Goal: Task Accomplishment & Management: Use online tool/utility

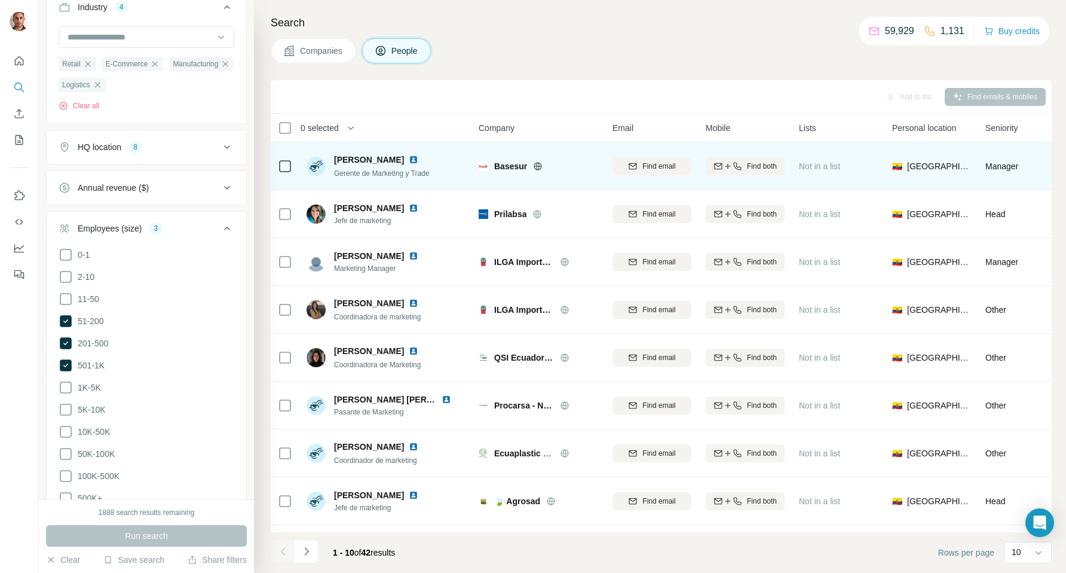
click at [509, 166] on span "Basesur" at bounding box center [510, 166] width 33 height 12
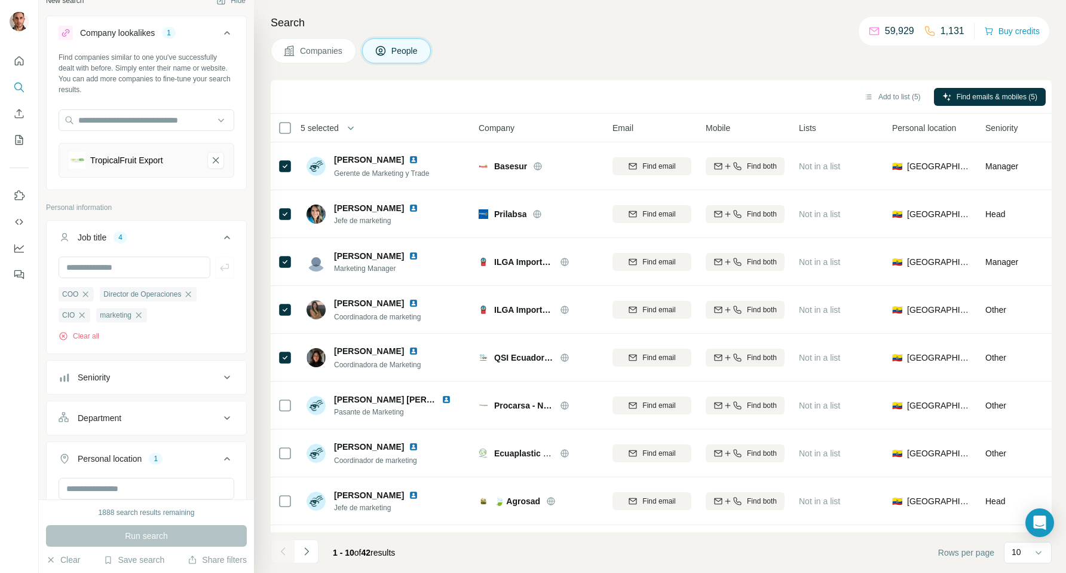
scroll to position [38, 0]
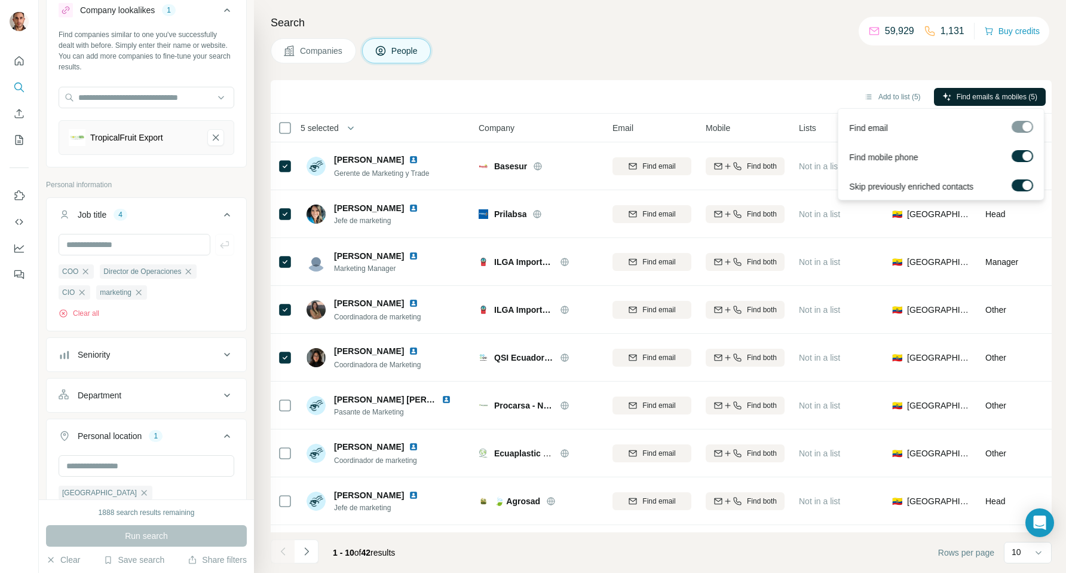
click at [963, 96] on span "Find emails & mobiles (5)" at bounding box center [997, 96] width 81 height 11
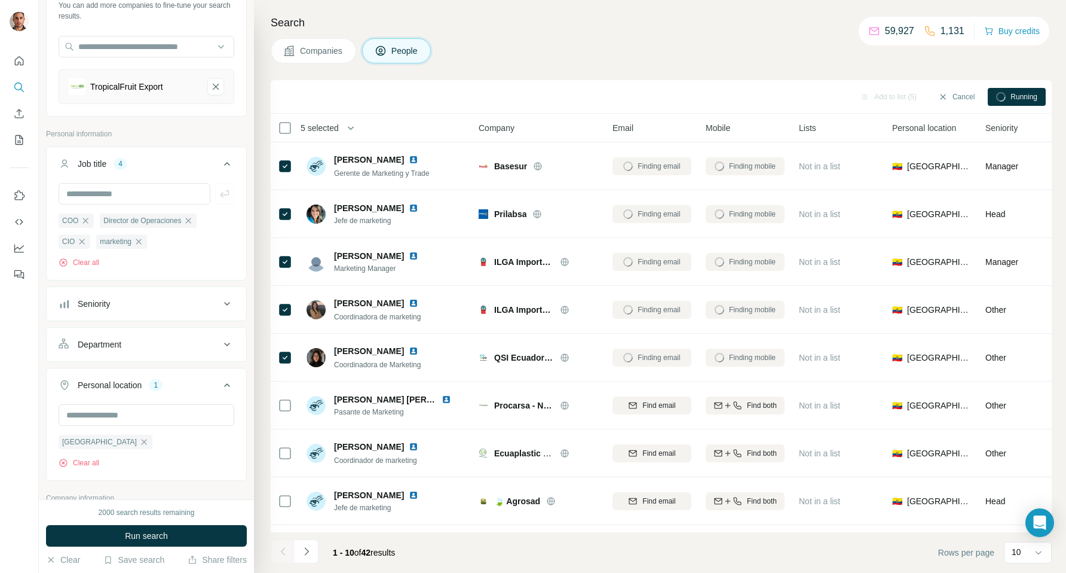
scroll to position [91, 0]
click at [185, 537] on button "Run search" at bounding box center [146, 536] width 201 height 22
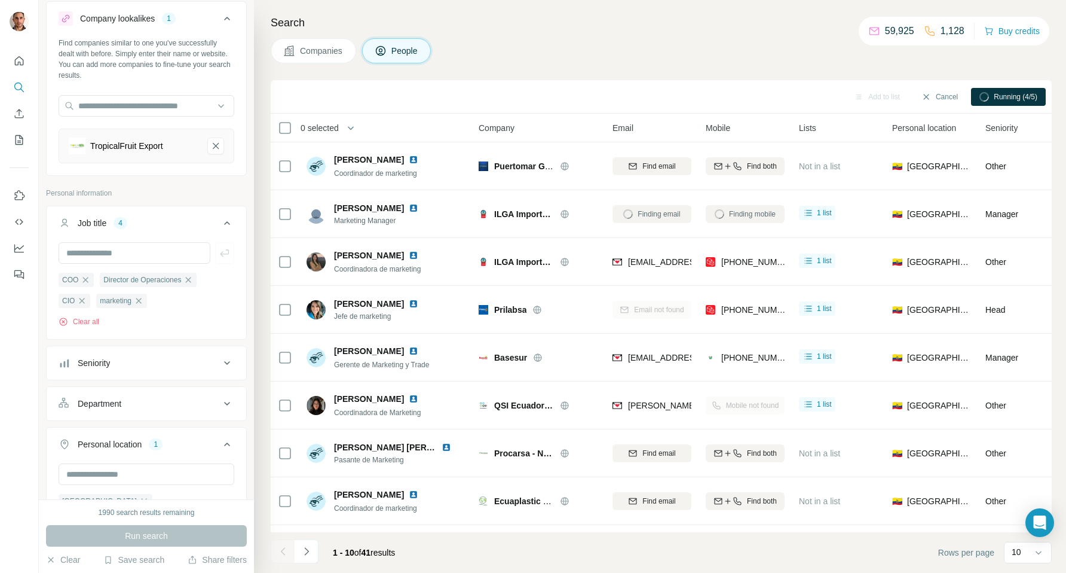
scroll to position [47, 0]
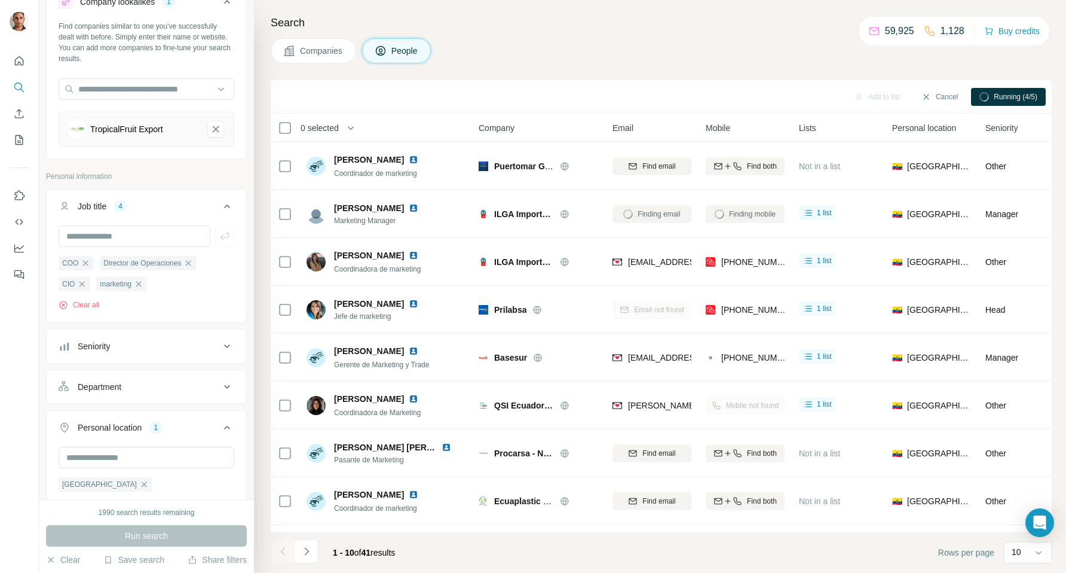
click at [140, 285] on icon "button" at bounding box center [139, 284] width 10 height 10
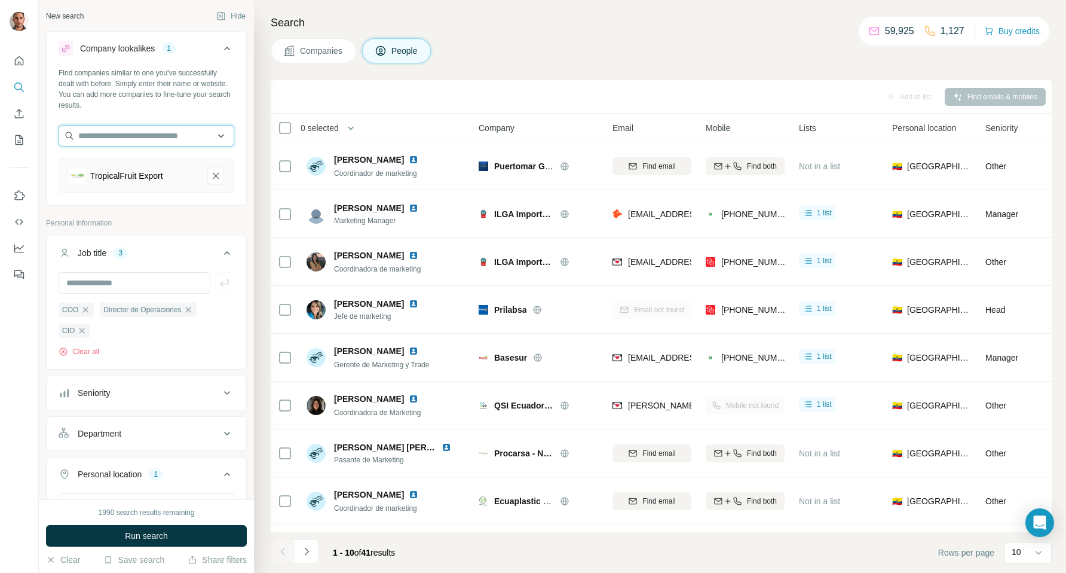
click at [202, 140] on input "text" at bounding box center [147, 136] width 176 height 22
paste input "**********"
type input "**********"
click at [137, 171] on p "puertomar.com.ec" at bounding box center [121, 174] width 57 height 11
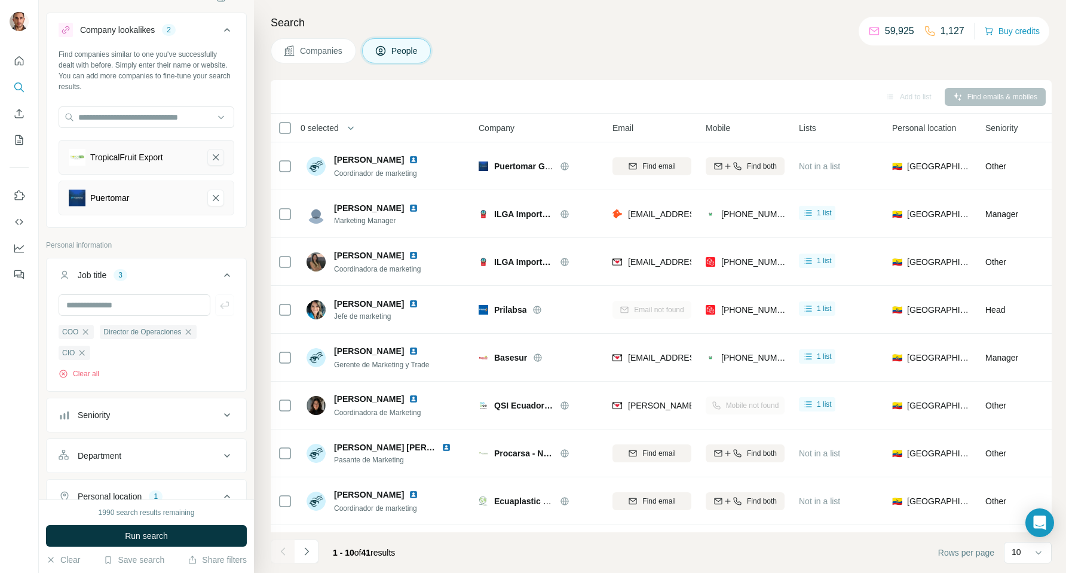
scroll to position [20, 0]
click at [126, 114] on input "text" at bounding box center [147, 116] width 176 height 22
paste input "**********"
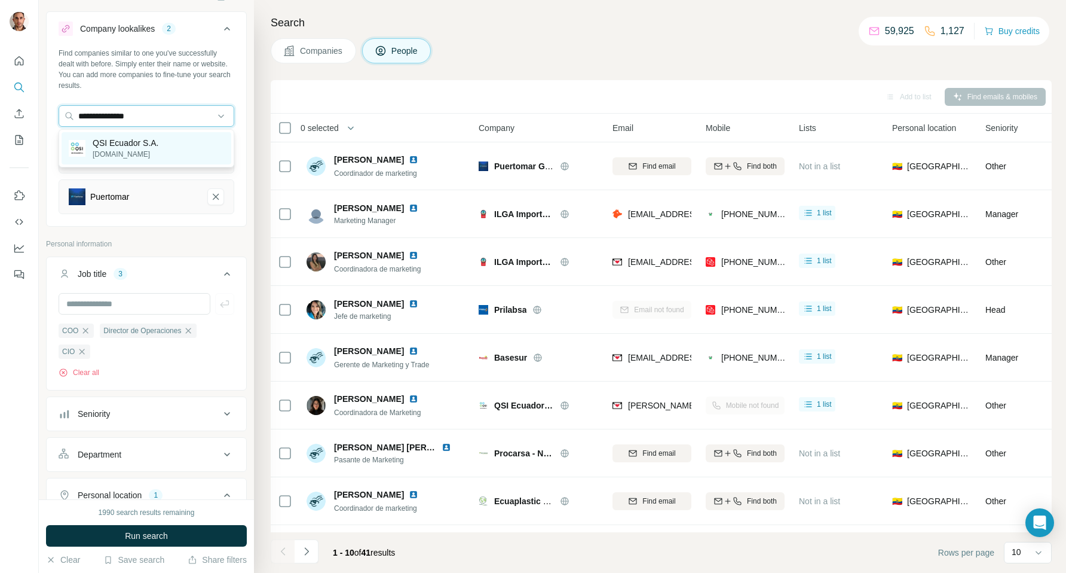
type input "**********"
click at [133, 146] on p "QSI Ecuador S.A." at bounding box center [126, 143] width 66 height 12
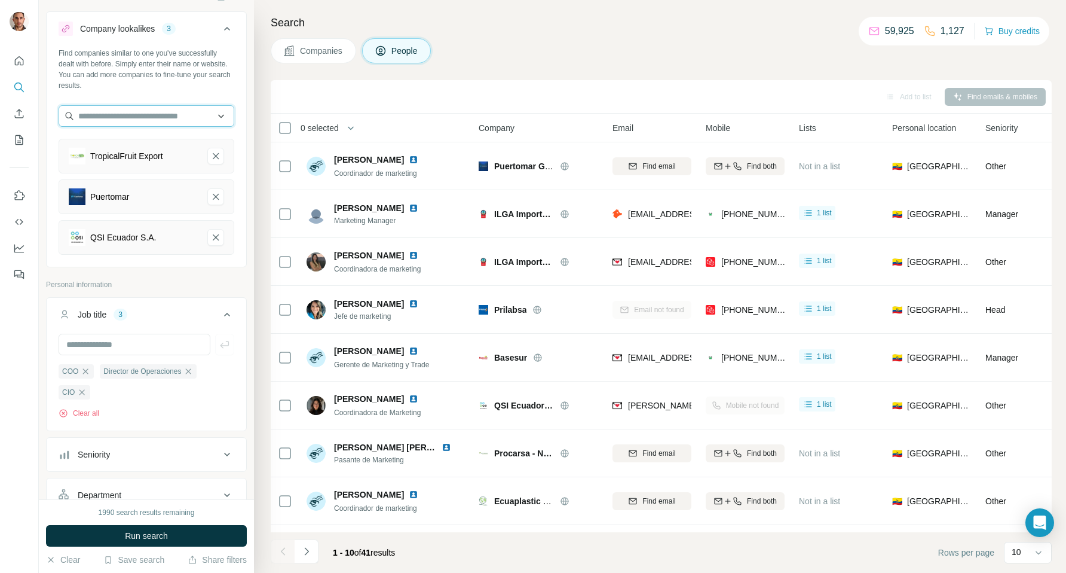
click at [164, 112] on input "text" at bounding box center [147, 116] width 176 height 22
paste input "**********"
type input "**********"
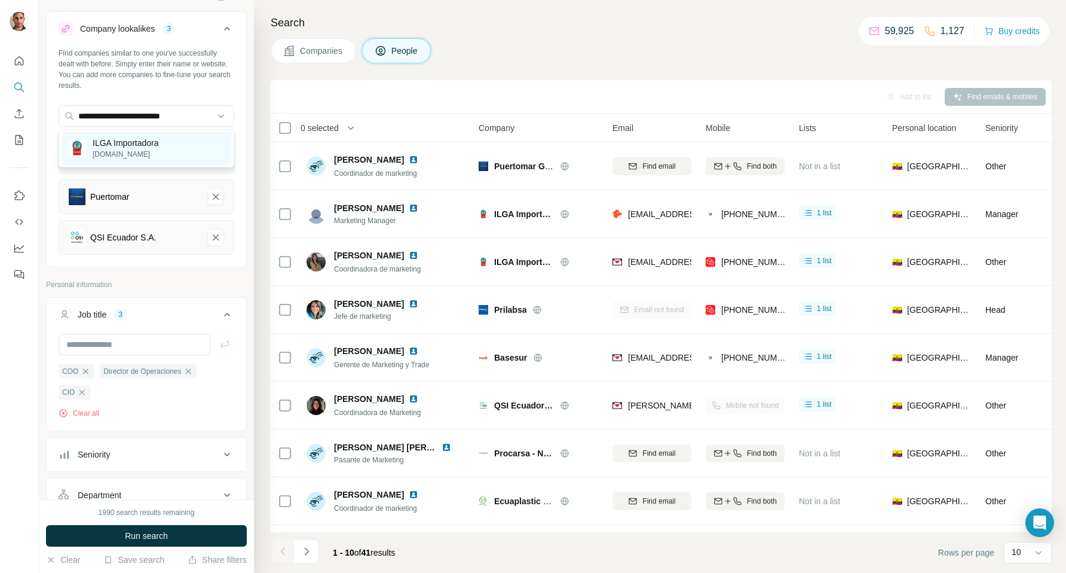
click at [159, 146] on p "ILGA Importadora" at bounding box center [126, 143] width 66 height 12
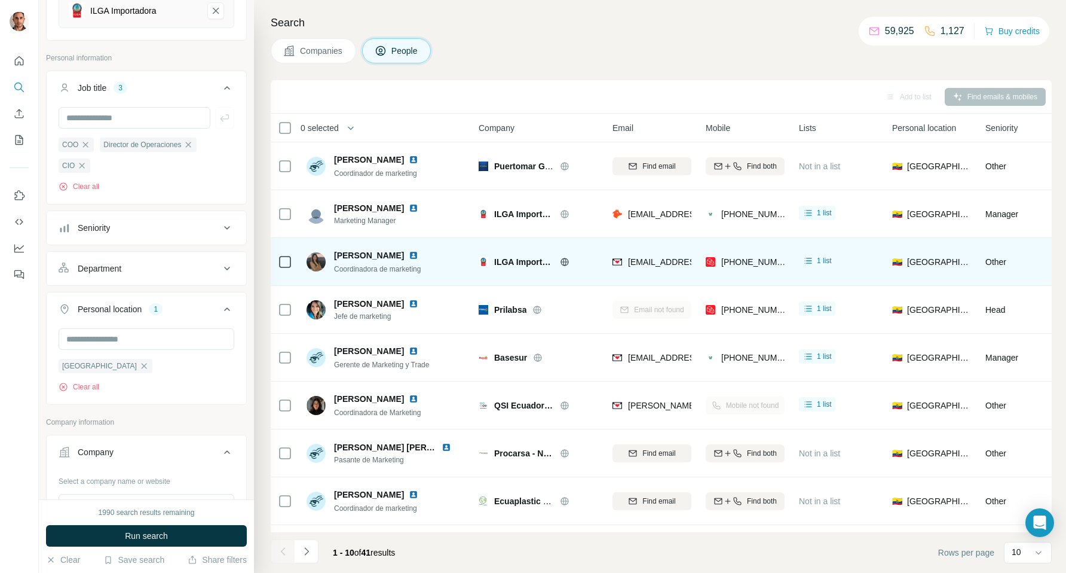
scroll to position [288, 0]
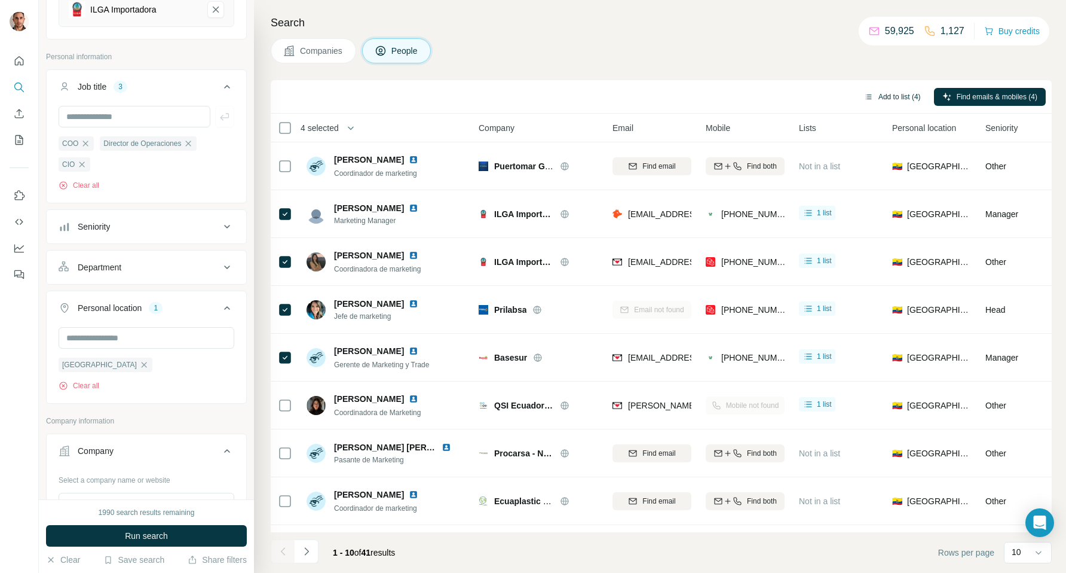
click at [891, 95] on button "Add to list (4)" at bounding box center [893, 97] width 74 height 18
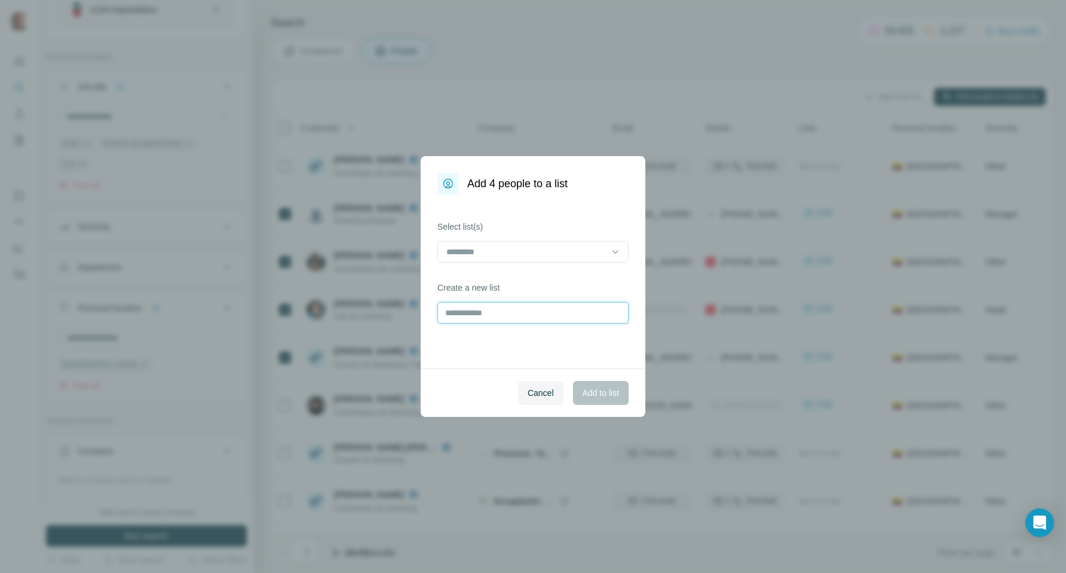
click at [563, 311] on input "text" at bounding box center [532, 313] width 191 height 22
type input "*********"
click at [611, 391] on span "Add to list" at bounding box center [601, 393] width 36 height 12
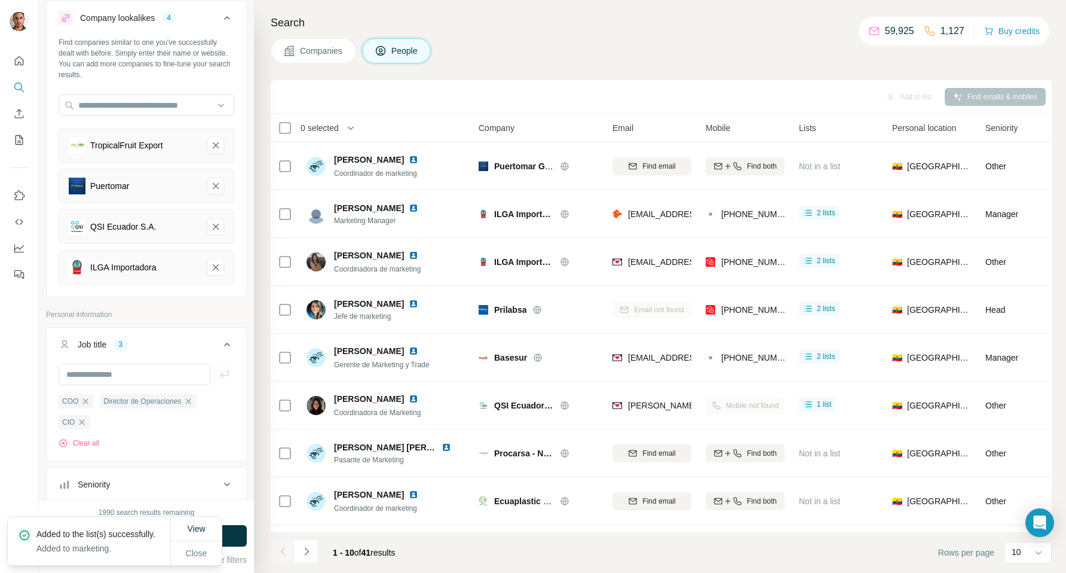
scroll to position [40, 0]
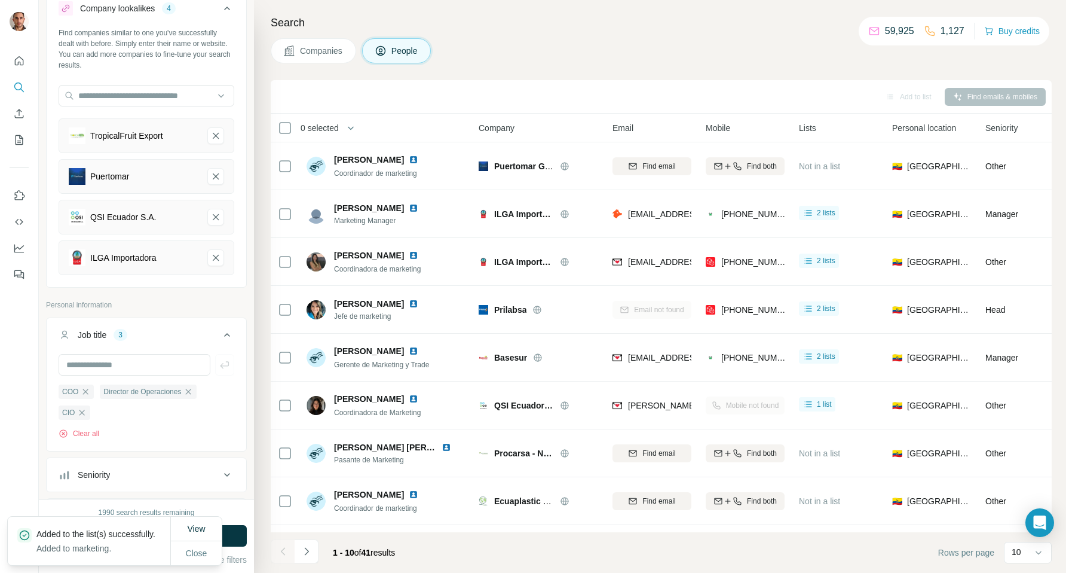
click at [115, 414] on ul "COO Director de Operaciones CIO" at bounding box center [147, 402] width 176 height 36
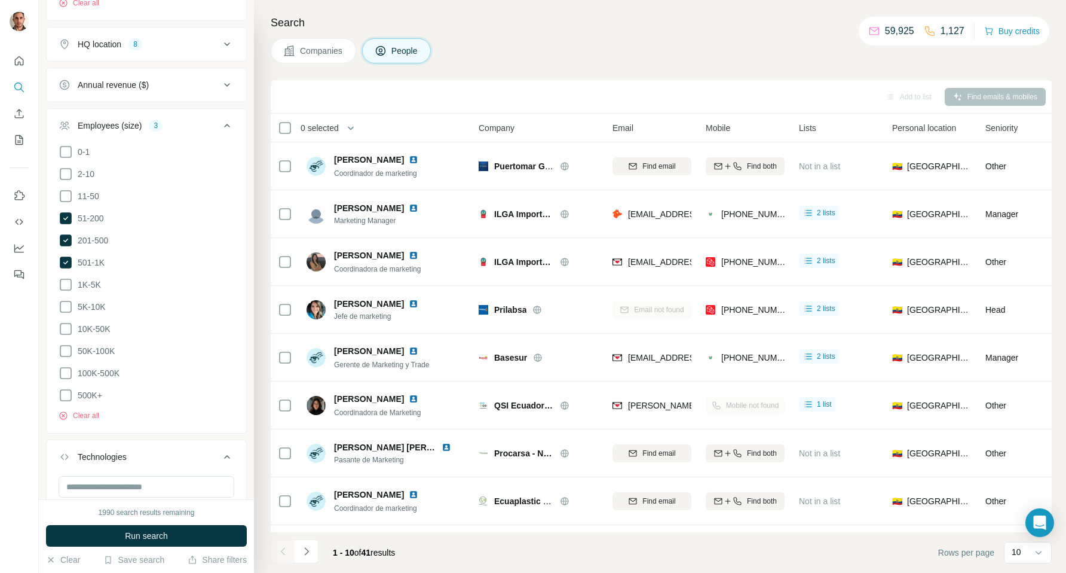
scroll to position [1139, 0]
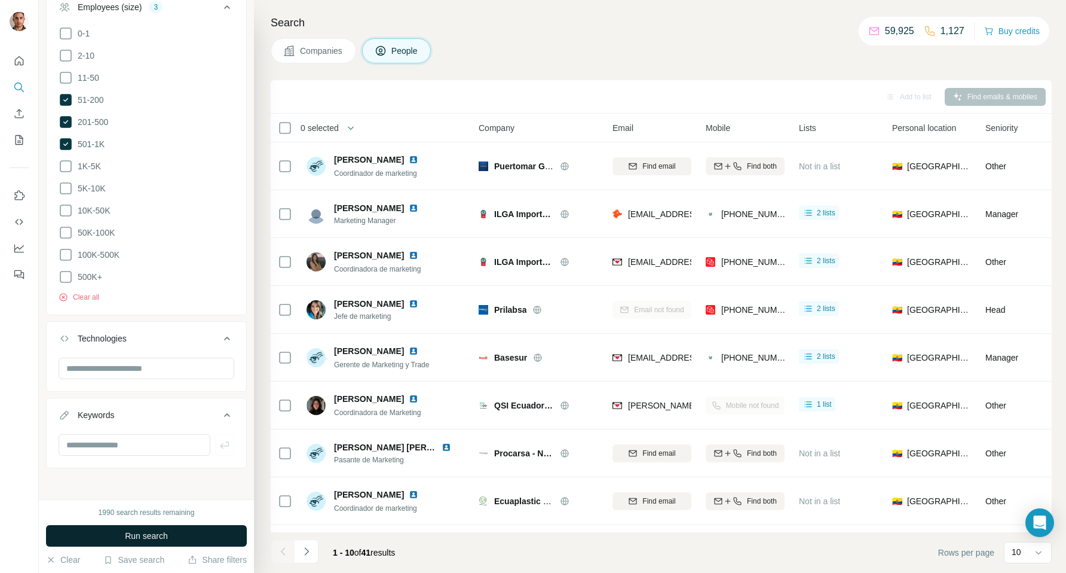
click at [136, 527] on button "Run search" at bounding box center [146, 536] width 201 height 22
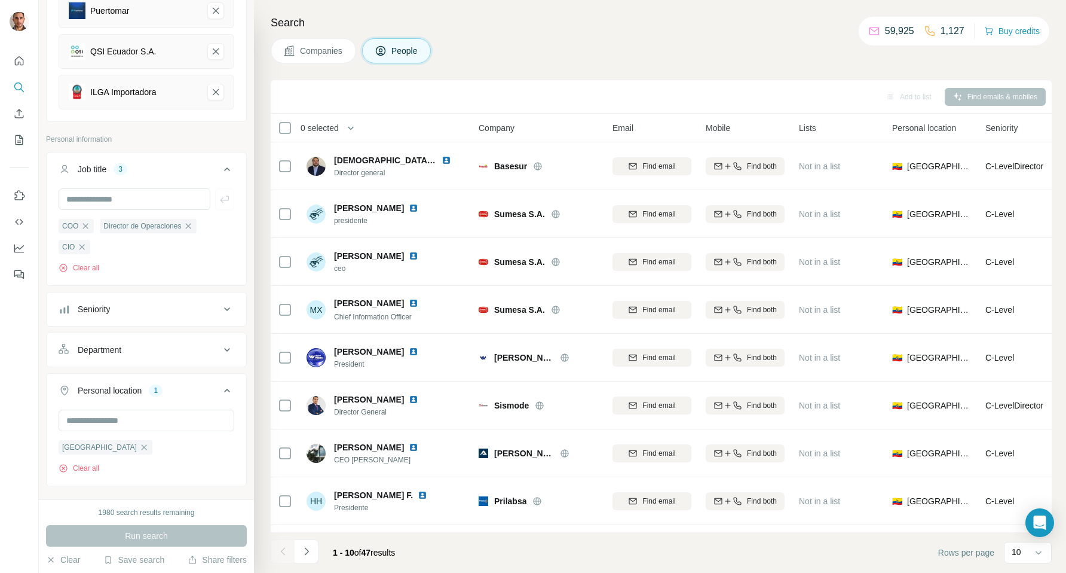
scroll to position [181, 0]
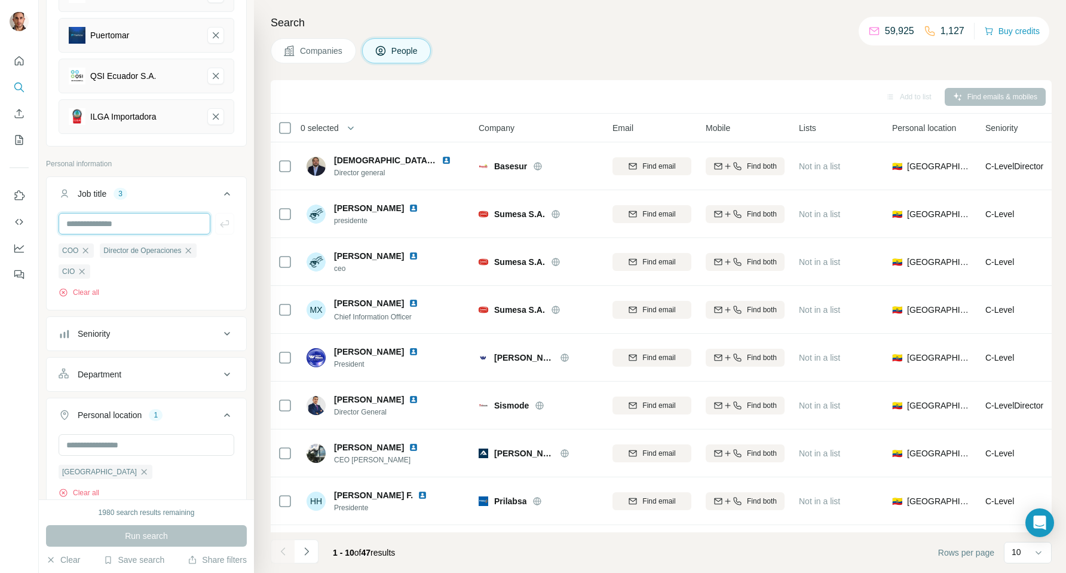
click at [132, 228] on input "text" at bounding box center [135, 224] width 152 height 22
type input "**********"
click at [225, 219] on icon "button" at bounding box center [225, 224] width 12 height 12
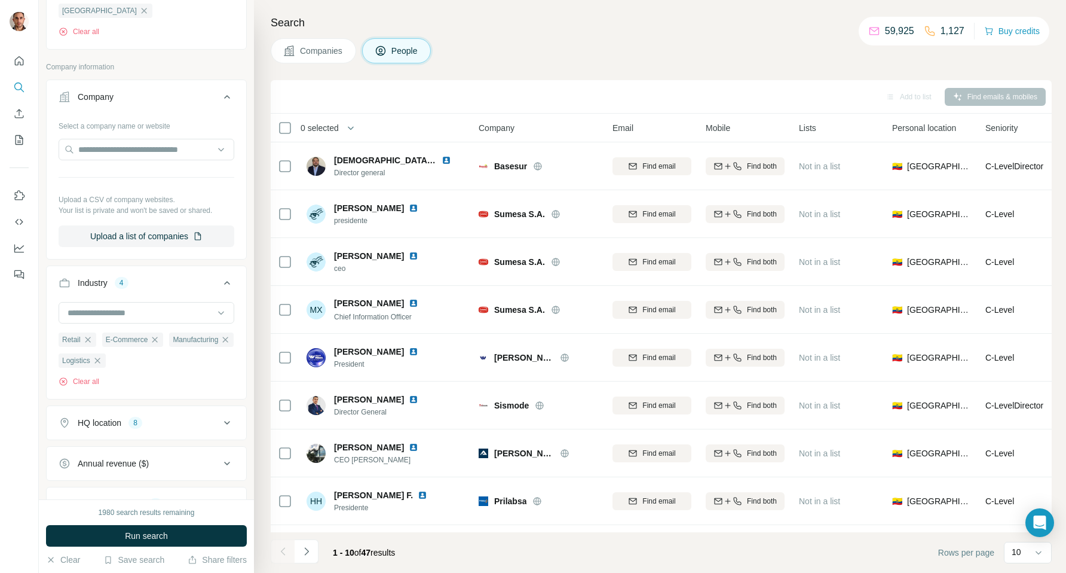
scroll to position [1006, 0]
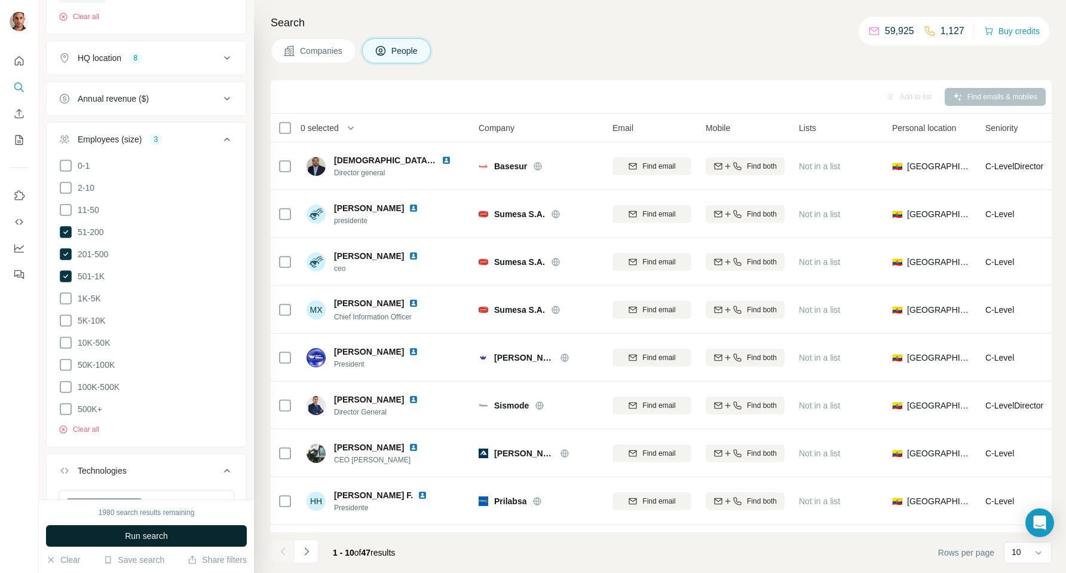
click at [120, 533] on button "Run search" at bounding box center [146, 536] width 201 height 22
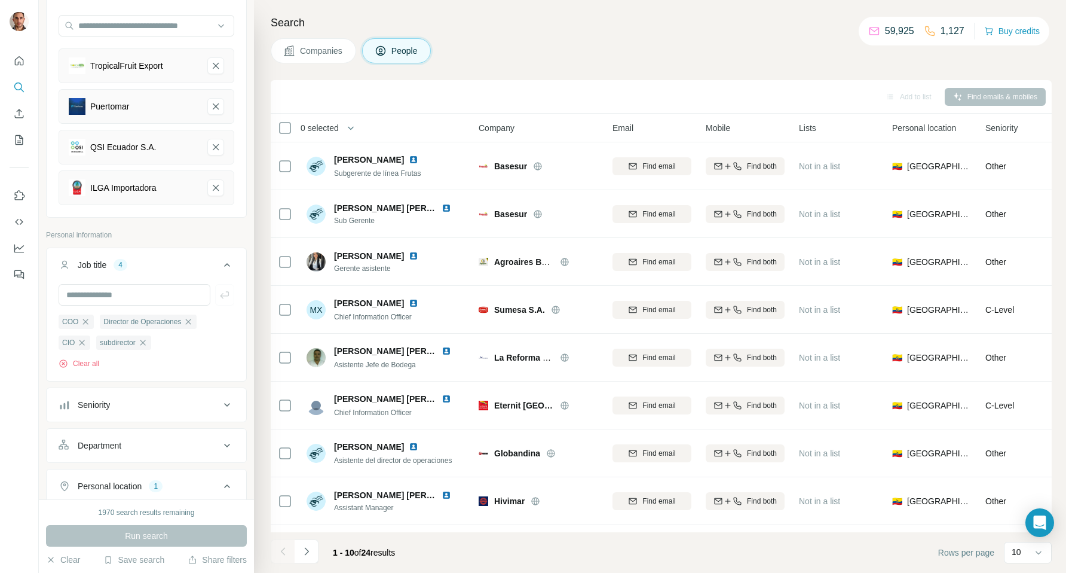
scroll to position [163, 0]
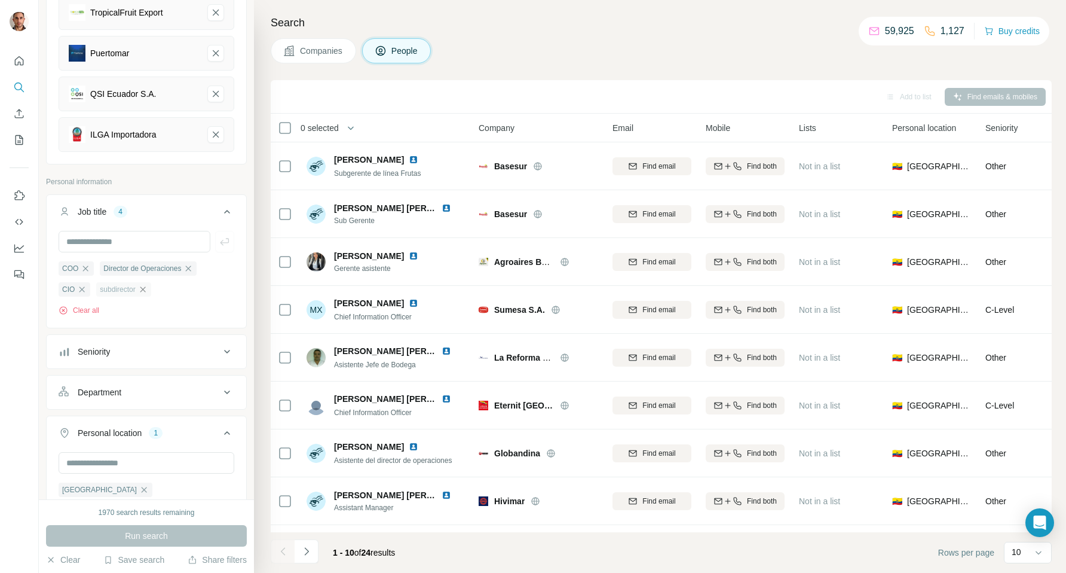
click at [148, 289] on icon "button" at bounding box center [143, 289] width 10 height 10
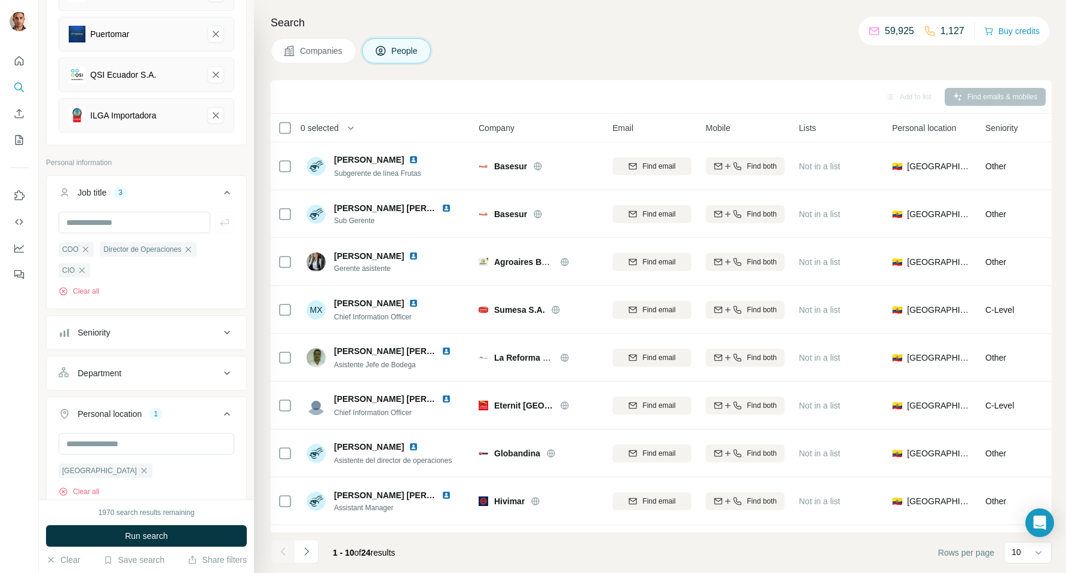
scroll to position [191, 0]
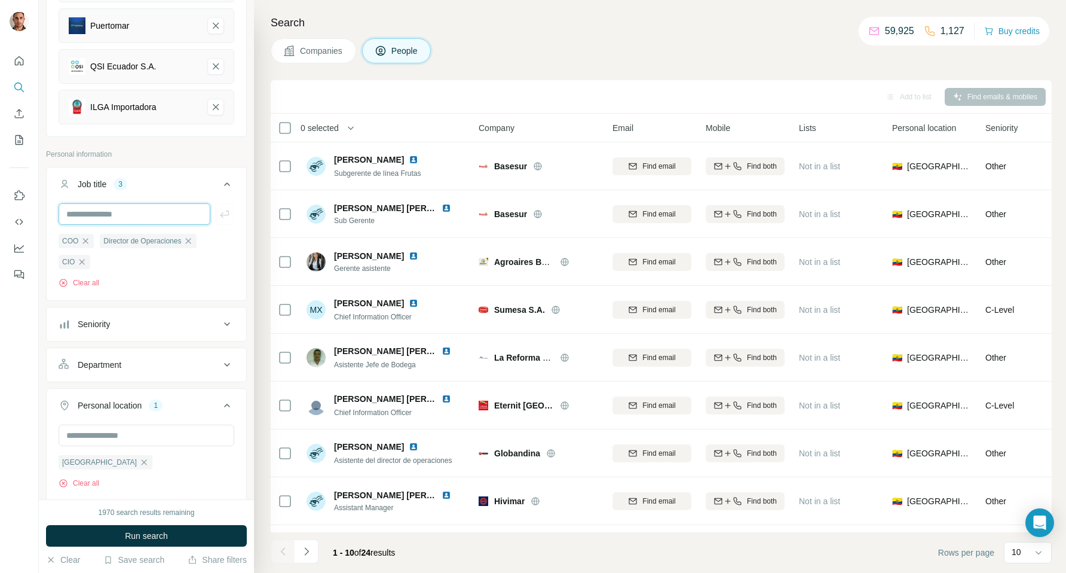
click at [137, 209] on input "text" at bounding box center [135, 214] width 152 height 22
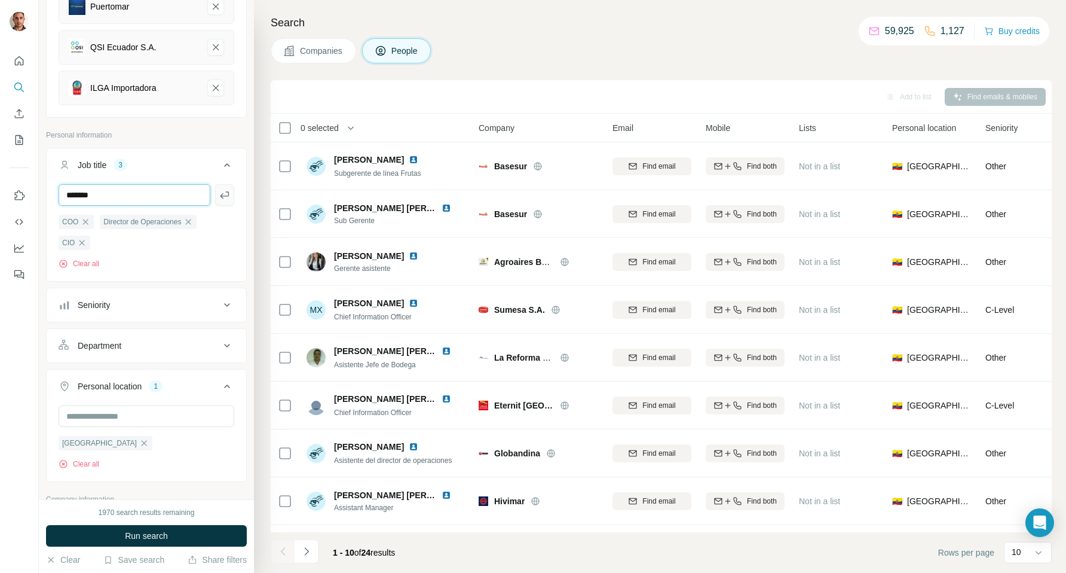
type input "*******"
click at [226, 191] on icon "button" at bounding box center [224, 194] width 9 height 7
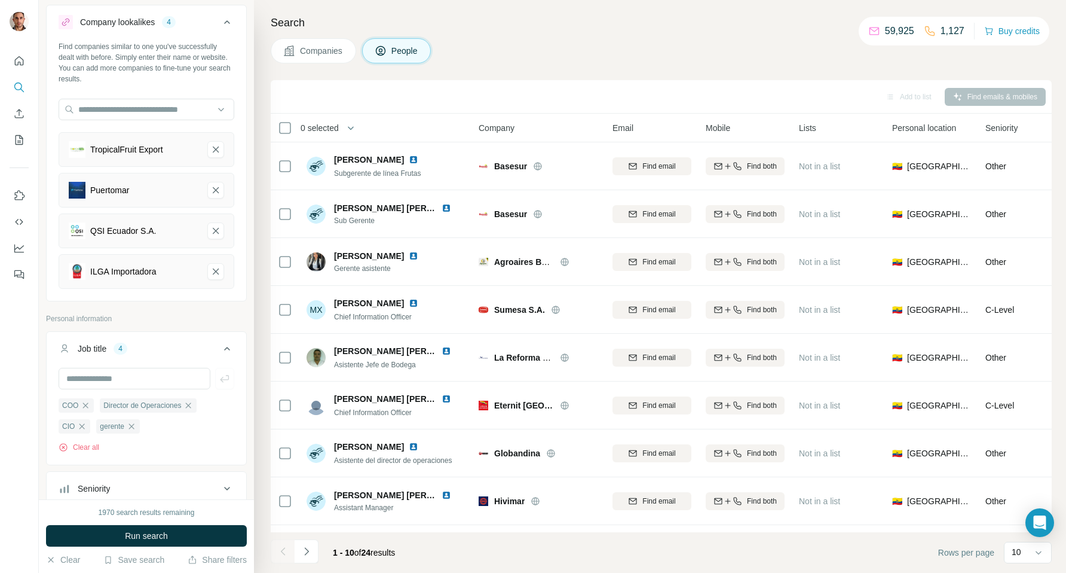
scroll to position [30, 0]
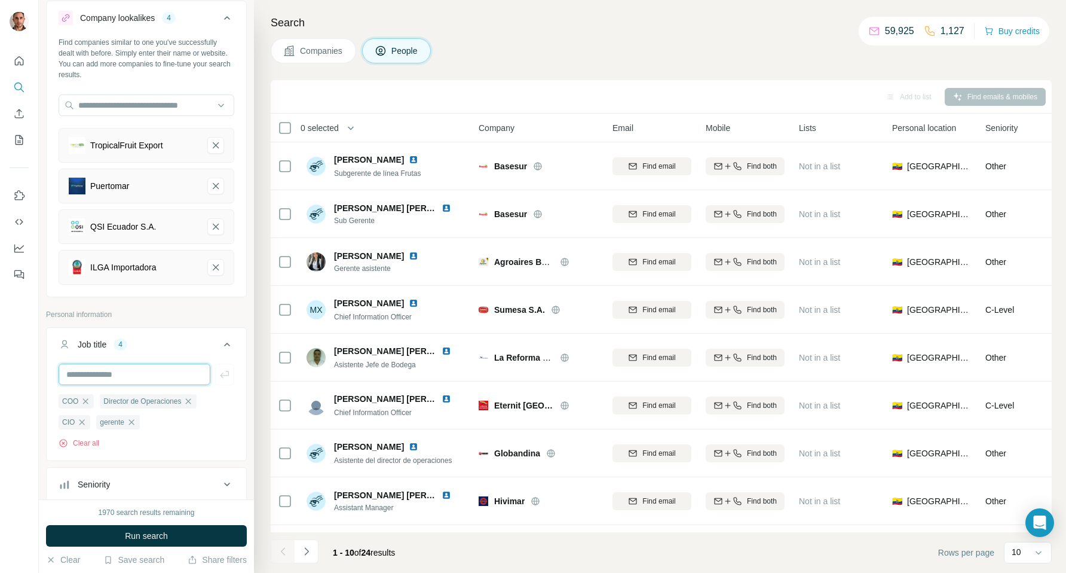
click at [122, 375] on input "text" at bounding box center [135, 374] width 152 height 22
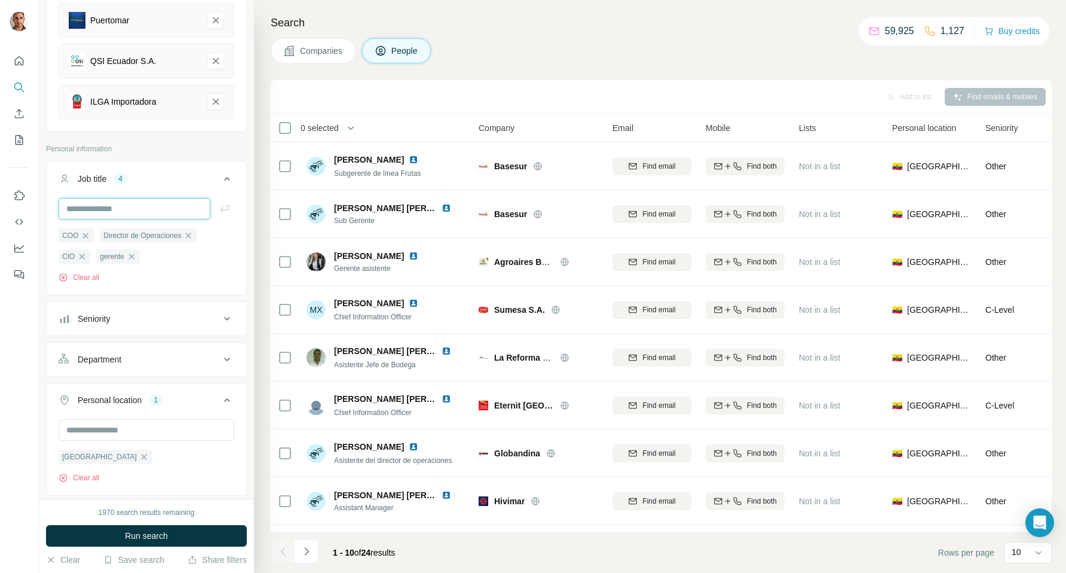
scroll to position [198, 0]
click at [228, 357] on icon at bounding box center [227, 357] width 6 height 4
click at [218, 384] on icon at bounding box center [221, 387] width 12 height 12
click at [207, 335] on ul "Job title 4 COO Director de Operaciones CIO gerente Clear all Seniority Departm…" at bounding box center [146, 344] width 201 height 370
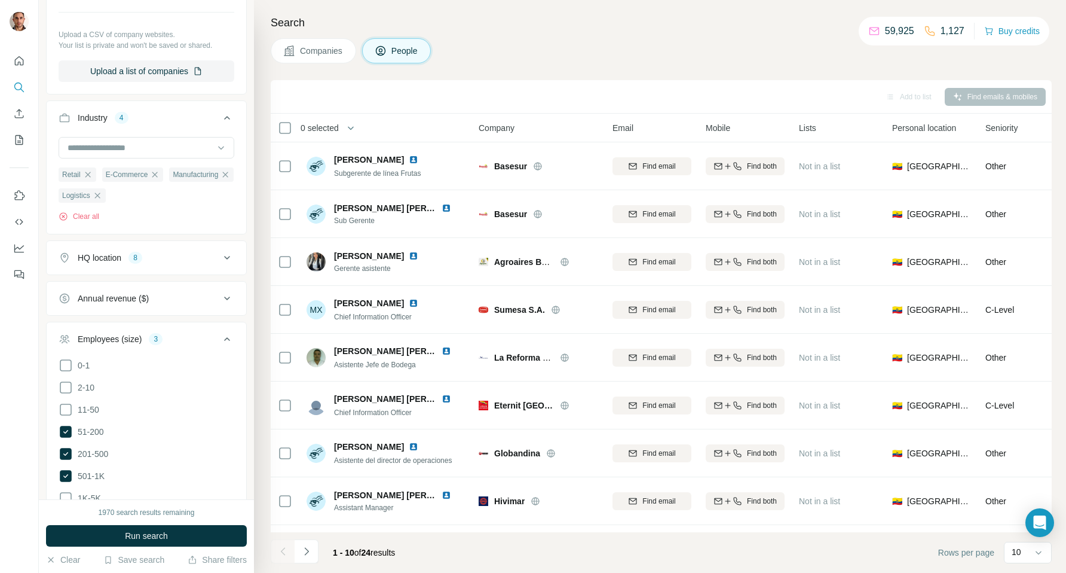
scroll to position [1174, 0]
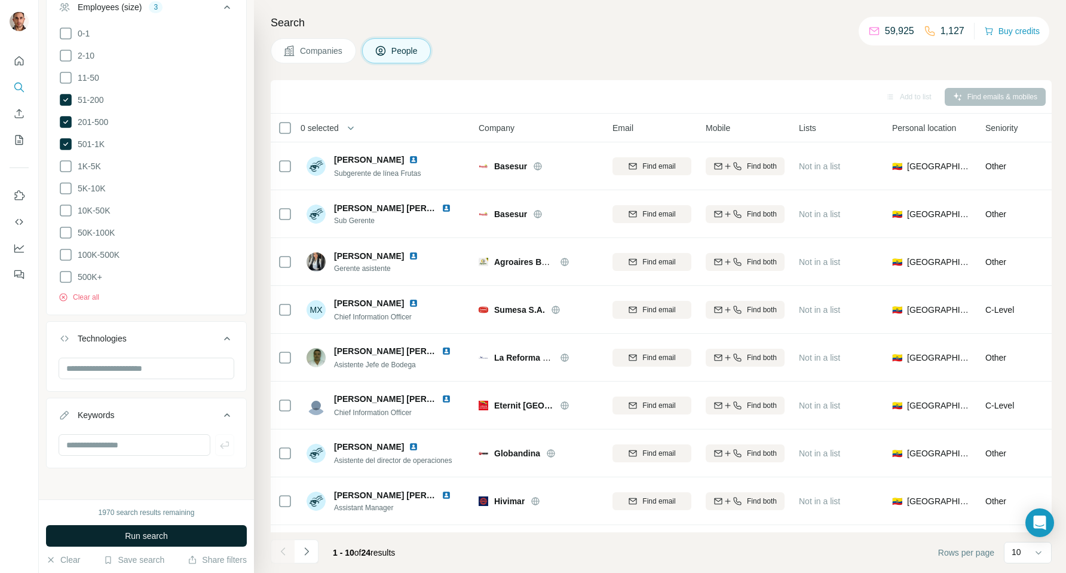
click at [142, 535] on span "Run search" at bounding box center [146, 536] width 43 height 12
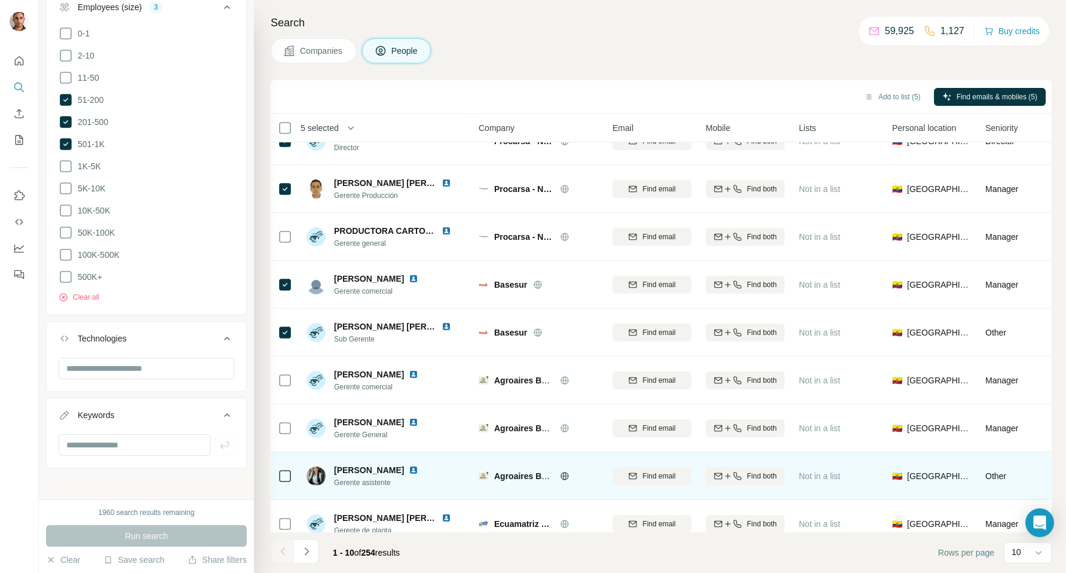
scroll to position [88, 0]
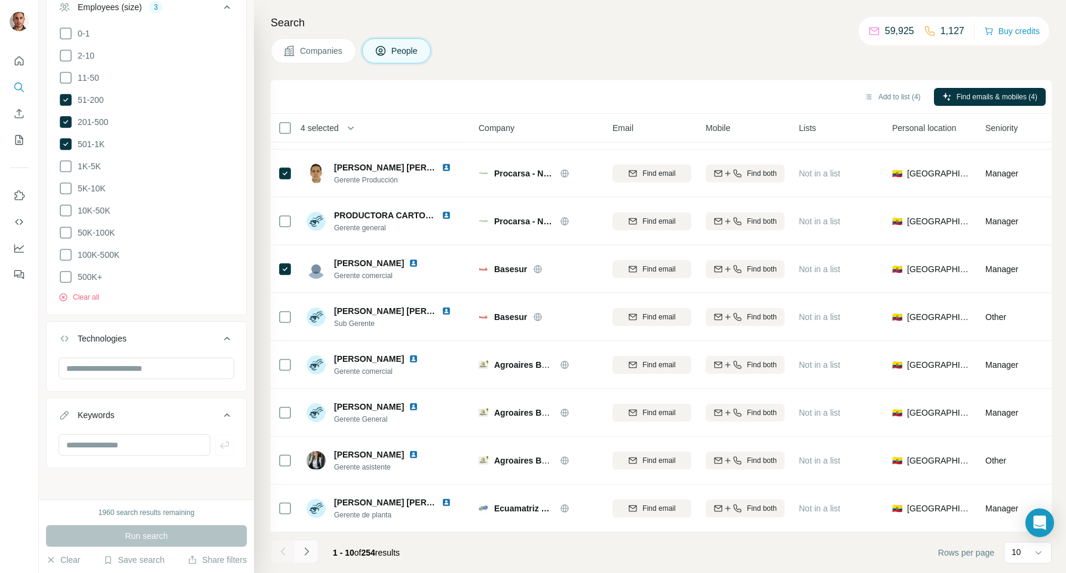
click at [307, 549] on icon "Navigate to next page" at bounding box center [307, 551] width 12 height 12
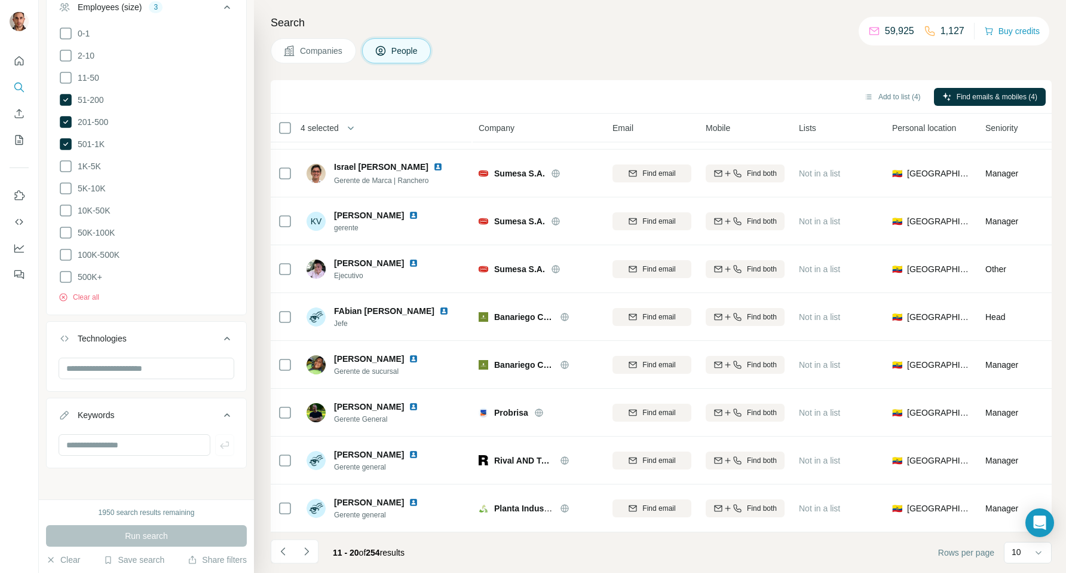
scroll to position [62, 0]
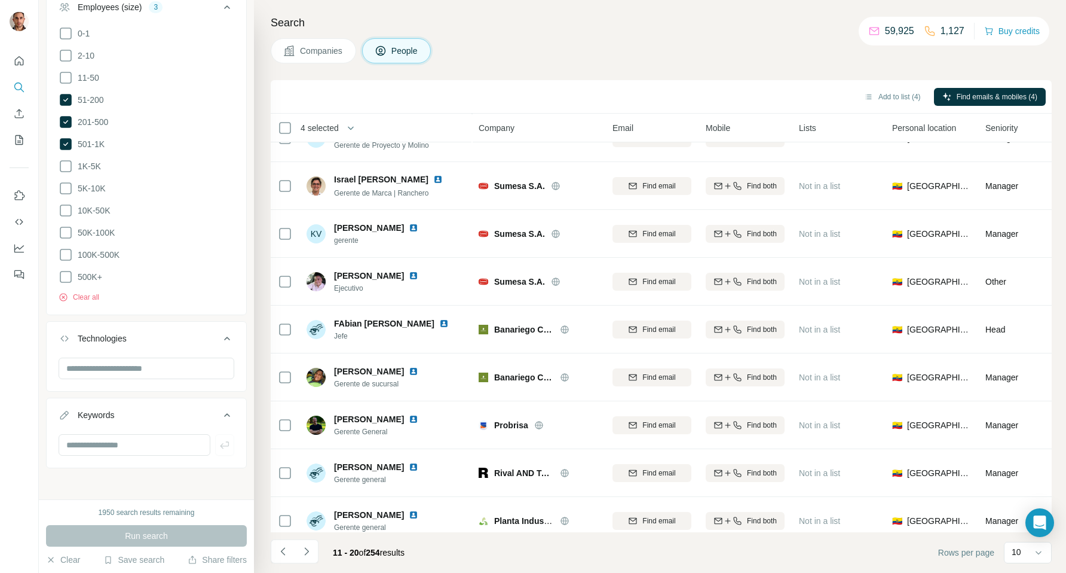
scroll to position [88, 0]
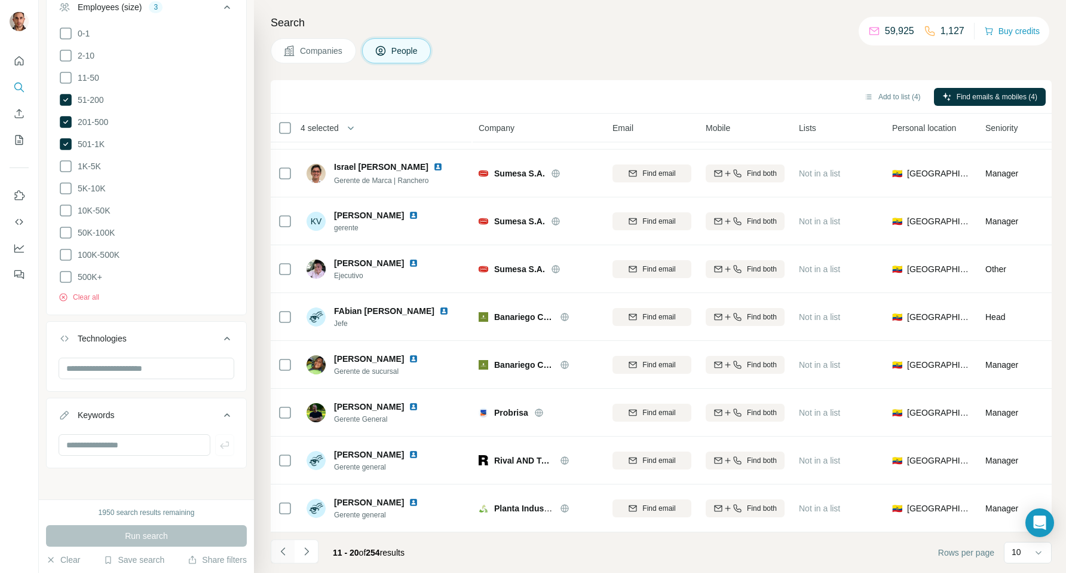
click at [285, 549] on icon "Navigate to previous page" at bounding box center [283, 551] width 12 height 12
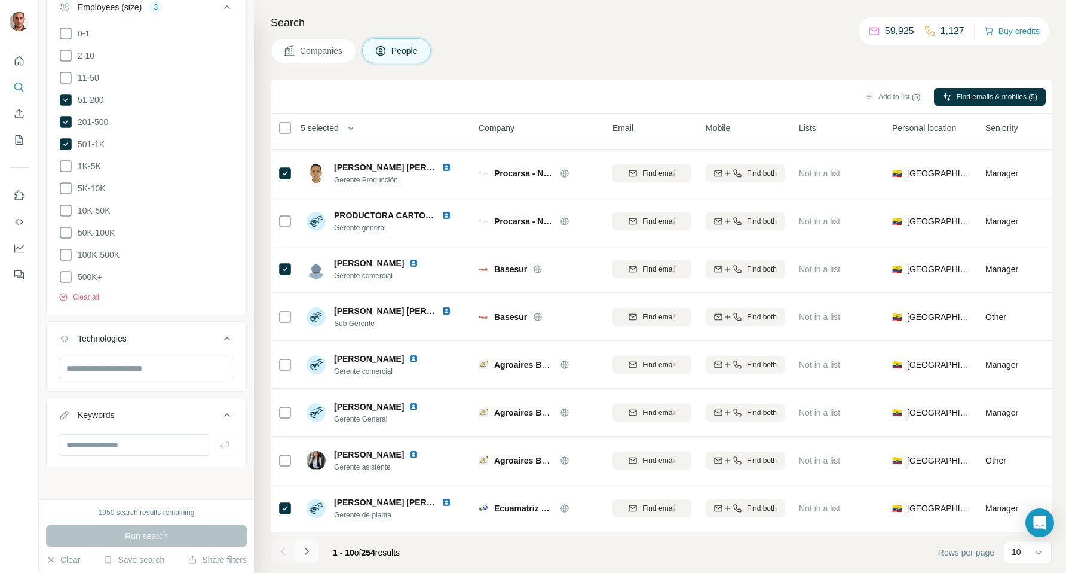
click at [309, 547] on icon "Navigate to next page" at bounding box center [307, 551] width 12 height 12
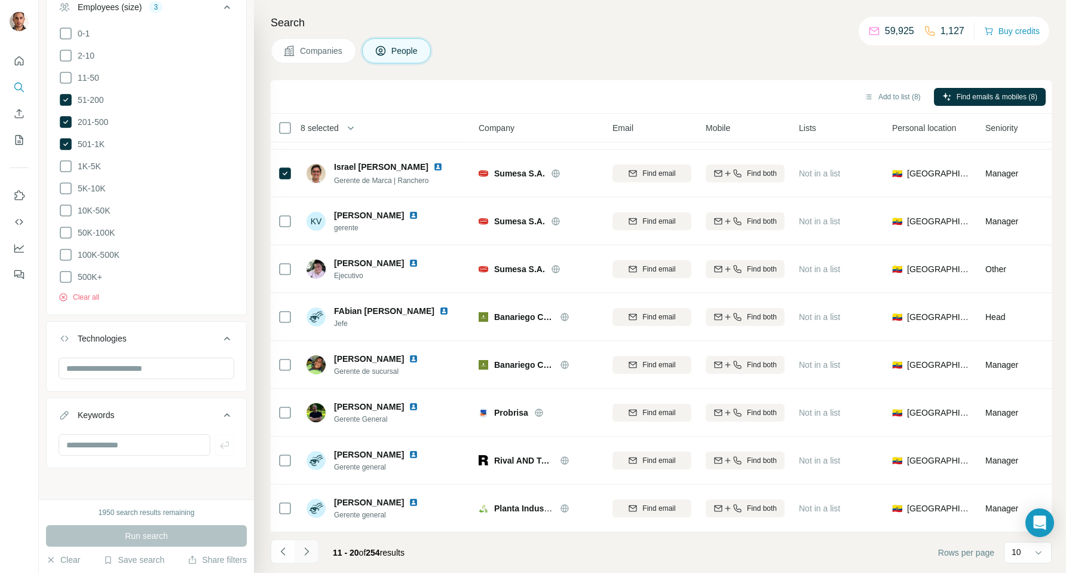
click at [312, 552] on icon "Navigate to next page" at bounding box center [307, 551] width 12 height 12
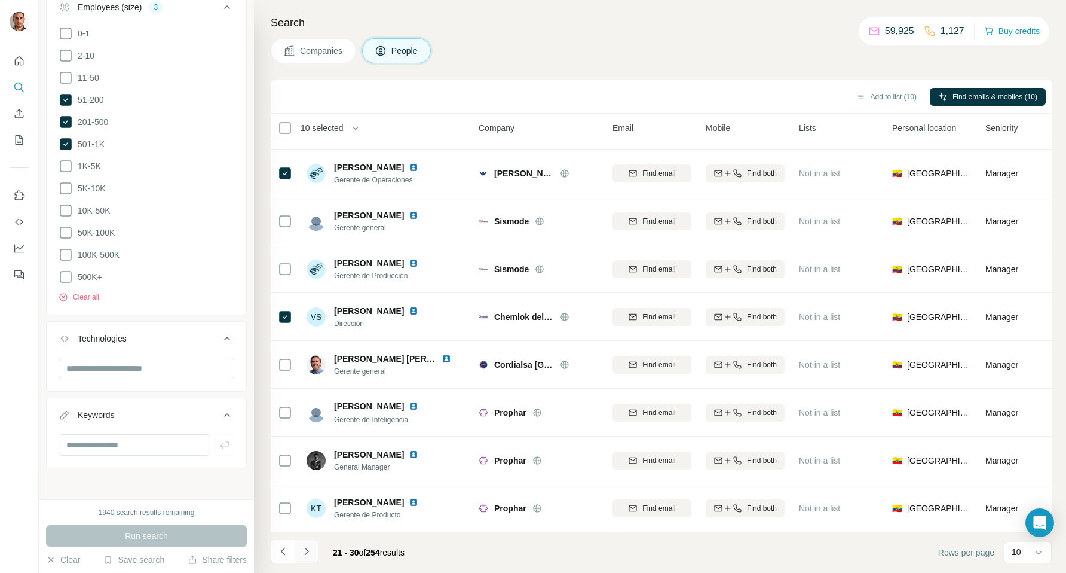
click at [307, 549] on icon "Navigate to next page" at bounding box center [306, 551] width 4 height 8
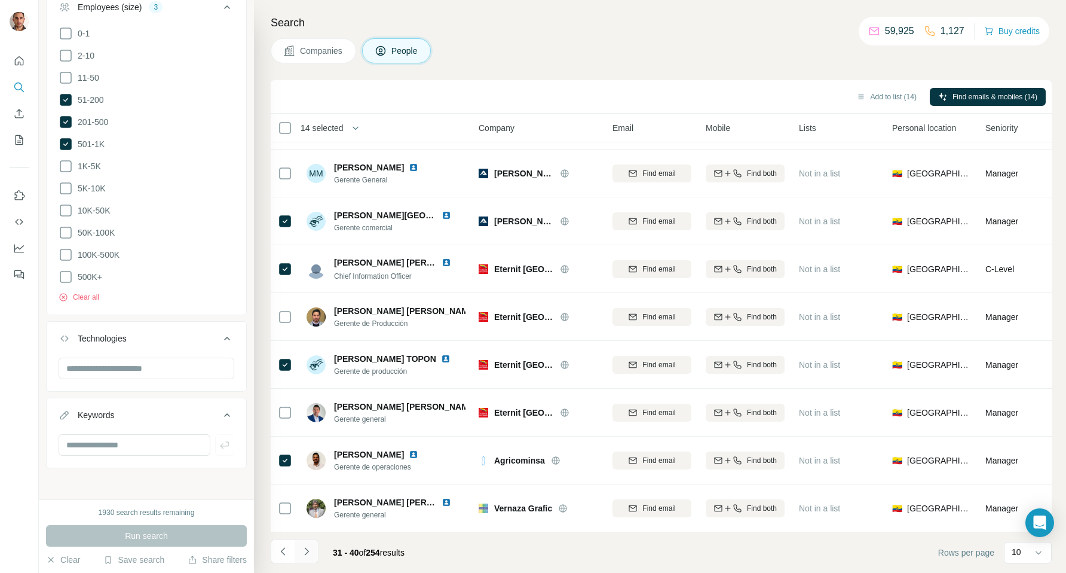
click at [307, 549] on icon "Navigate to next page" at bounding box center [307, 551] width 12 height 12
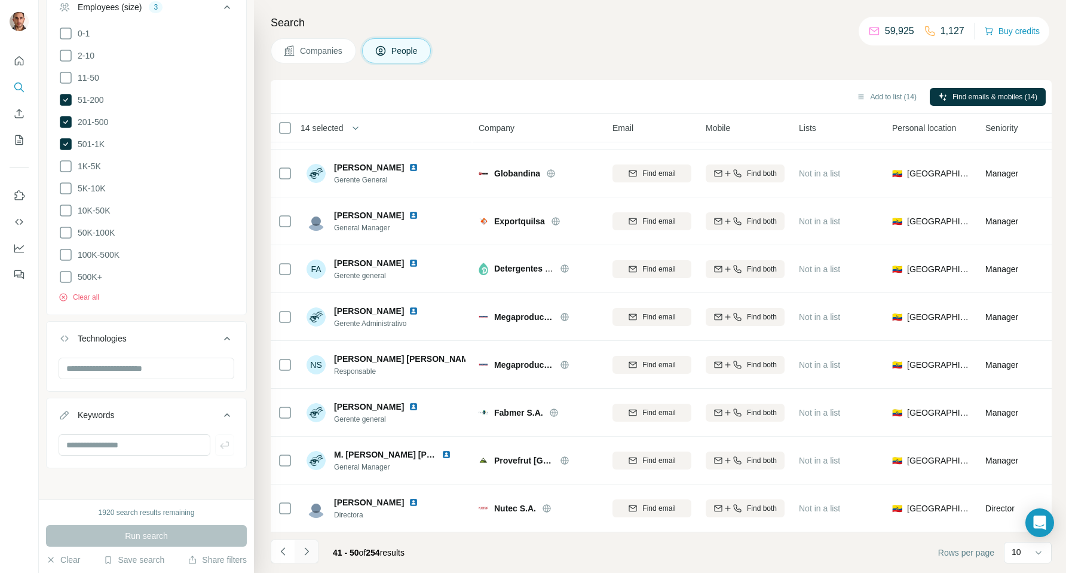
click at [305, 550] on icon "Navigate to next page" at bounding box center [307, 551] width 12 height 12
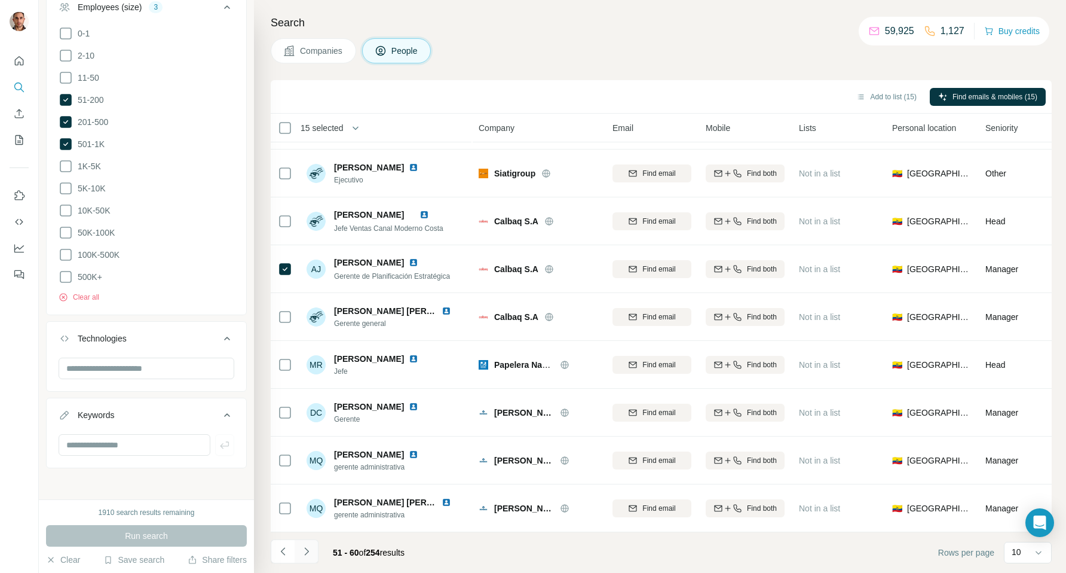
click at [304, 553] on icon "Navigate to next page" at bounding box center [307, 551] width 12 height 12
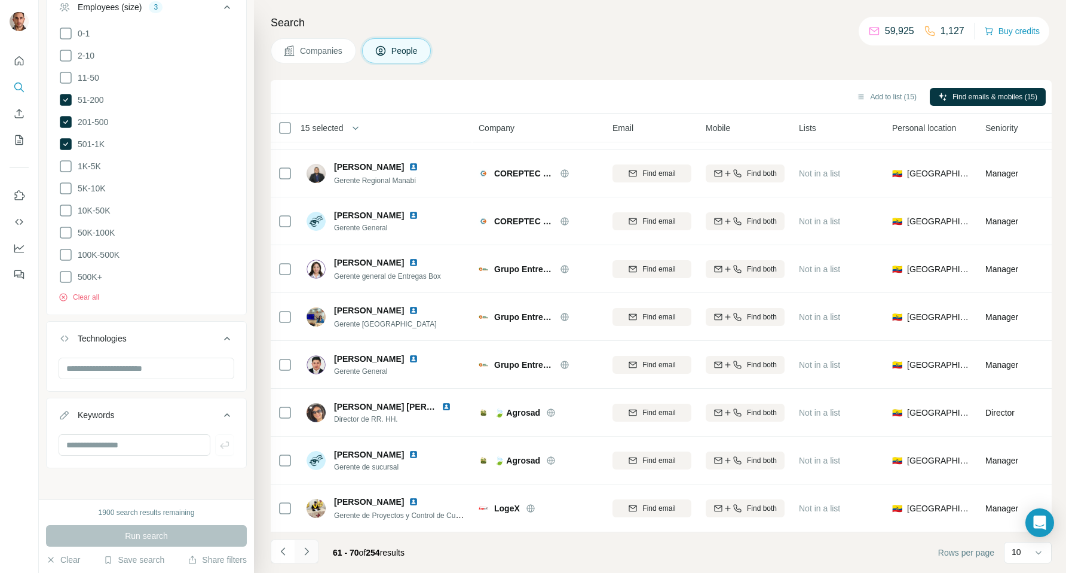
click at [307, 554] on icon "Navigate to next page" at bounding box center [307, 551] width 12 height 12
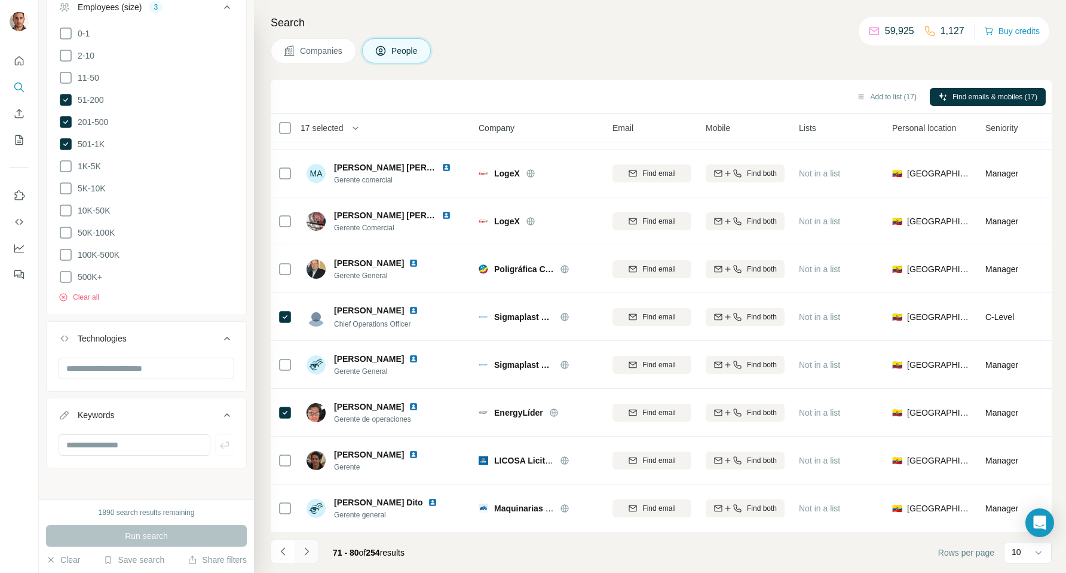
click at [307, 549] on icon "Navigate to next page" at bounding box center [307, 551] width 12 height 12
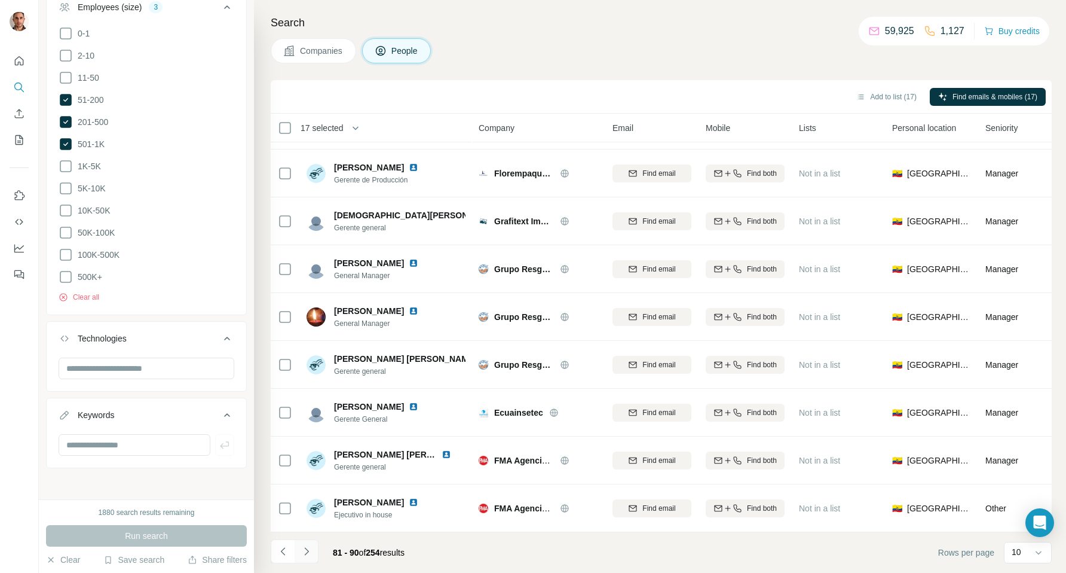
click at [305, 551] on icon "Navigate to next page" at bounding box center [307, 551] width 12 height 12
click at [307, 551] on icon "Navigate to next page" at bounding box center [307, 551] width 12 height 12
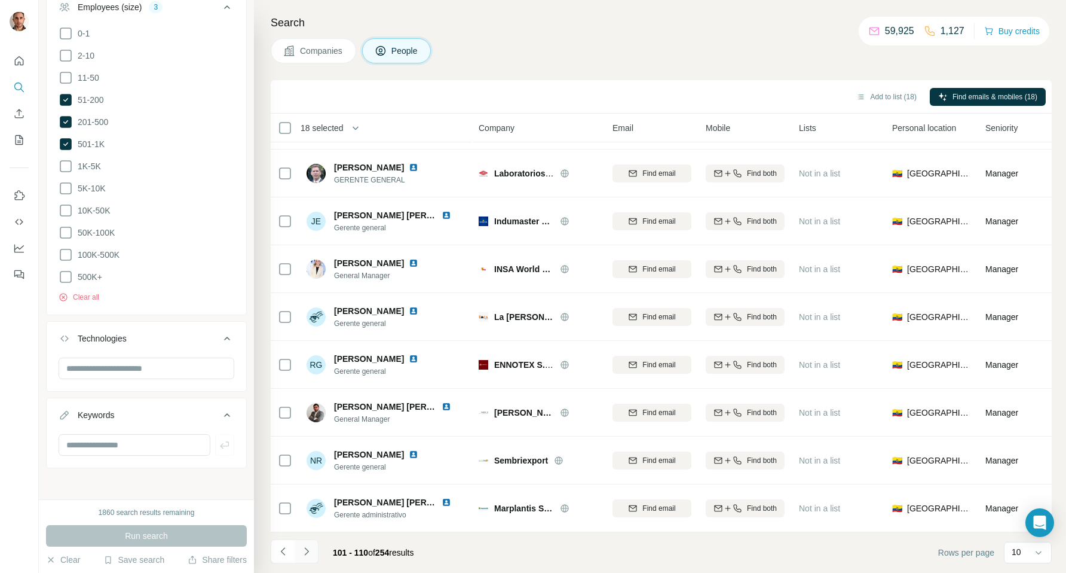
click at [308, 552] on icon "Navigate to next page" at bounding box center [307, 551] width 12 height 12
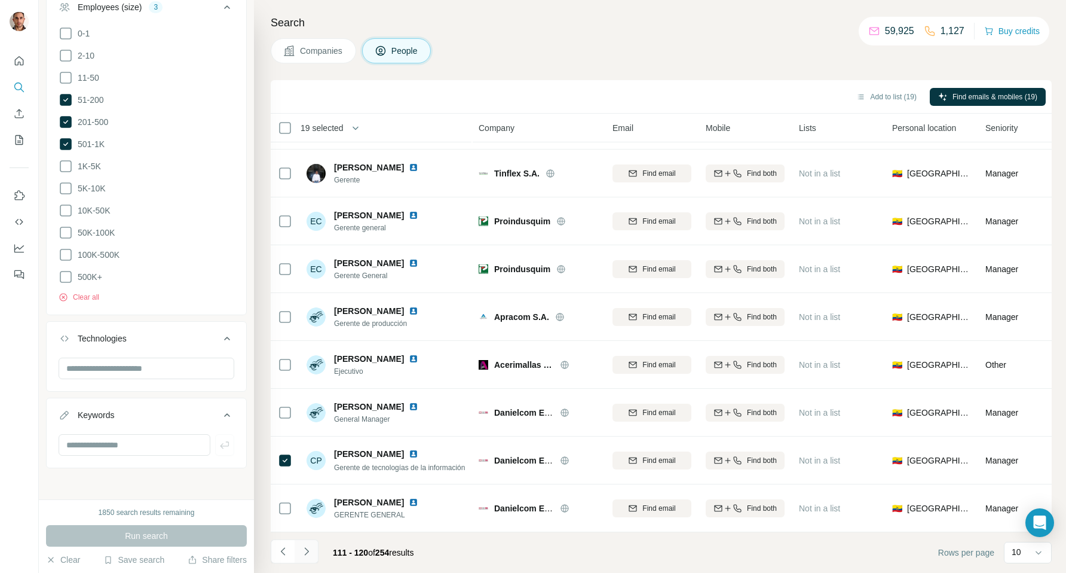
click at [304, 553] on icon "Navigate to next page" at bounding box center [307, 551] width 12 height 12
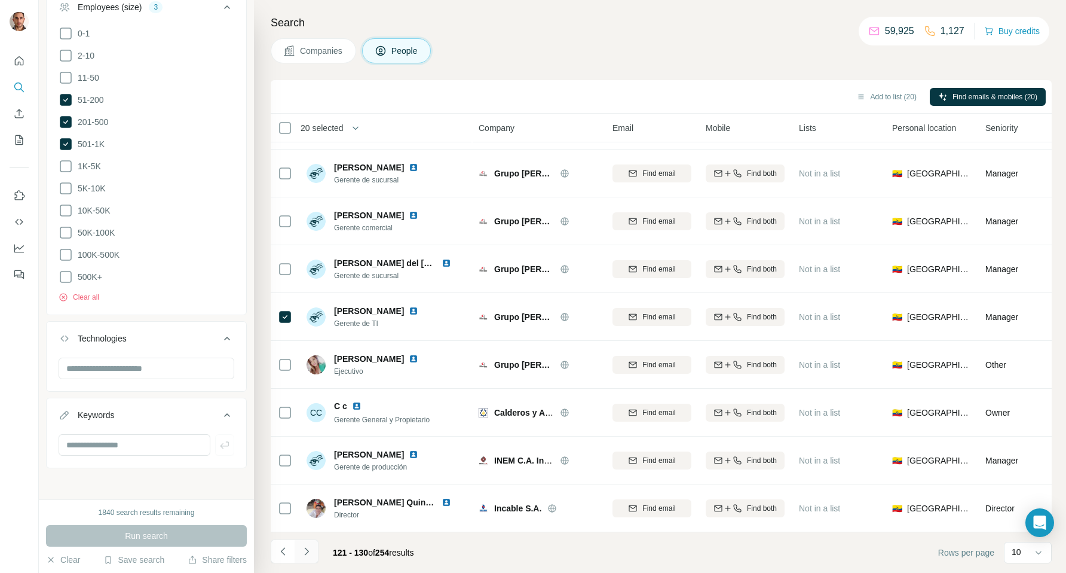
click at [309, 551] on icon "Navigate to next page" at bounding box center [307, 551] width 12 height 12
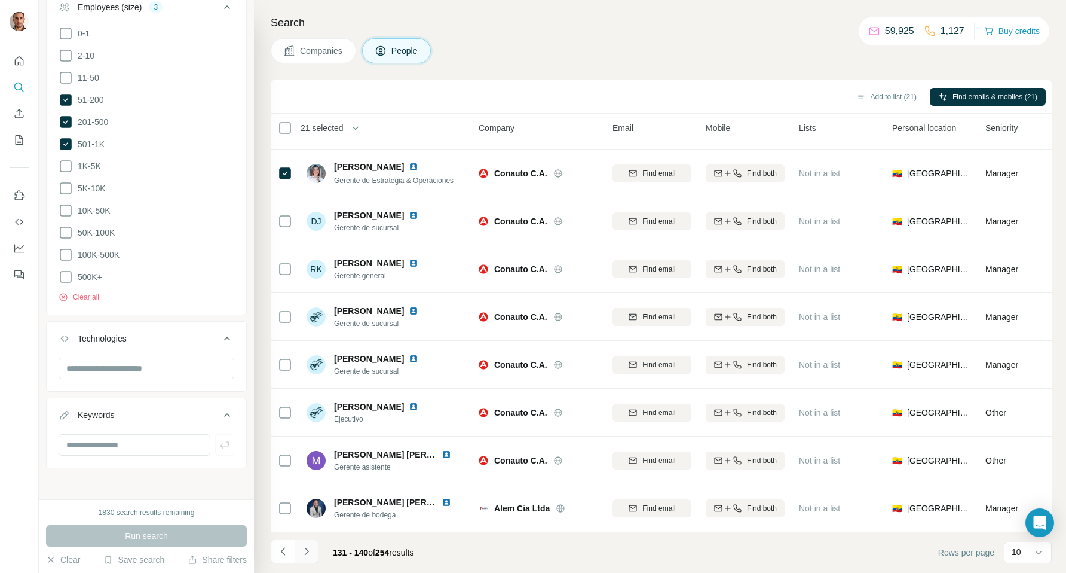
click at [306, 549] on icon "Navigate to next page" at bounding box center [307, 551] width 12 height 12
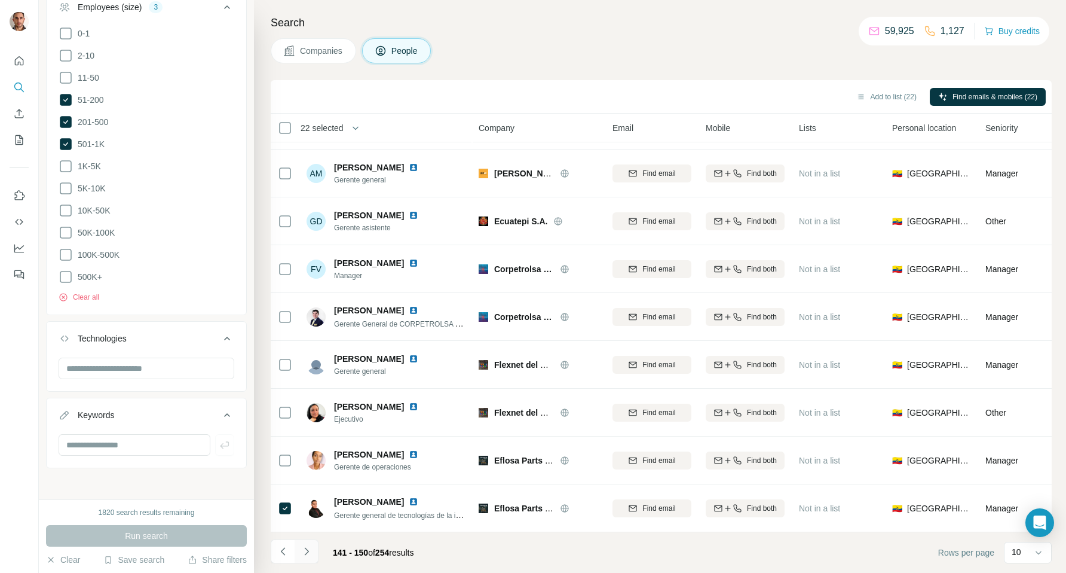
click at [307, 550] on icon "Navigate to next page" at bounding box center [307, 551] width 12 height 12
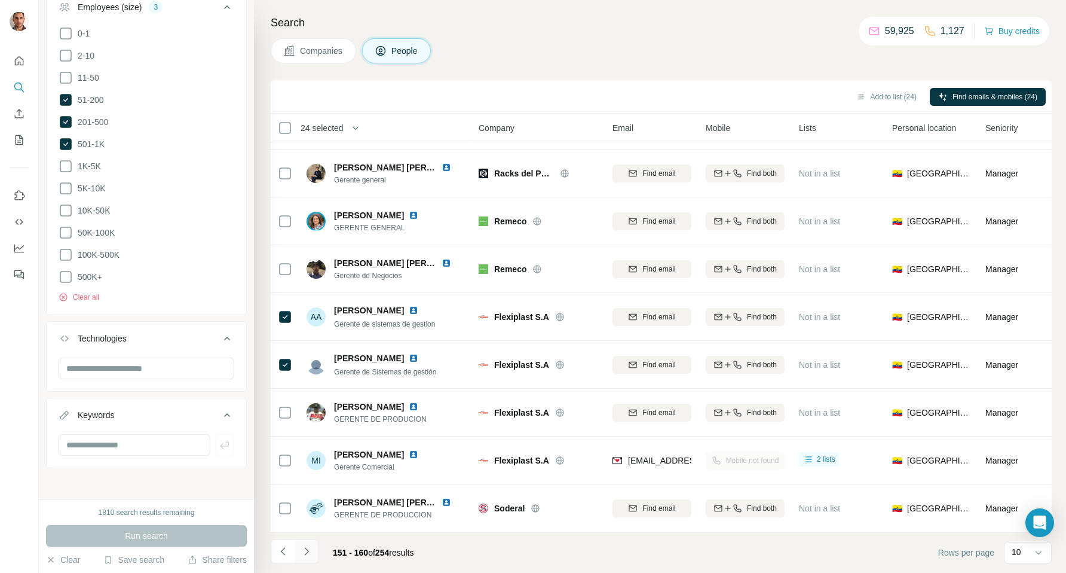
click at [308, 547] on icon "Navigate to next page" at bounding box center [307, 551] width 12 height 12
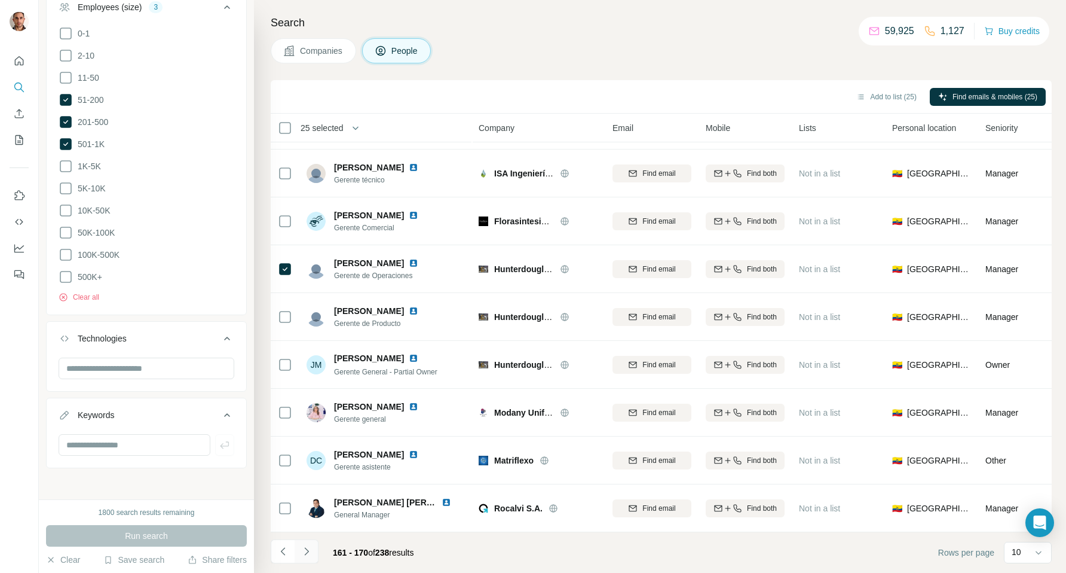
click at [309, 551] on icon "Navigate to next page" at bounding box center [307, 551] width 12 height 12
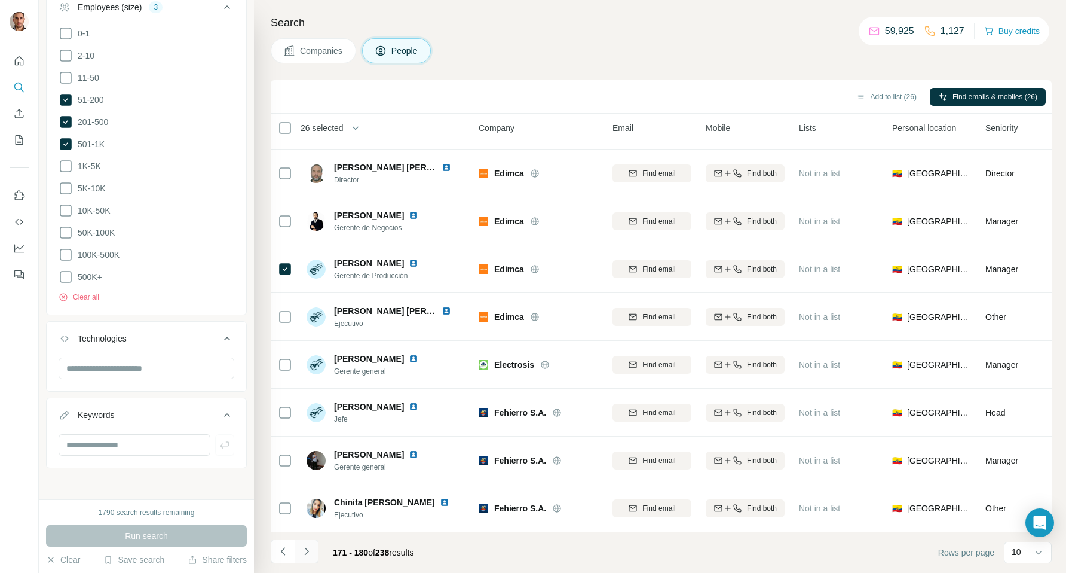
click at [310, 553] on icon "Navigate to next page" at bounding box center [307, 551] width 12 height 12
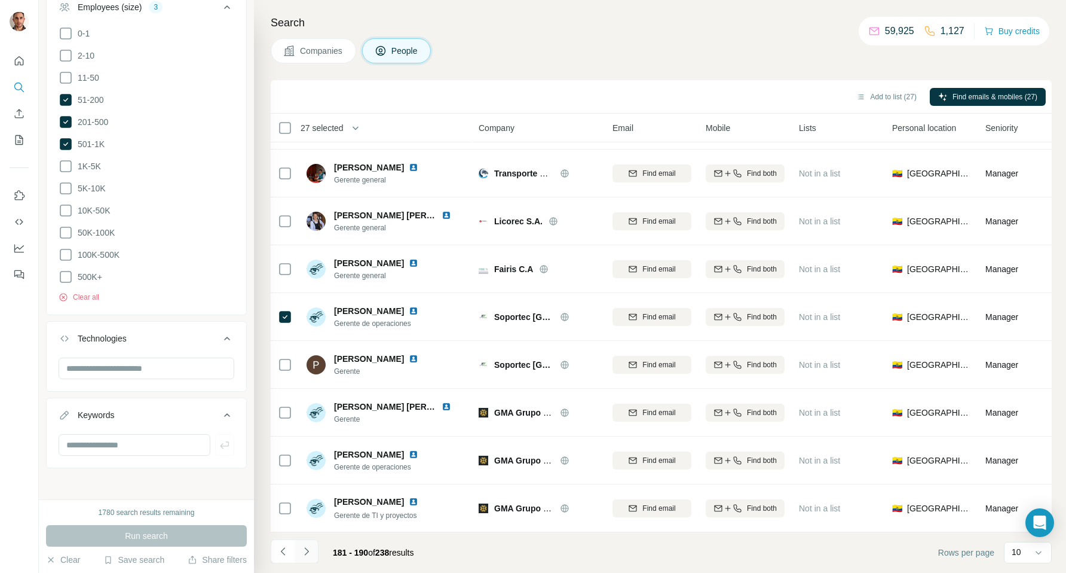
click at [305, 549] on icon "Navigate to next page" at bounding box center [307, 551] width 12 height 12
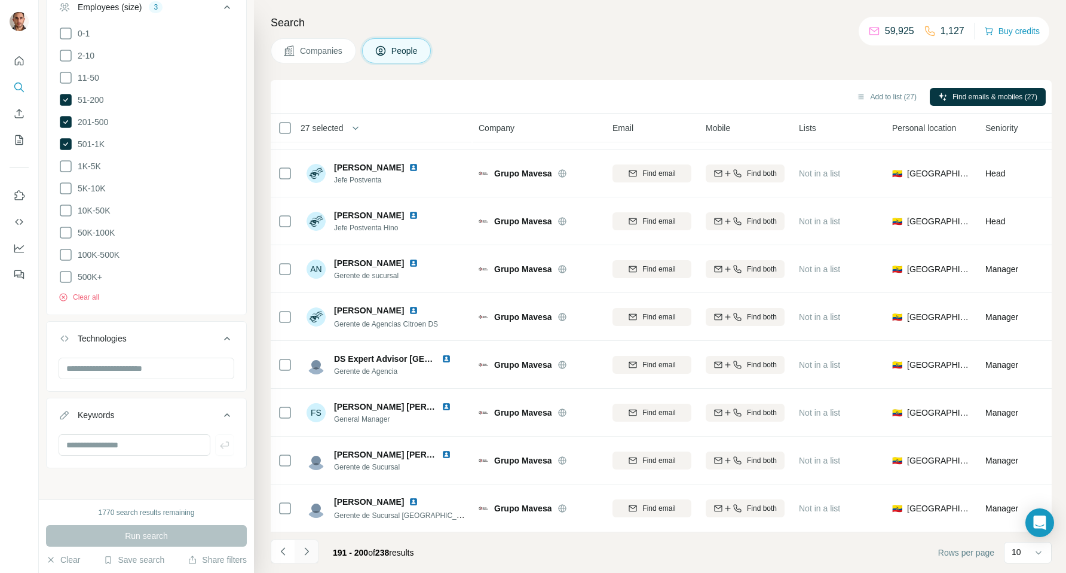
click at [309, 547] on icon "Navigate to next page" at bounding box center [307, 551] width 12 height 12
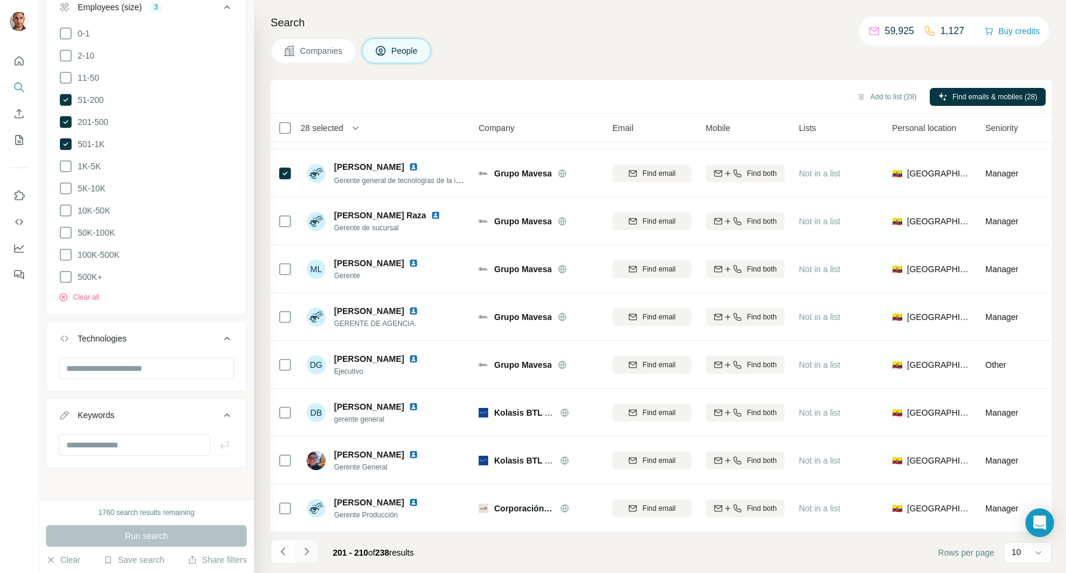
click at [306, 549] on icon "Navigate to next page" at bounding box center [306, 551] width 4 height 8
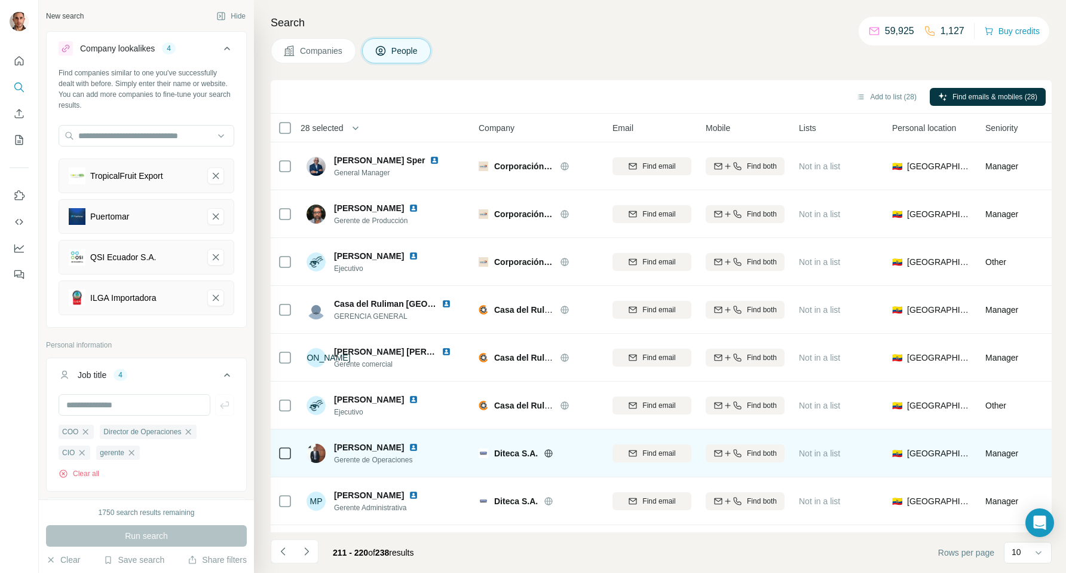
scroll to position [88, 0]
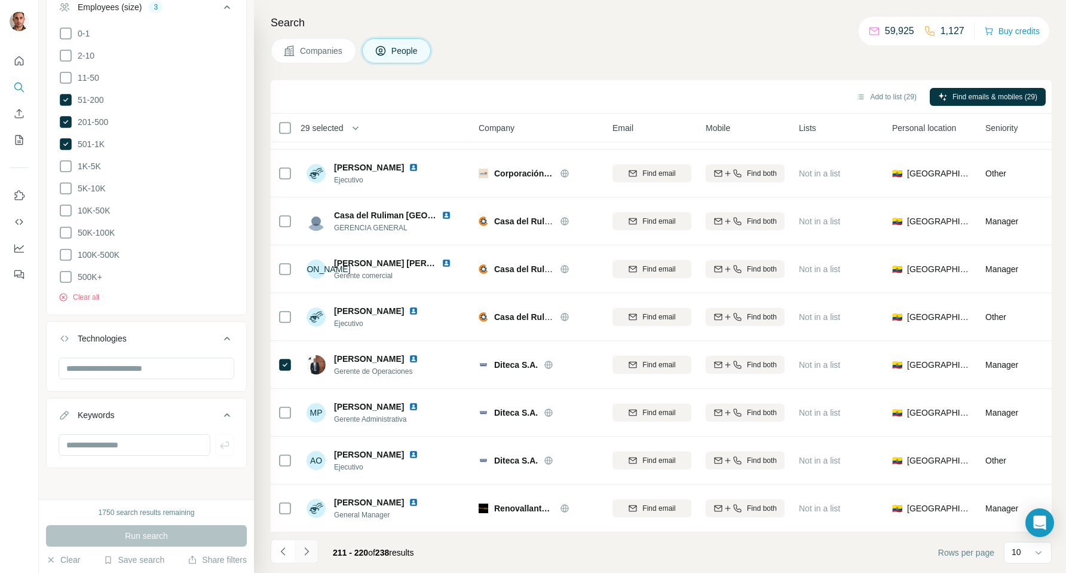
click at [307, 550] on icon "Navigate to next page" at bounding box center [307, 551] width 12 height 12
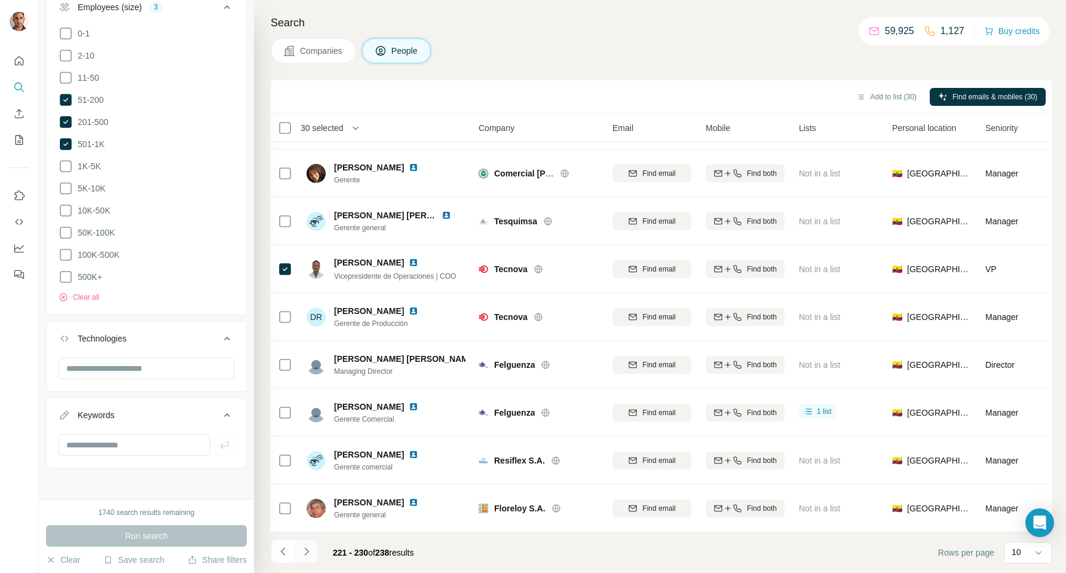
click at [308, 549] on icon "Navigate to next page" at bounding box center [307, 551] width 12 height 12
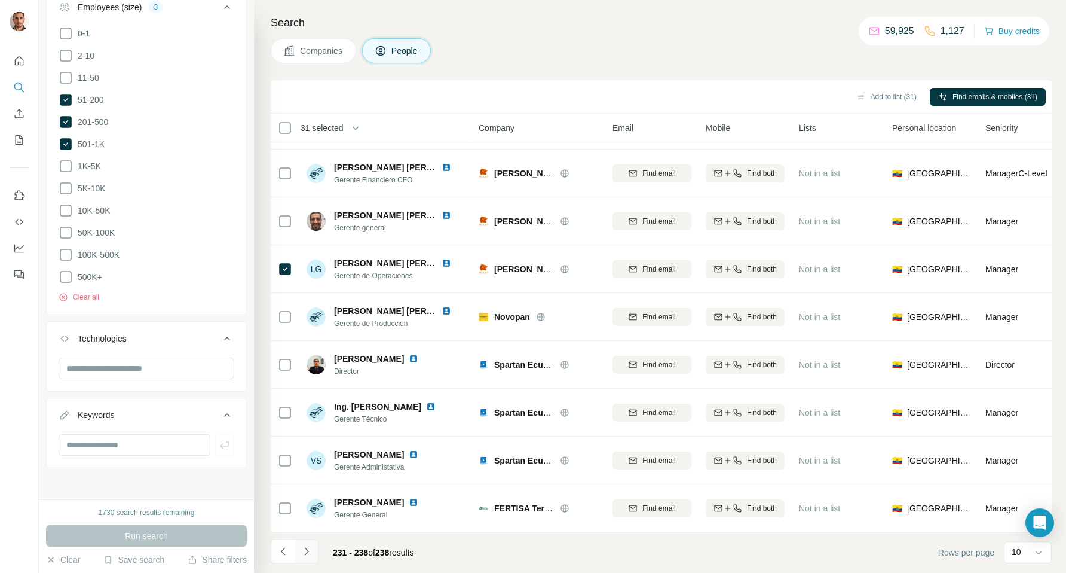
click at [304, 552] on icon "Navigate to next page" at bounding box center [307, 551] width 12 height 12
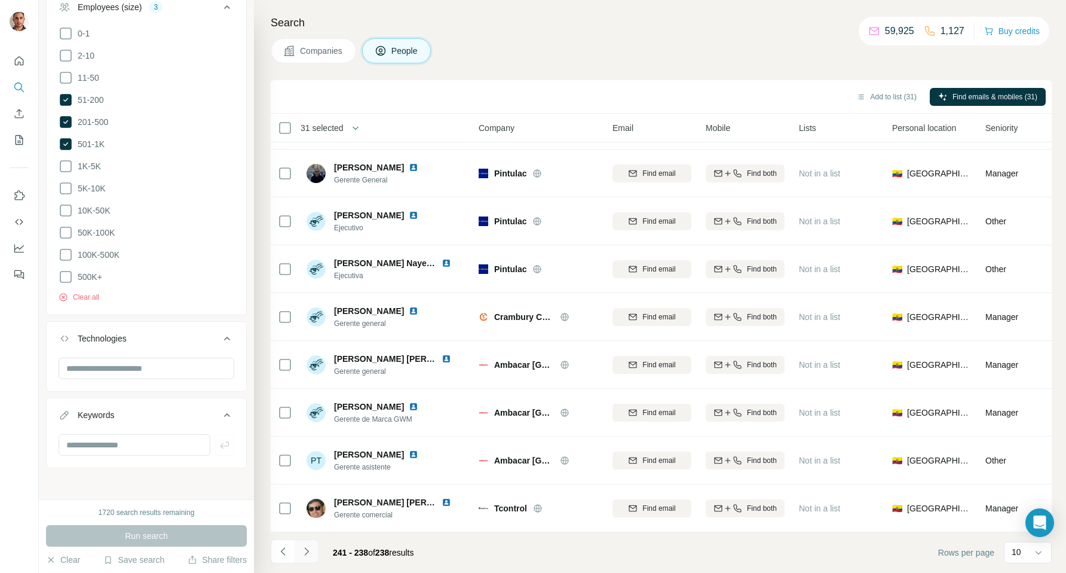
click at [309, 552] on icon "Navigate to next page" at bounding box center [307, 551] width 12 height 12
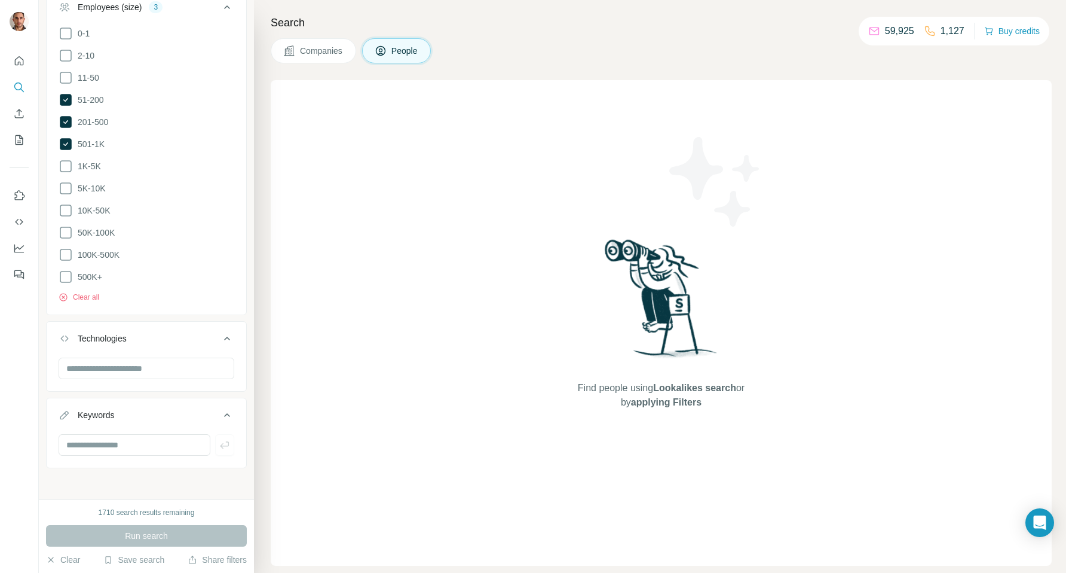
click at [292, 206] on div "Find people using Lookalikes search or by applying Filters" at bounding box center [661, 322] width 781 height 485
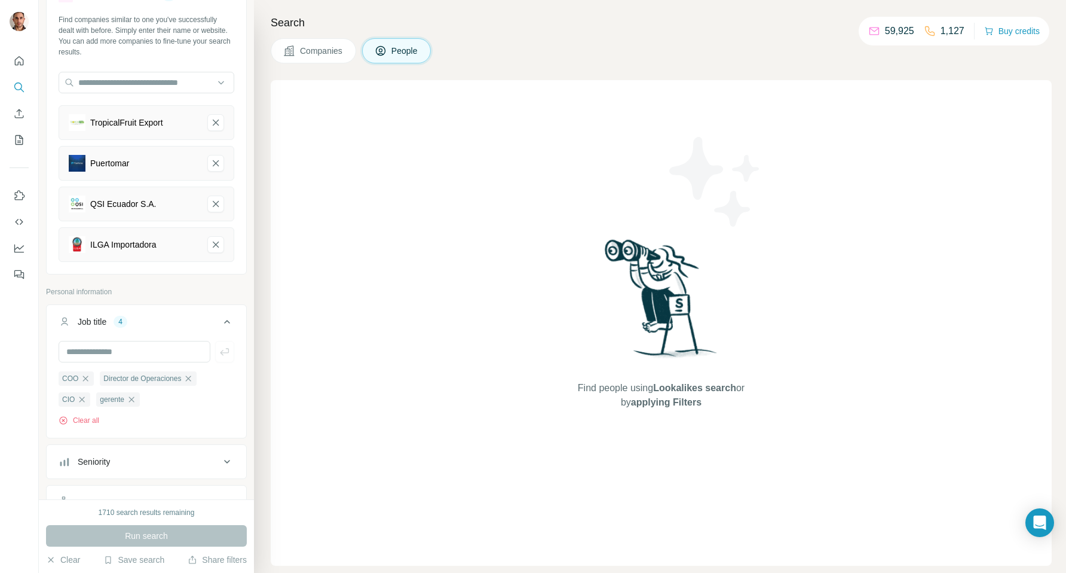
scroll to position [0, 0]
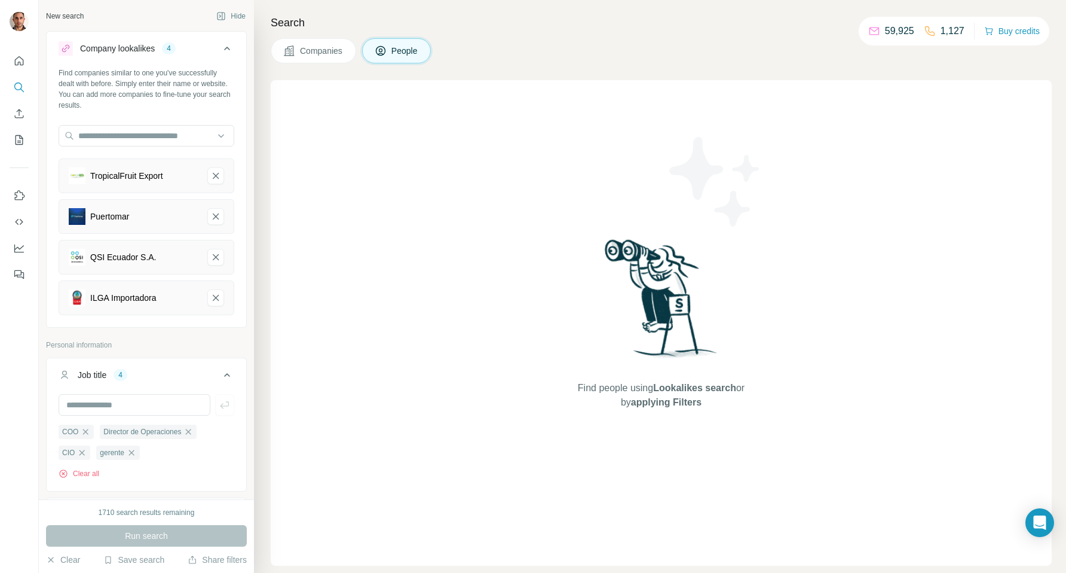
click at [310, 549] on div "Find people using Lookalikes search or by applying Filters" at bounding box center [661, 322] width 781 height 485
click at [154, 537] on div "Run search" at bounding box center [146, 536] width 201 height 22
click at [338, 453] on div "Find people using Lookalikes search or by applying Filters" at bounding box center [661, 322] width 781 height 485
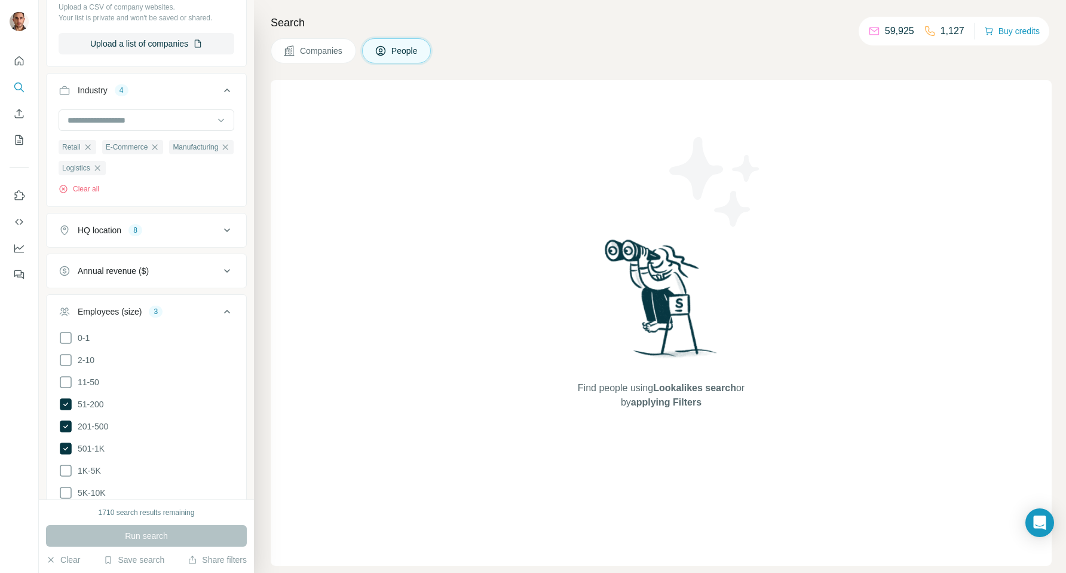
scroll to position [1174, 0]
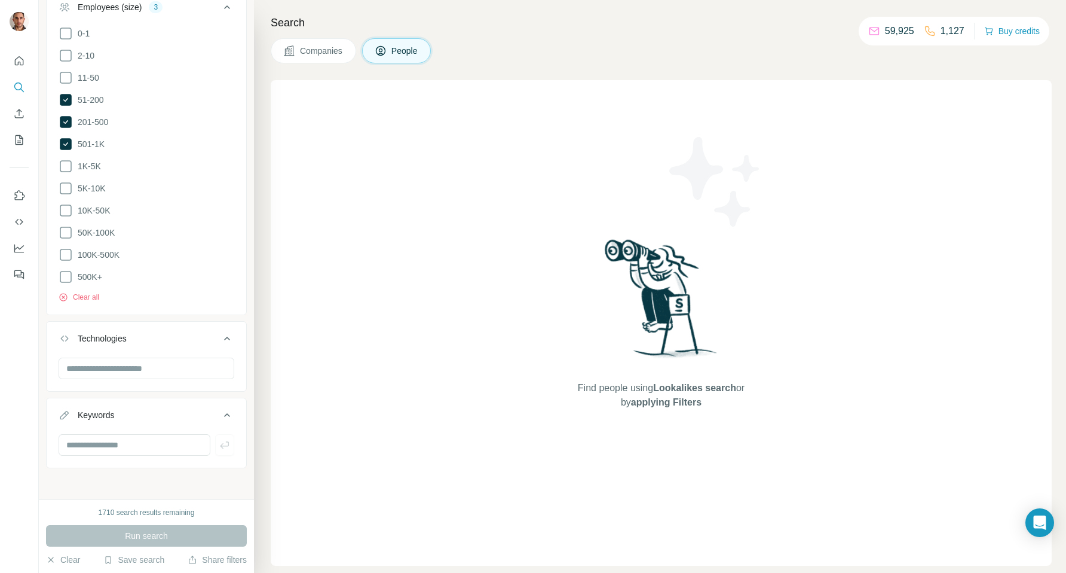
click at [143, 510] on div "1710 search results remaining" at bounding box center [147, 512] width 96 height 11
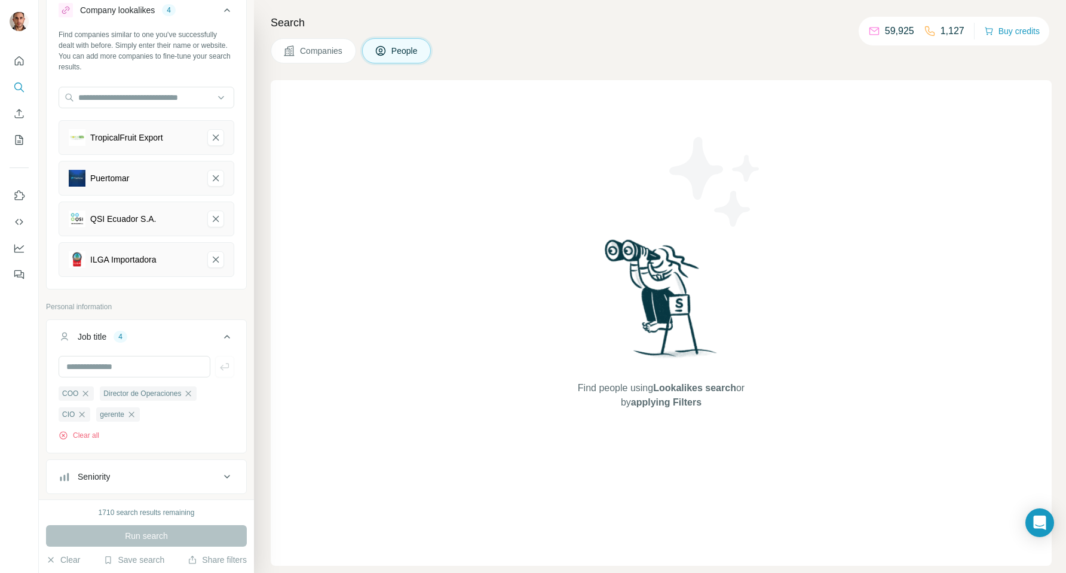
scroll to position [0, 0]
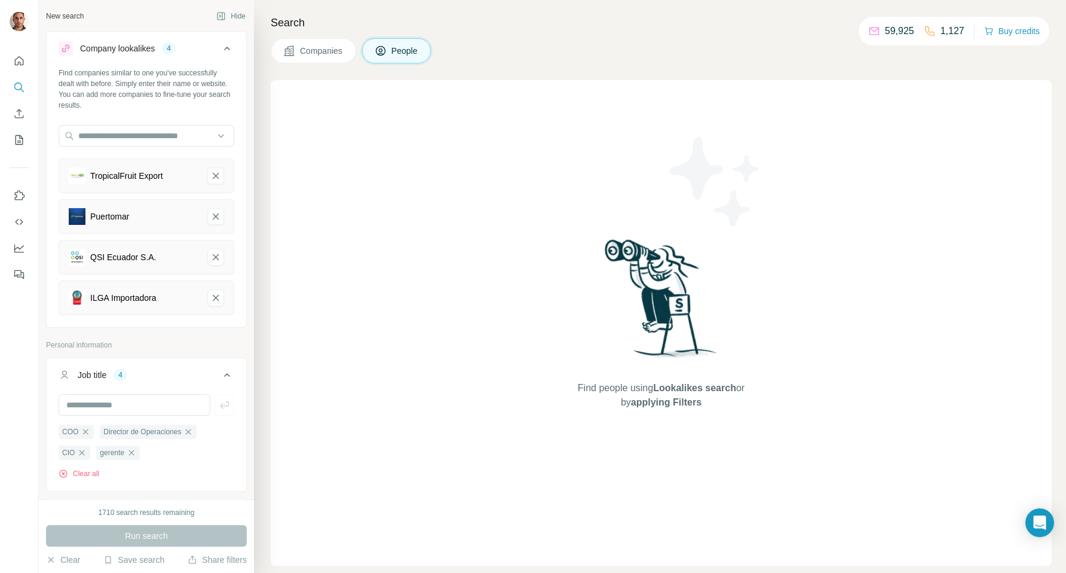
click at [228, 48] on icon at bounding box center [227, 49] width 6 height 4
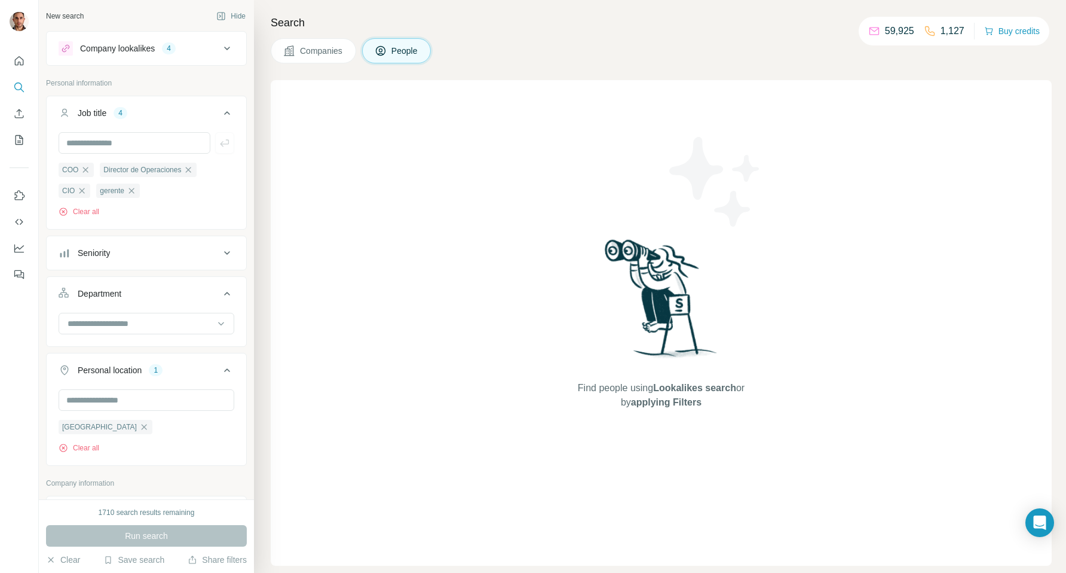
click at [228, 48] on icon at bounding box center [227, 49] width 6 height 4
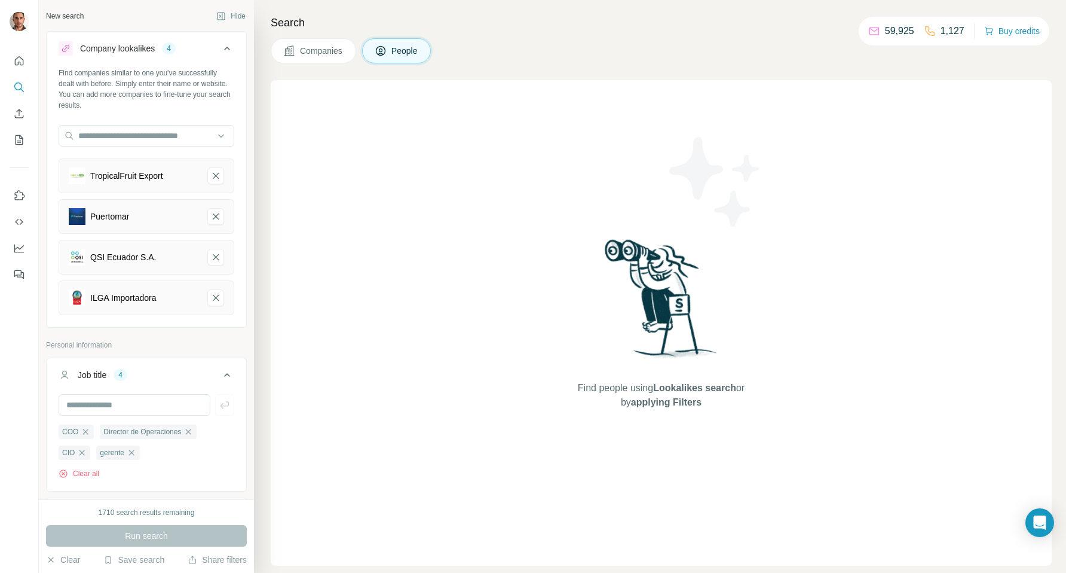
click at [228, 48] on icon at bounding box center [227, 49] width 6 height 4
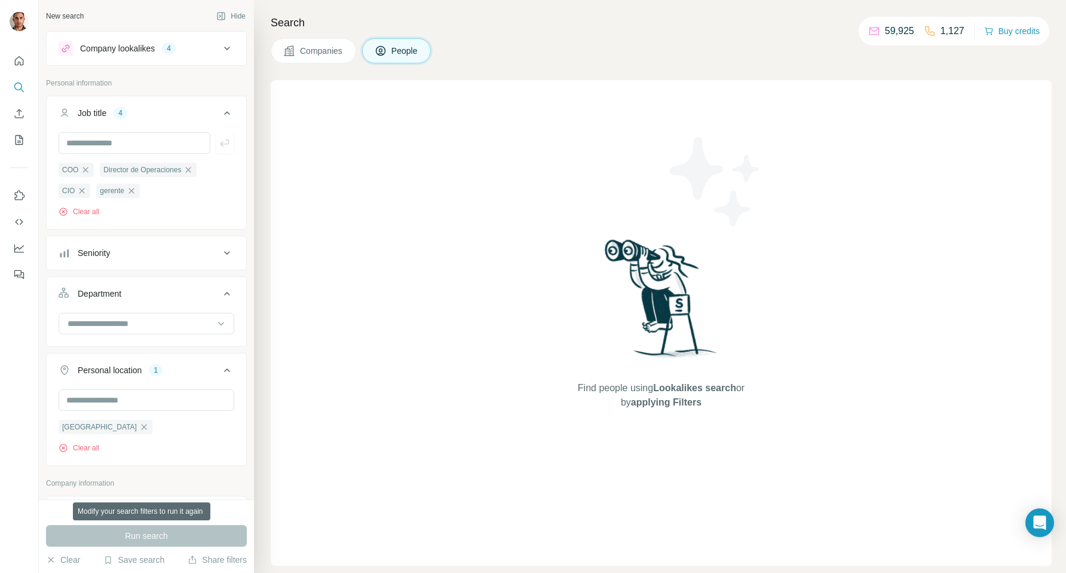
click at [158, 538] on div "Run search" at bounding box center [146, 536] width 201 height 22
click at [169, 513] on div "1710 search results remaining" at bounding box center [147, 512] width 96 height 11
click at [168, 534] on div "Run search" at bounding box center [146, 536] width 201 height 22
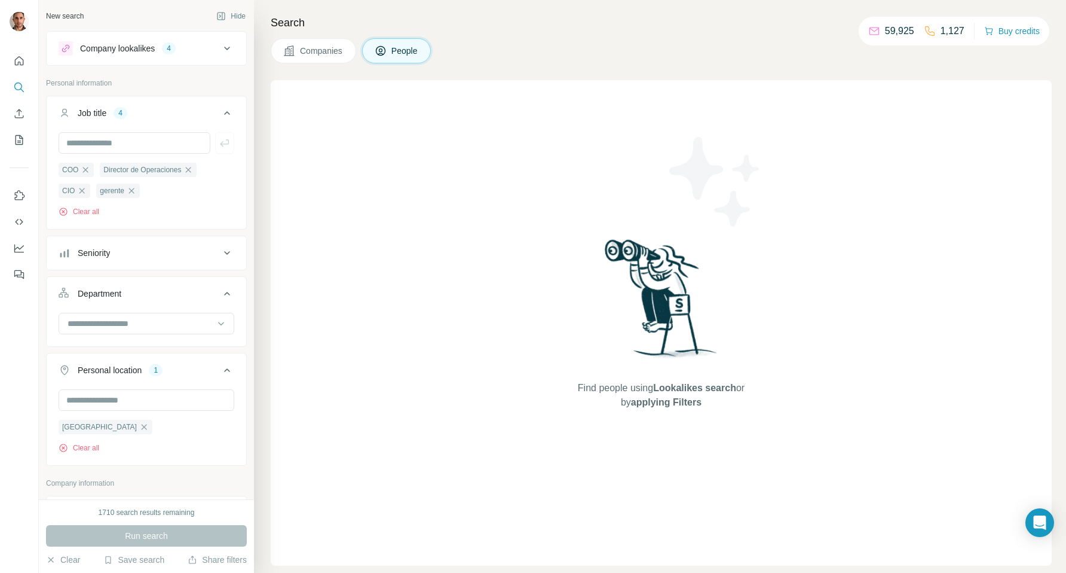
click at [166, 533] on div "Run search" at bounding box center [146, 536] width 201 height 22
click at [161, 532] on div "Run search" at bounding box center [146, 536] width 201 height 22
click at [227, 45] on icon at bounding box center [227, 48] width 14 height 14
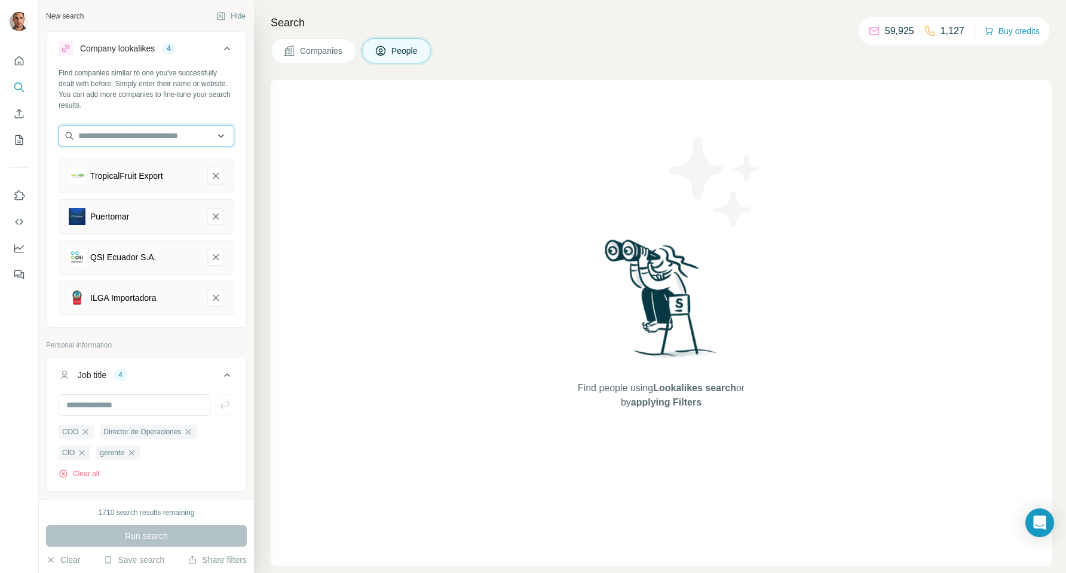
click at [187, 131] on input "text" at bounding box center [147, 136] width 176 height 22
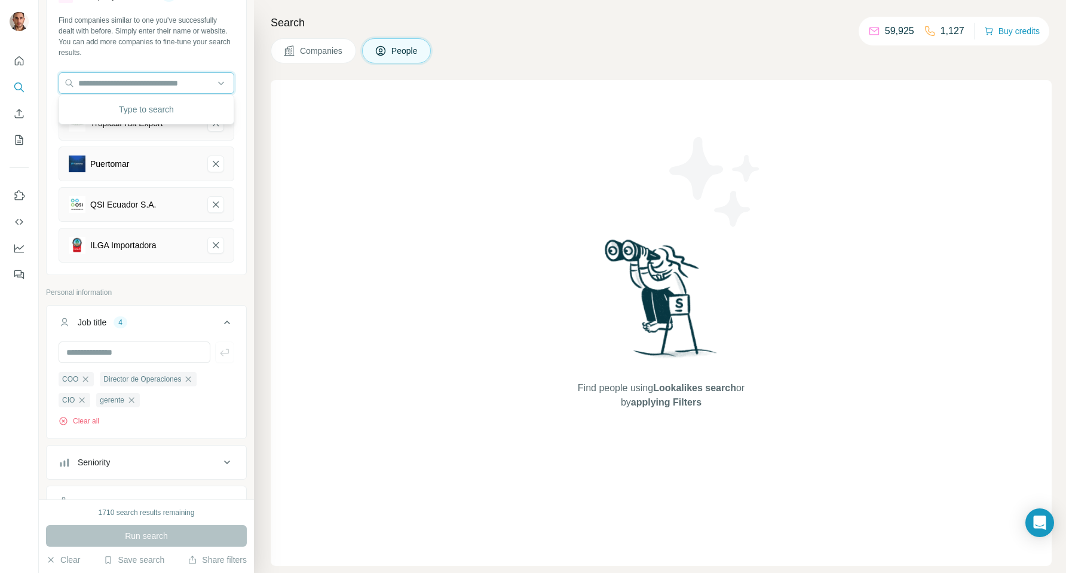
scroll to position [54, 0]
click at [146, 356] on input "text" at bounding box center [135, 350] width 152 height 22
click at [154, 391] on ul "COO Director de Operaciones CIO gerente" at bounding box center [147, 387] width 176 height 36
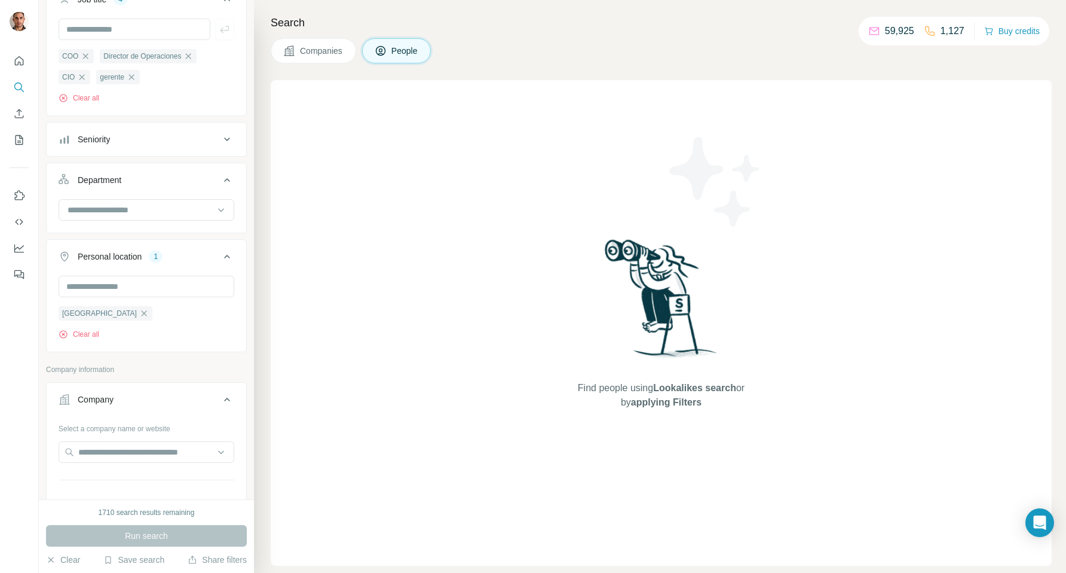
scroll to position [376, 0]
click at [226, 256] on icon at bounding box center [227, 256] width 6 height 4
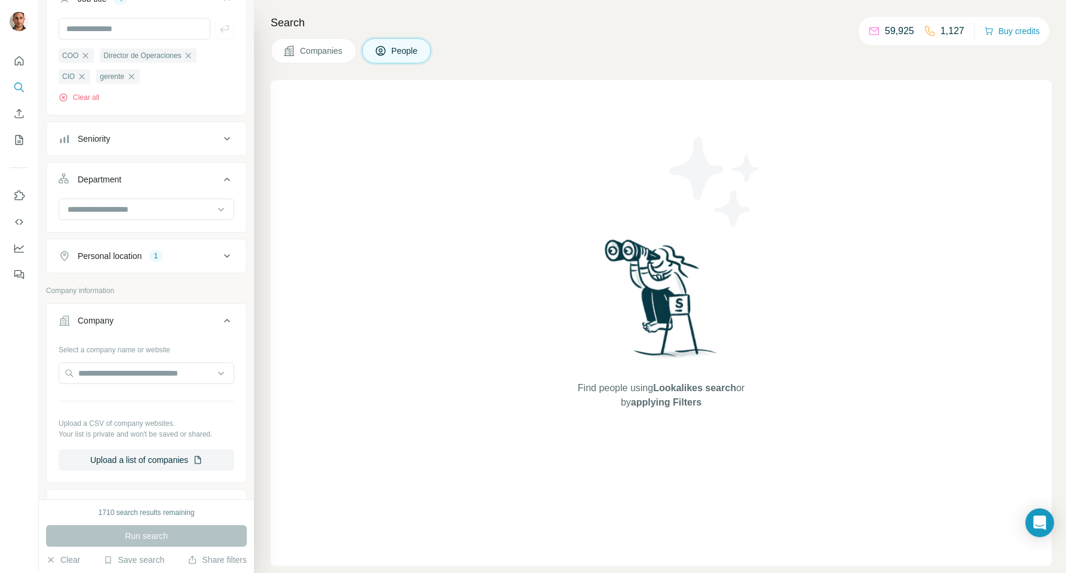
click at [226, 256] on icon at bounding box center [227, 256] width 6 height 4
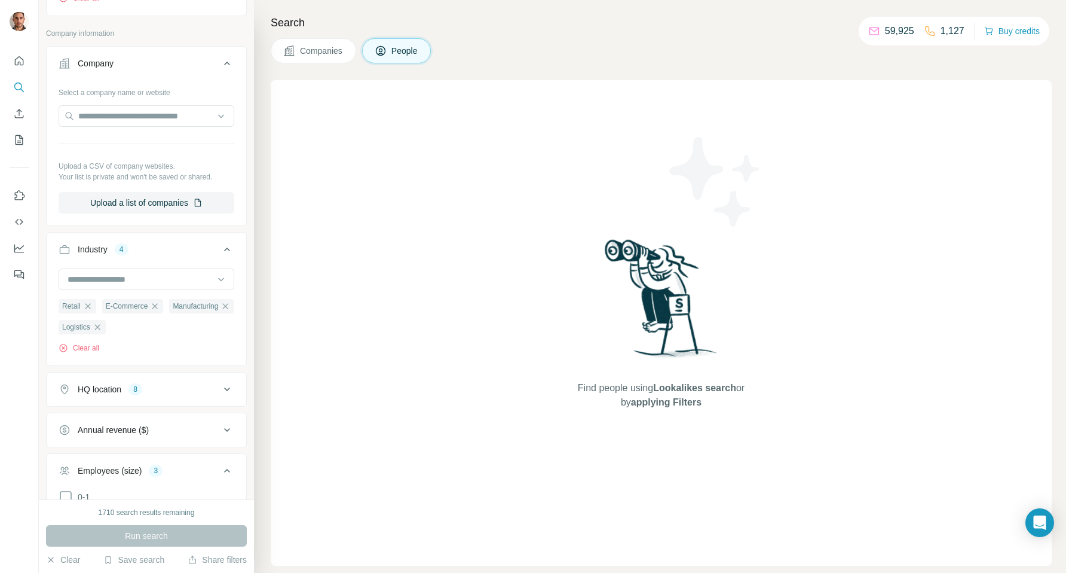
scroll to position [744, 0]
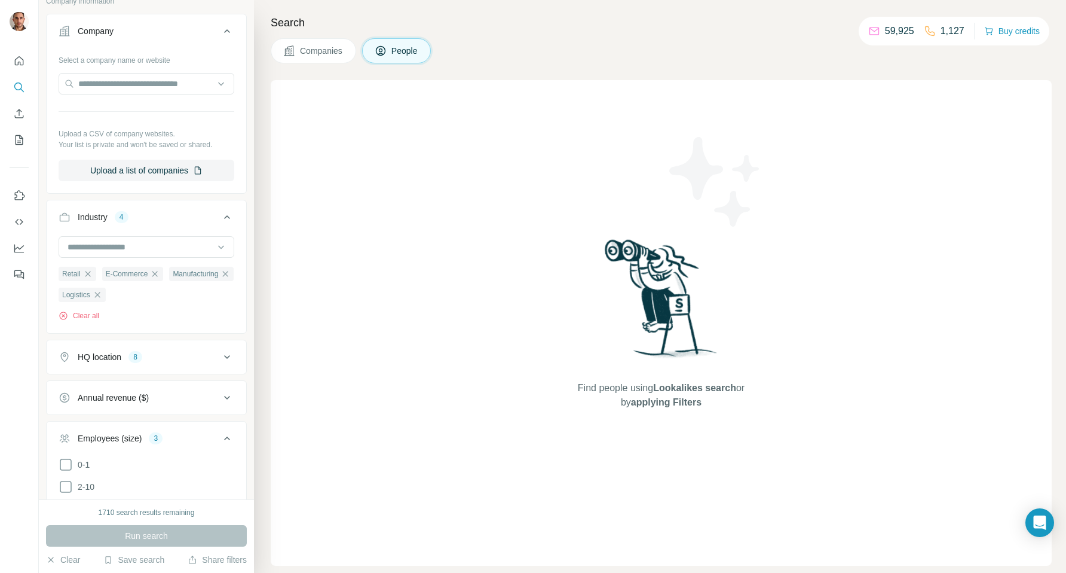
click at [195, 285] on ul "Retail E-Commerce Manufacturing Logistics" at bounding box center [147, 284] width 176 height 36
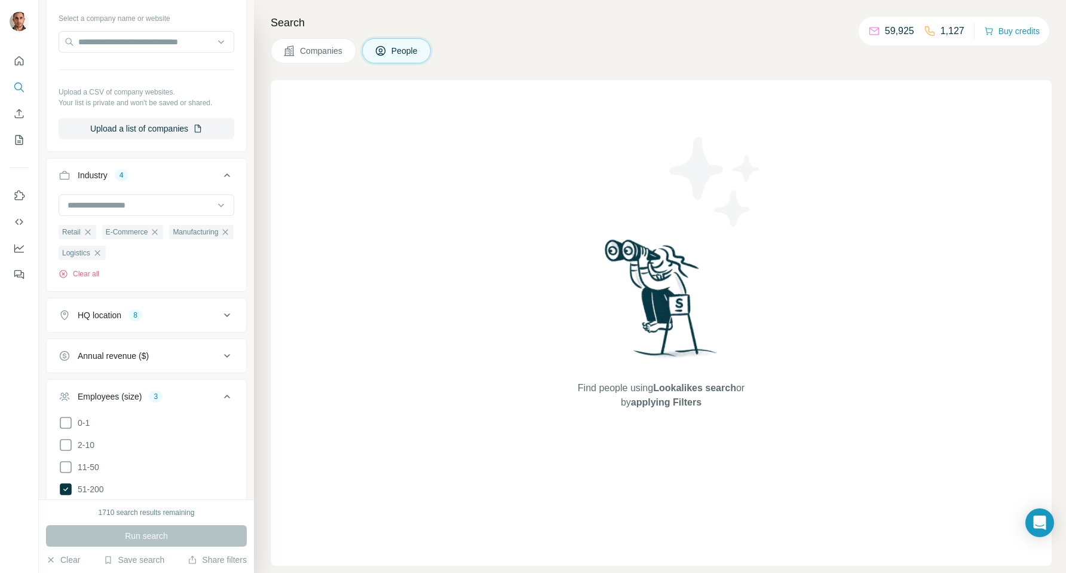
scroll to position [786, 0]
click at [227, 315] on icon at bounding box center [227, 314] width 14 height 14
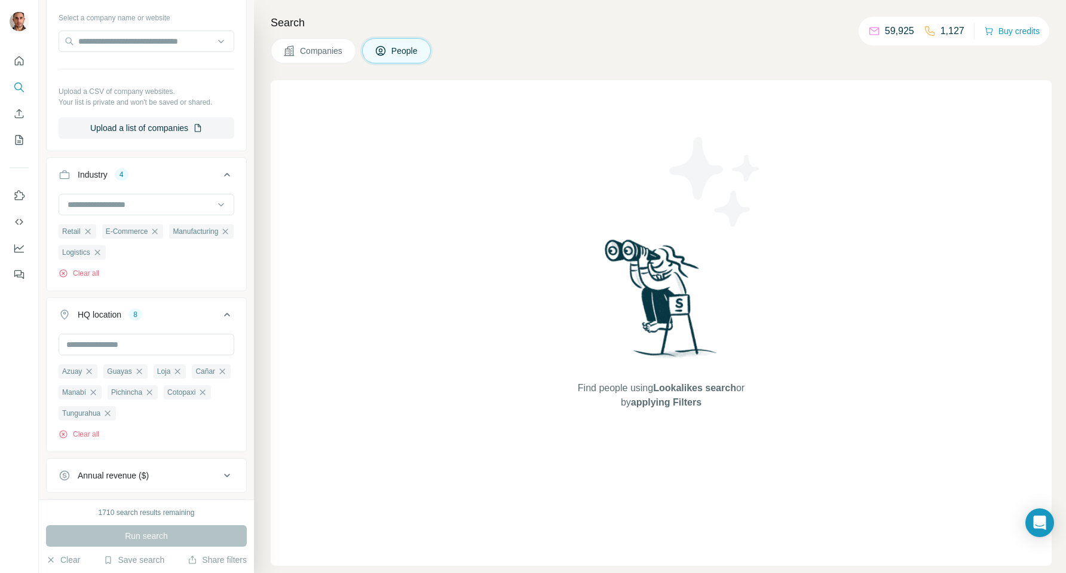
click at [126, 415] on ul "Azuay Guayas Loja Cañar Manabí Pichincha Cotopaxi Tungurahua" at bounding box center [147, 391] width 176 height 57
click at [128, 346] on input "text" at bounding box center [147, 344] width 176 height 22
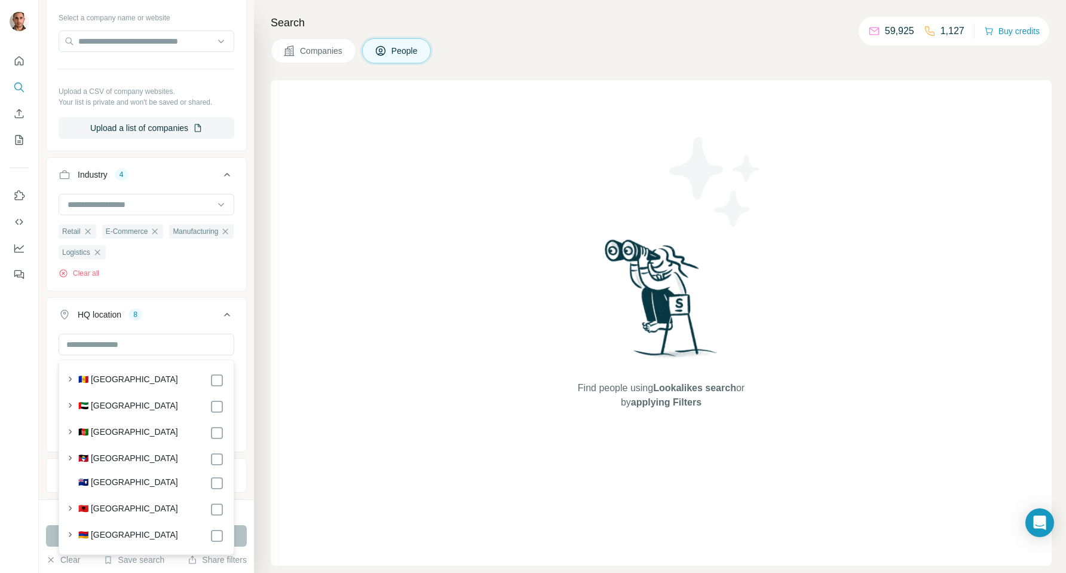
click at [166, 320] on div "HQ location 8" at bounding box center [139, 314] width 161 height 12
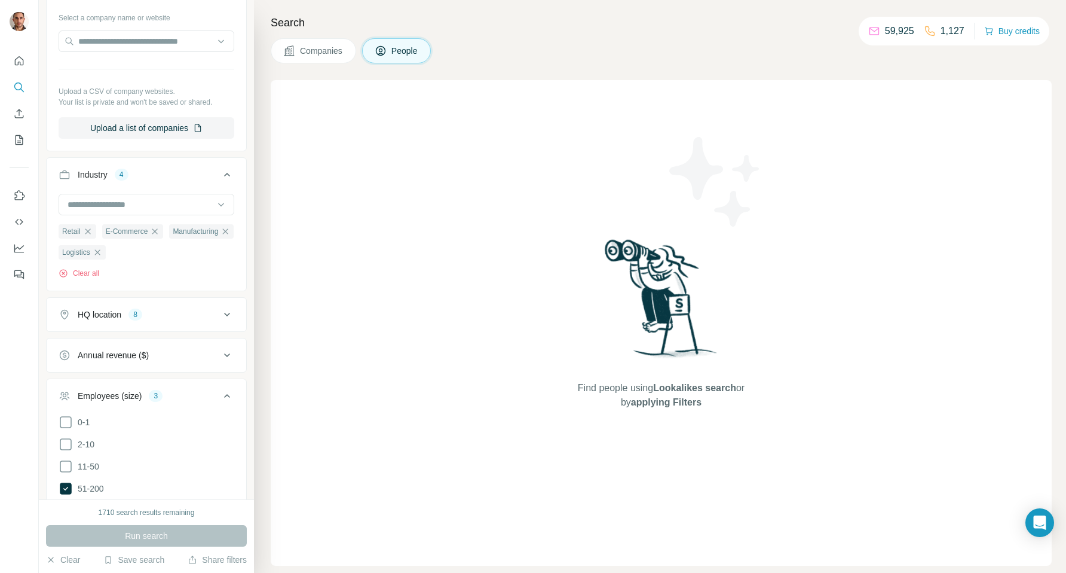
click at [226, 316] on icon at bounding box center [227, 315] width 6 height 4
click at [140, 413] on ul "Azuay Guayas Loja Cañar Manabí Pichincha Cotopaxi Tungurahua" at bounding box center [147, 391] width 176 height 57
click at [227, 317] on icon at bounding box center [227, 314] width 14 height 14
click at [230, 353] on icon at bounding box center [227, 355] width 14 height 14
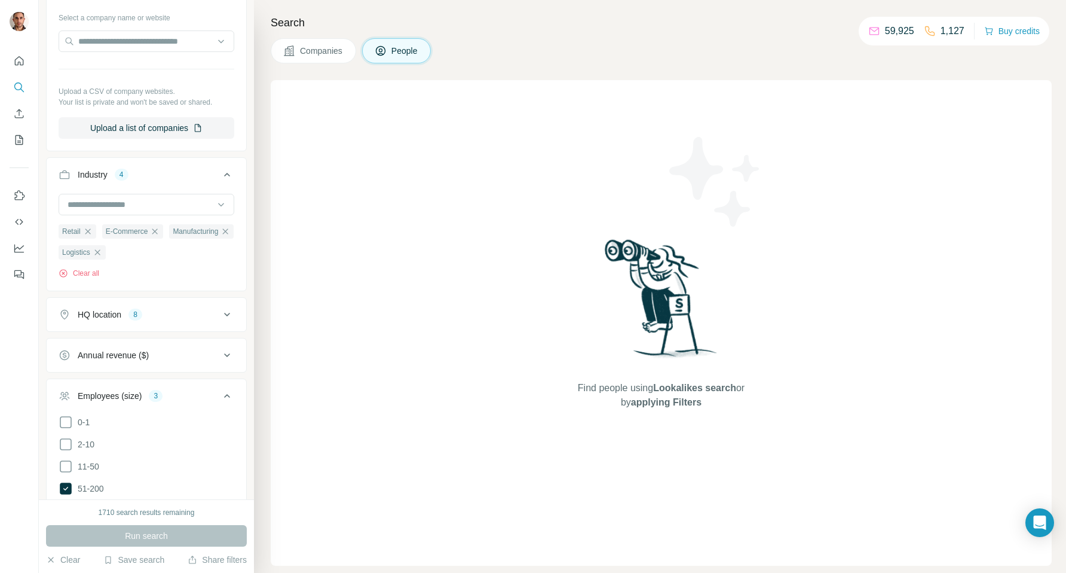
click at [229, 318] on icon at bounding box center [227, 314] width 14 height 14
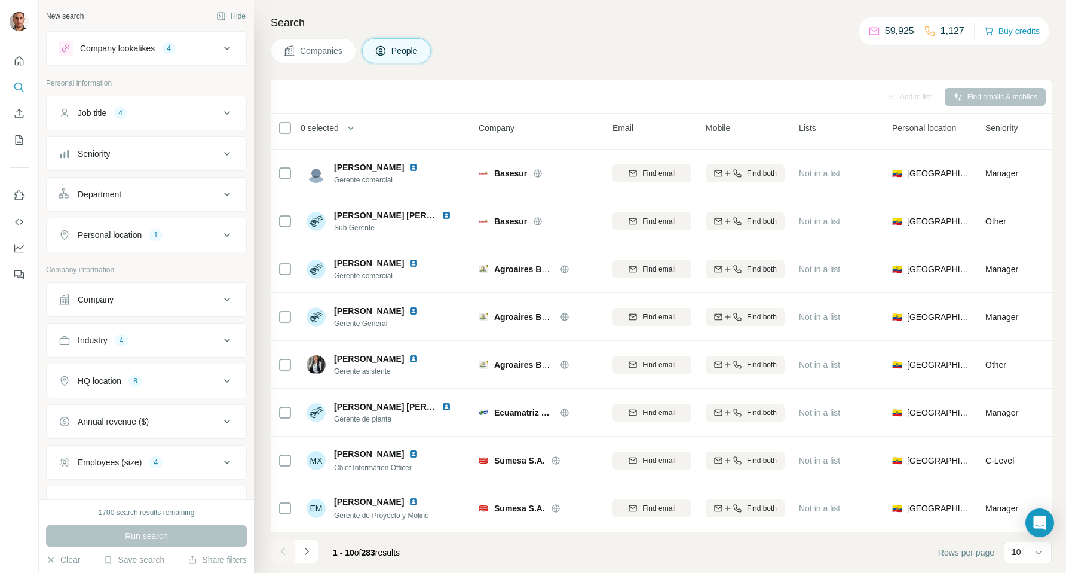
scroll to position [95, 0]
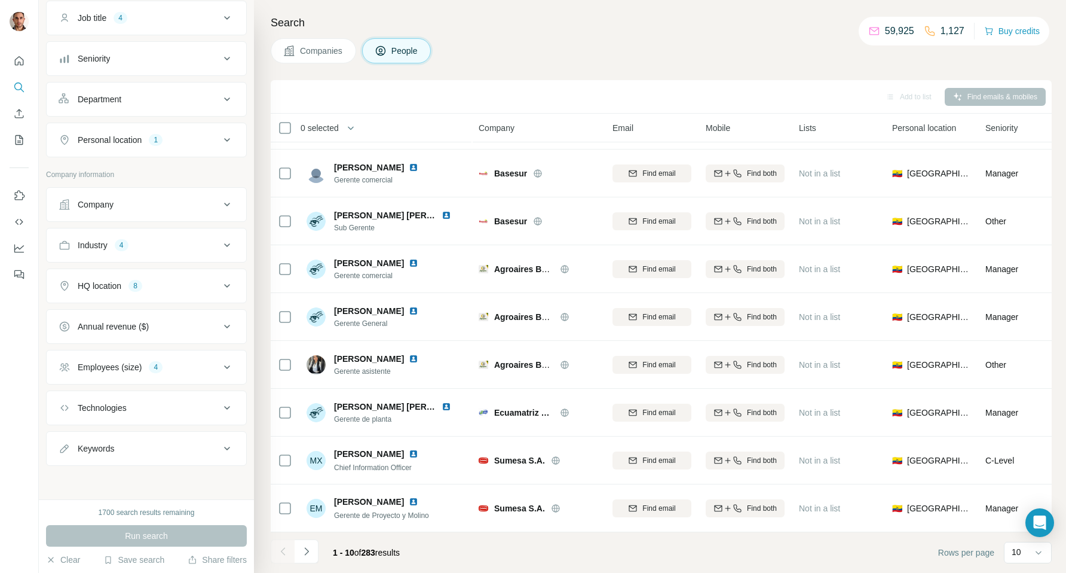
click at [228, 365] on icon at bounding box center [227, 367] width 14 height 14
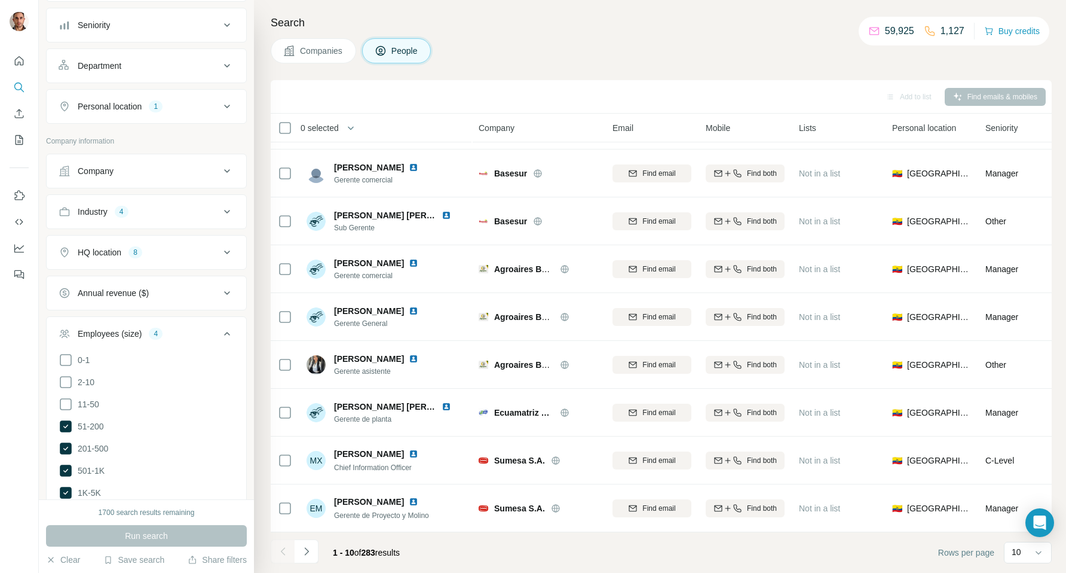
scroll to position [151, 0]
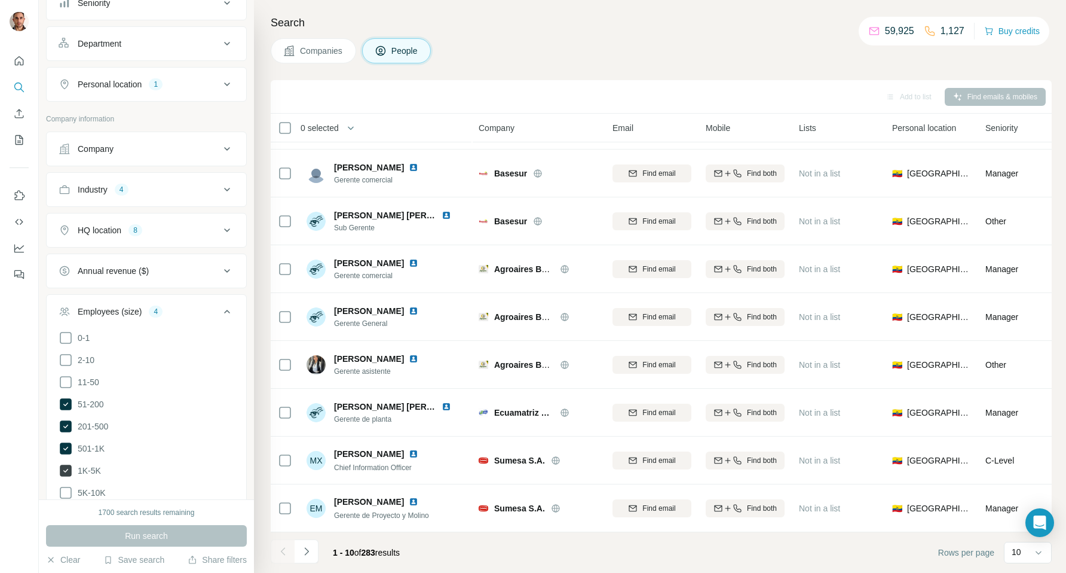
click at [65, 464] on icon at bounding box center [66, 470] width 12 height 12
click at [157, 536] on span "Run search" at bounding box center [146, 536] width 43 height 12
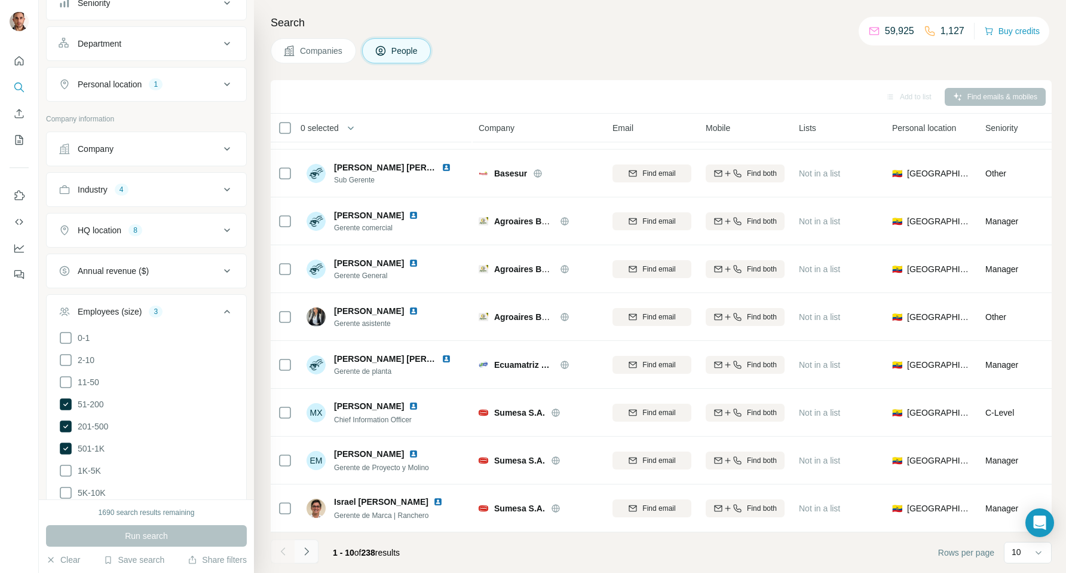
click at [307, 557] on button "Navigate to next page" at bounding box center [307, 551] width 24 height 24
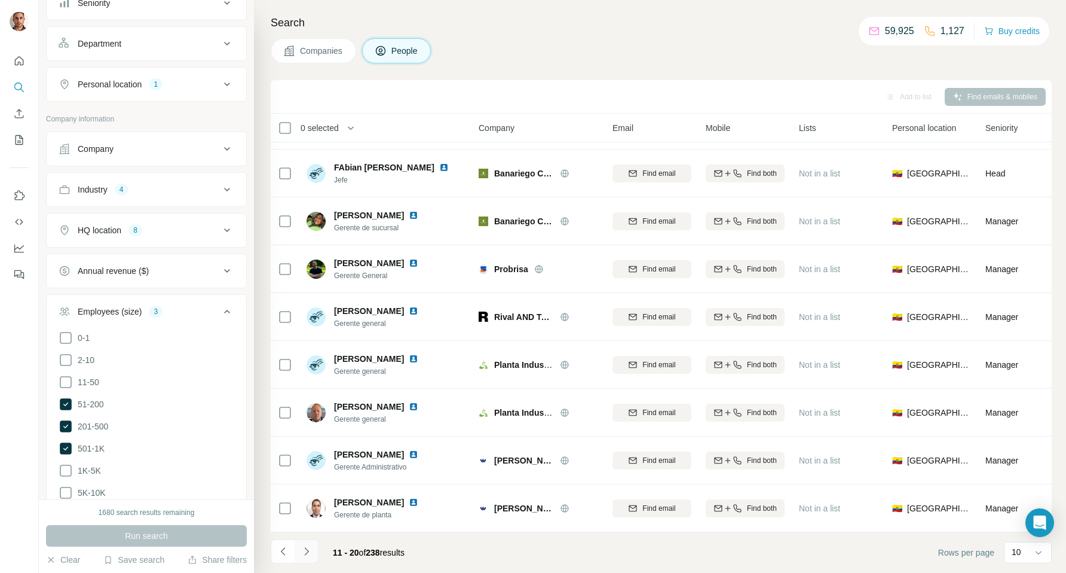
click at [311, 554] on icon "Navigate to next page" at bounding box center [307, 551] width 12 height 12
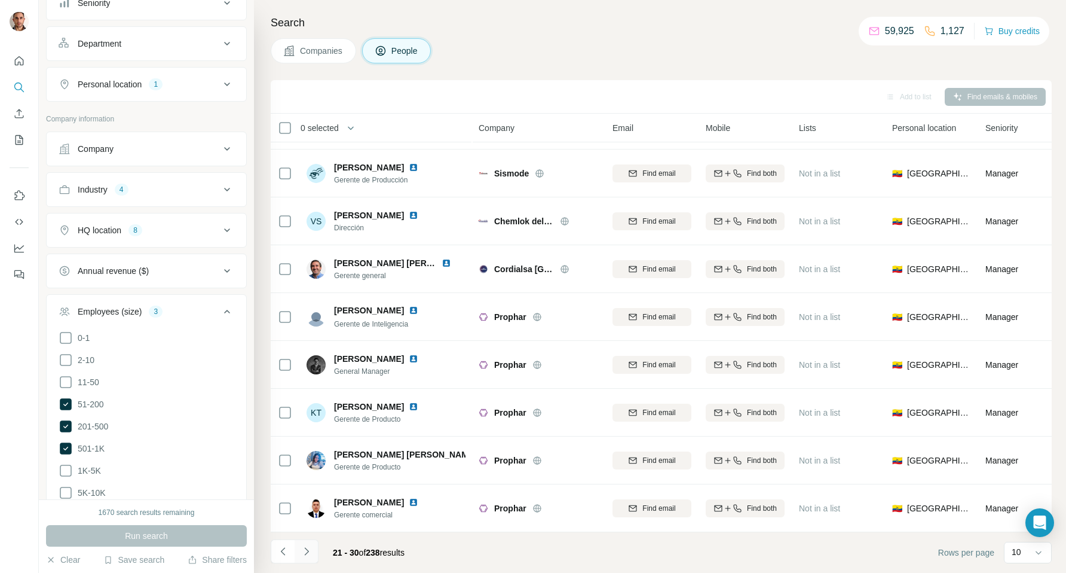
click at [310, 549] on icon "Navigate to next page" at bounding box center [307, 551] width 12 height 12
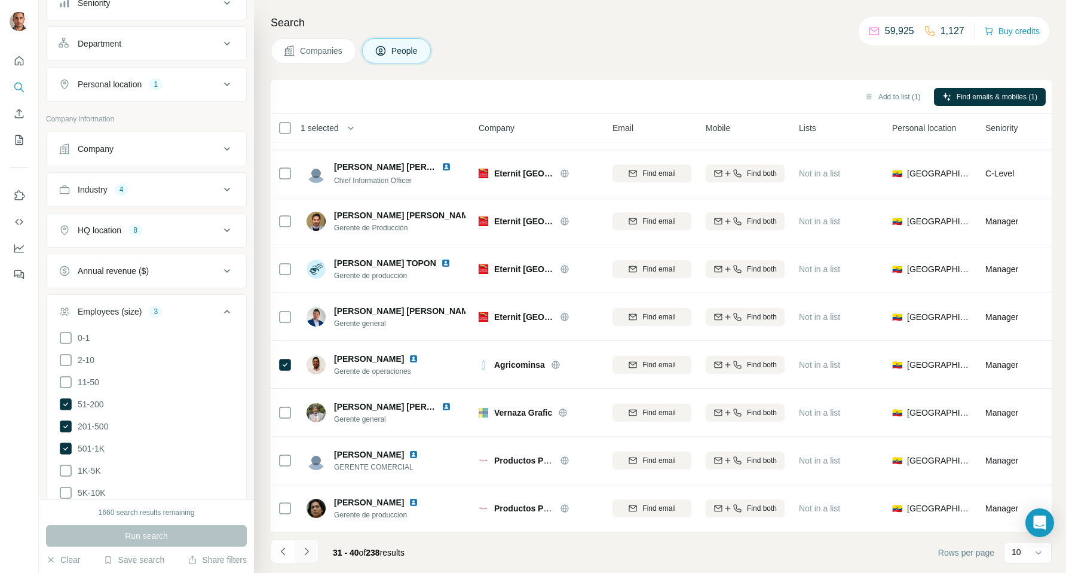
click at [305, 554] on icon "Navigate to next page" at bounding box center [307, 551] width 12 height 12
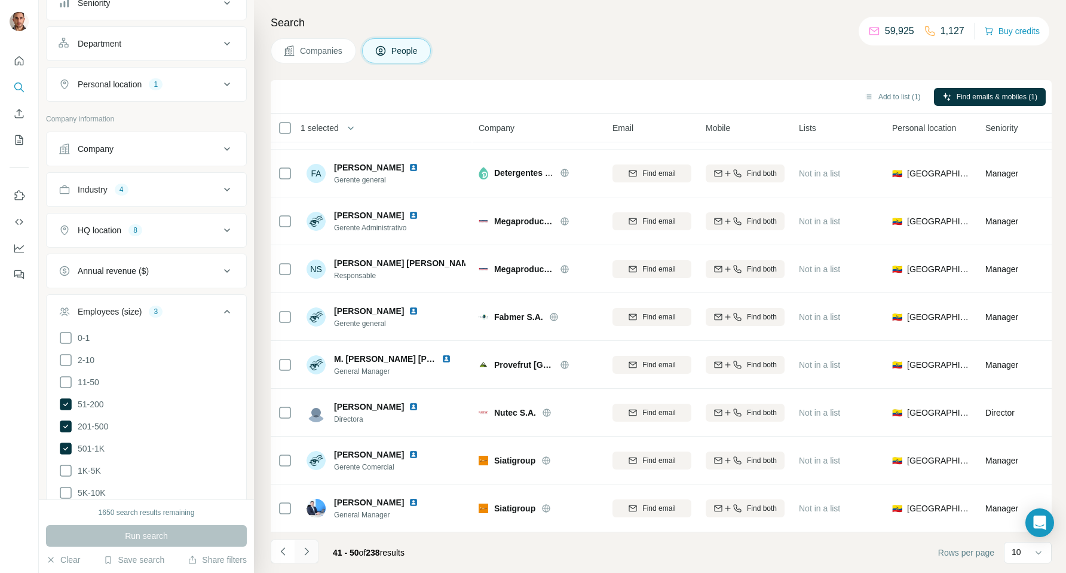
click at [310, 554] on icon "Navigate to next page" at bounding box center [307, 551] width 12 height 12
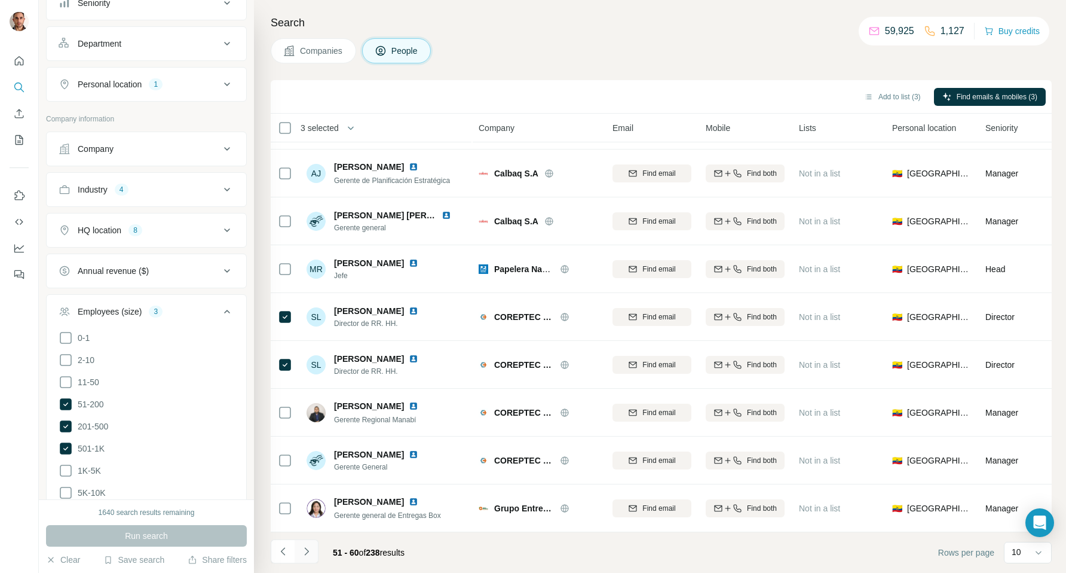
click at [304, 551] on icon "Navigate to next page" at bounding box center [307, 551] width 12 height 12
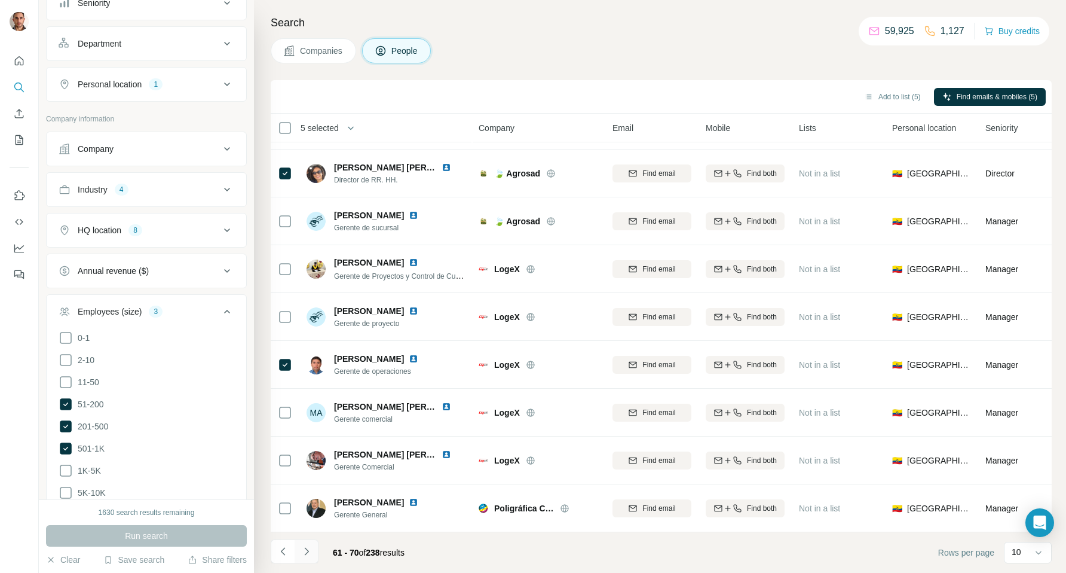
click at [302, 549] on icon "Navigate to next page" at bounding box center [307, 551] width 12 height 12
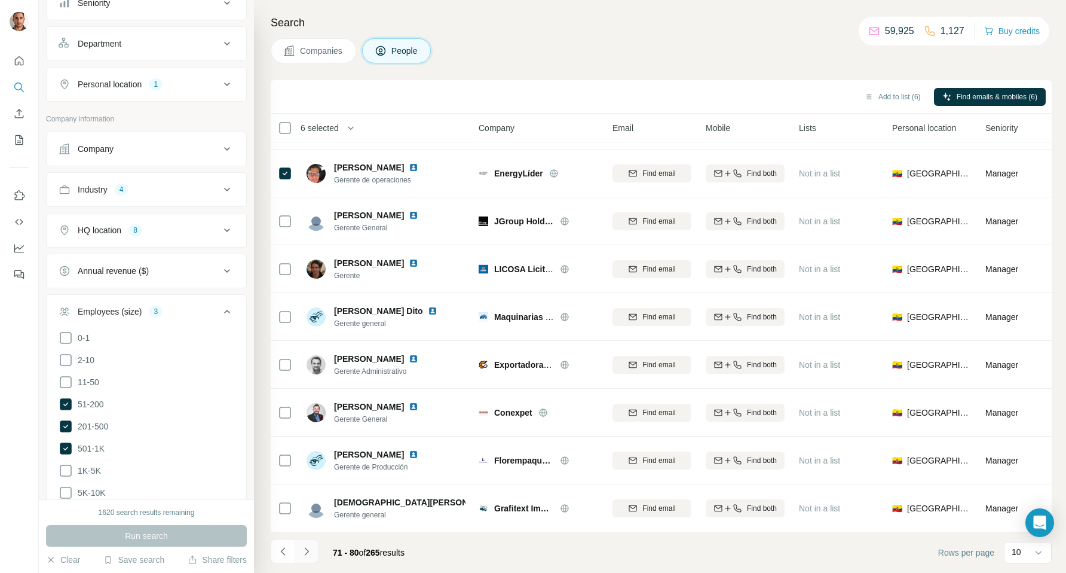
click at [306, 550] on icon "Navigate to next page" at bounding box center [307, 551] width 12 height 12
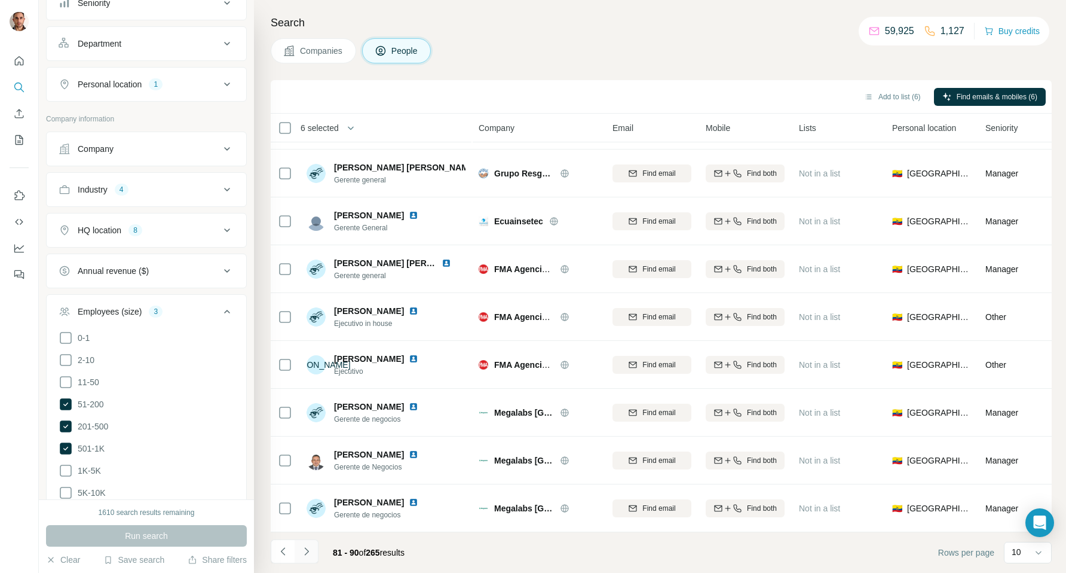
click at [306, 550] on icon "Navigate to next page" at bounding box center [307, 551] width 12 height 12
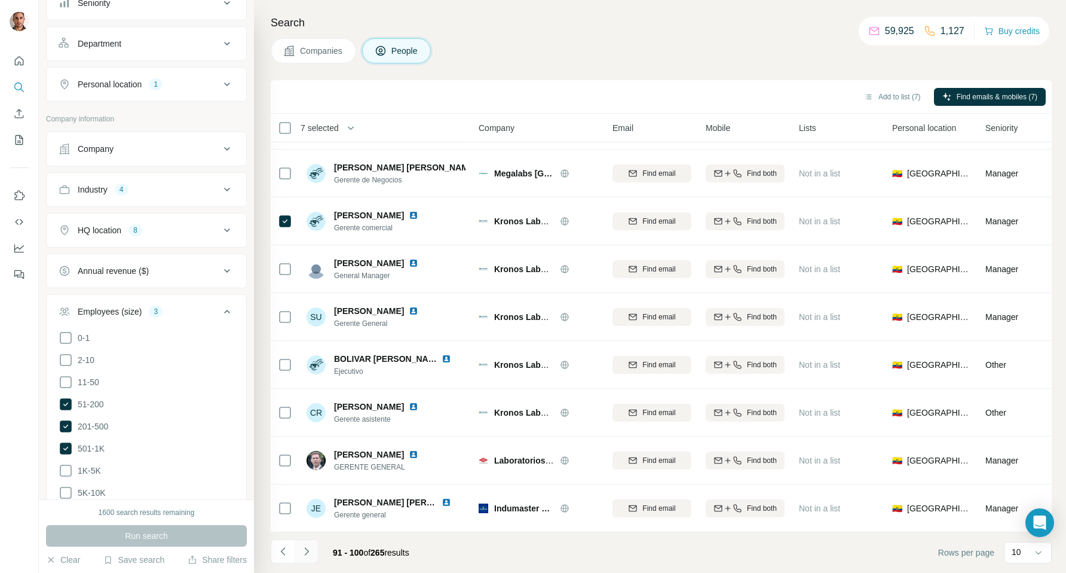
click at [305, 553] on icon "Navigate to next page" at bounding box center [306, 551] width 4 height 8
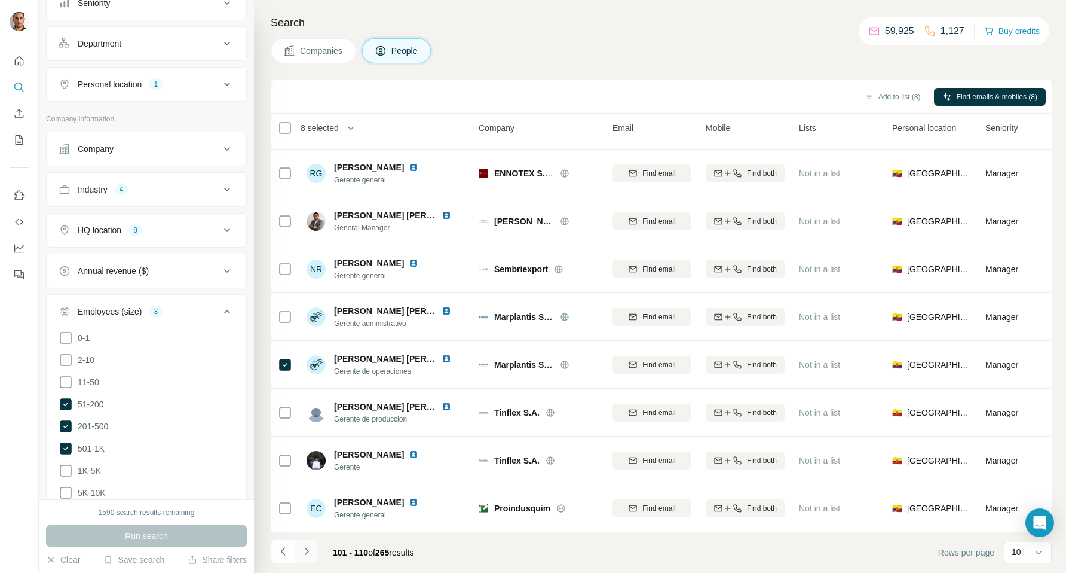
click at [310, 551] on icon "Navigate to next page" at bounding box center [307, 551] width 12 height 12
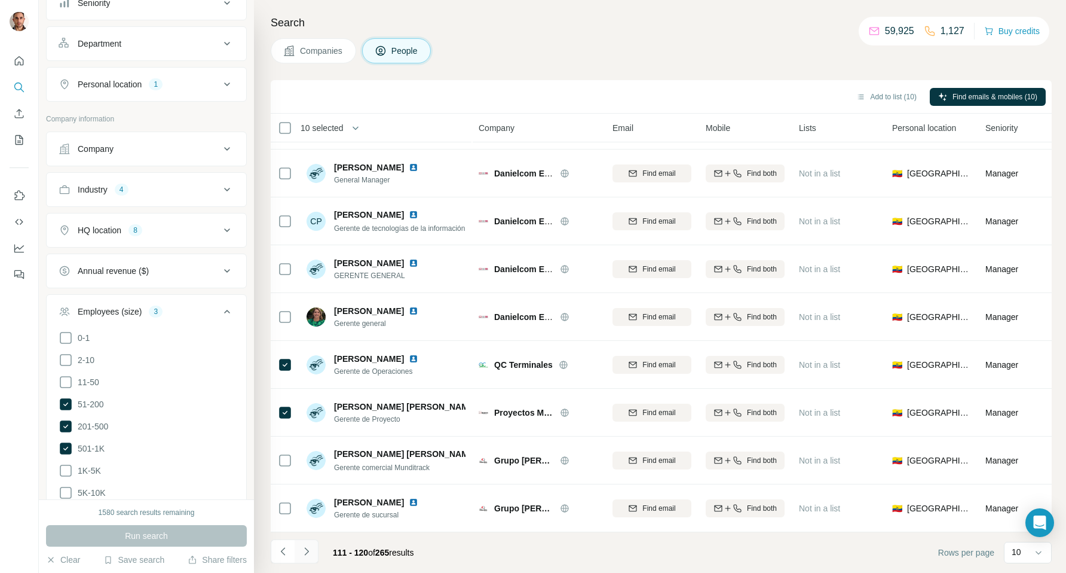
click at [313, 553] on button "Navigate to next page" at bounding box center [307, 551] width 24 height 24
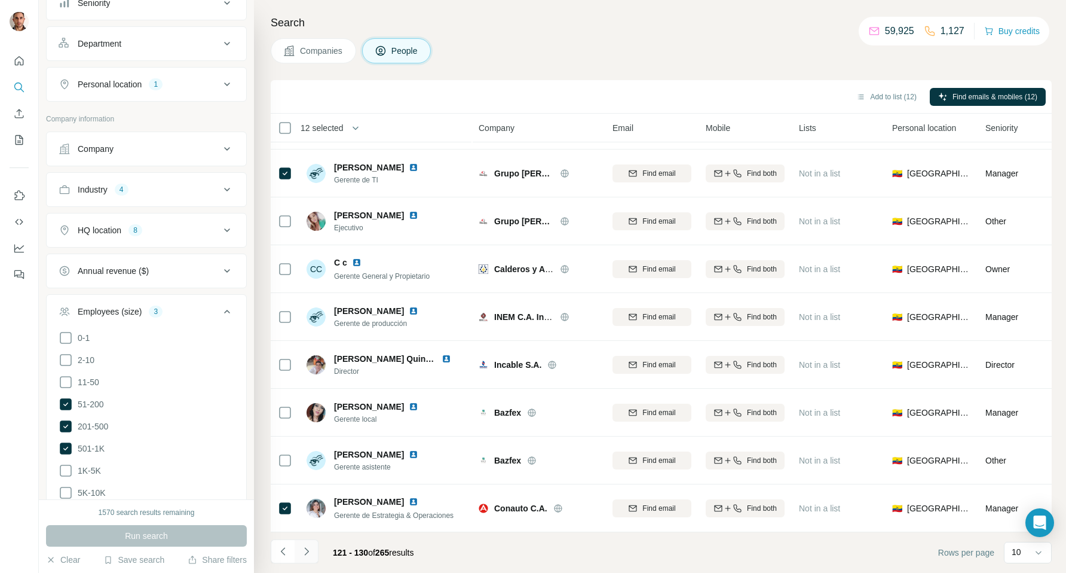
click at [308, 555] on icon "Navigate to next page" at bounding box center [307, 551] width 12 height 12
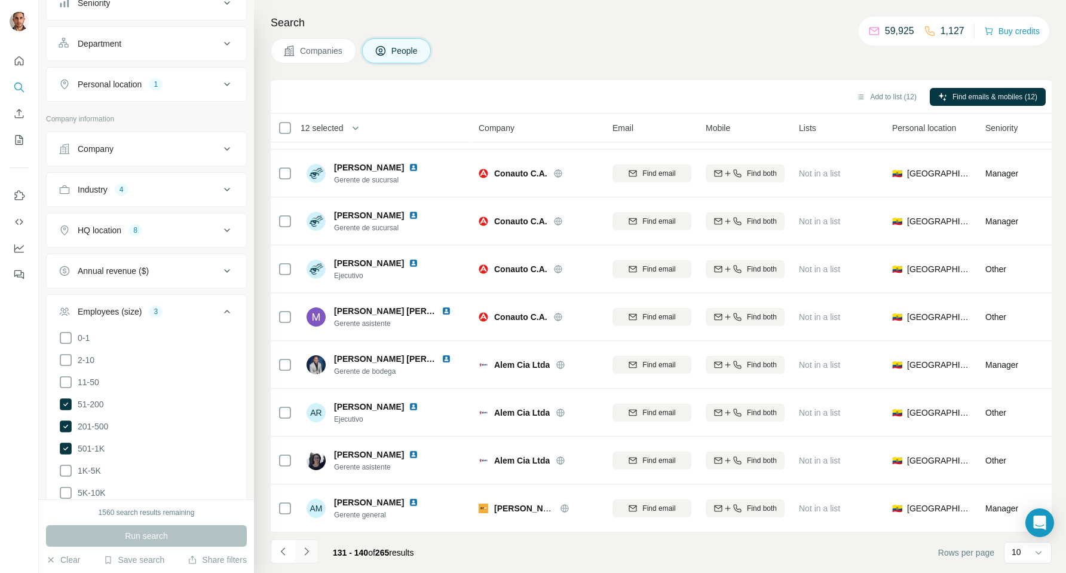
click at [310, 551] on icon "Navigate to next page" at bounding box center [307, 551] width 12 height 12
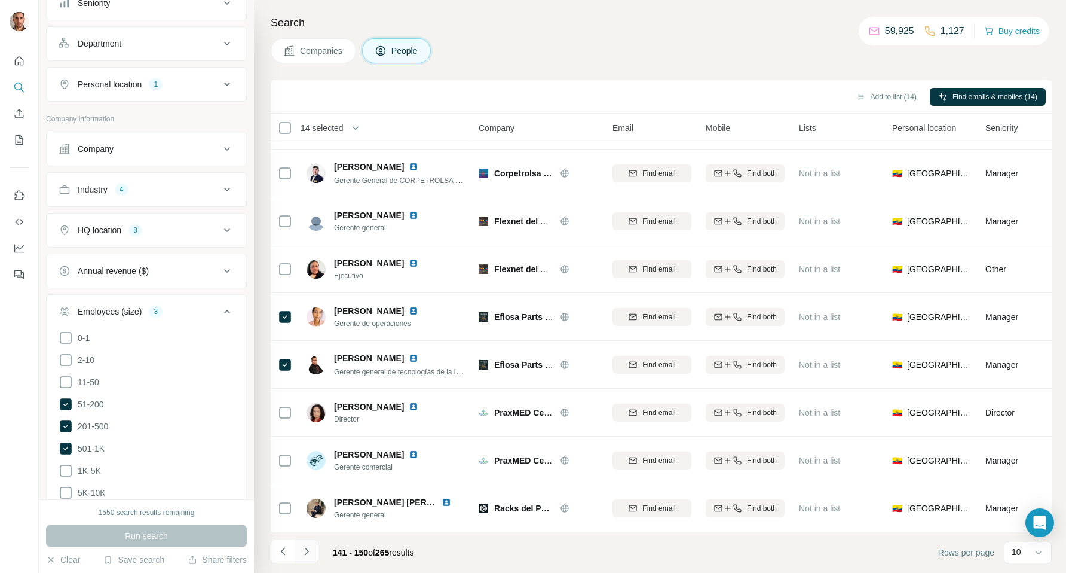
click at [310, 551] on icon "Navigate to next page" at bounding box center [307, 551] width 12 height 12
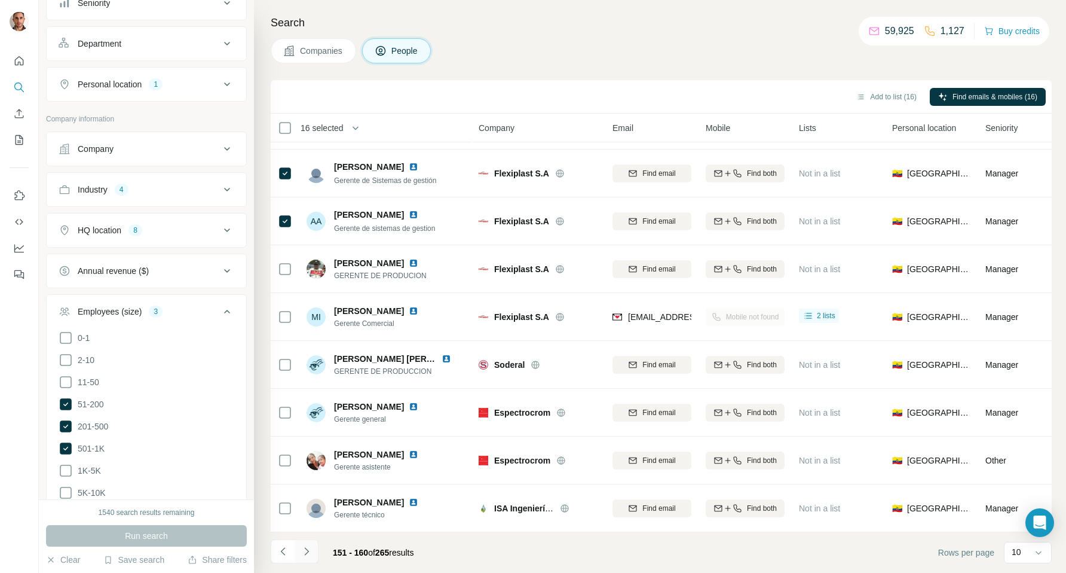
click at [305, 548] on icon "Navigate to next page" at bounding box center [307, 551] width 12 height 12
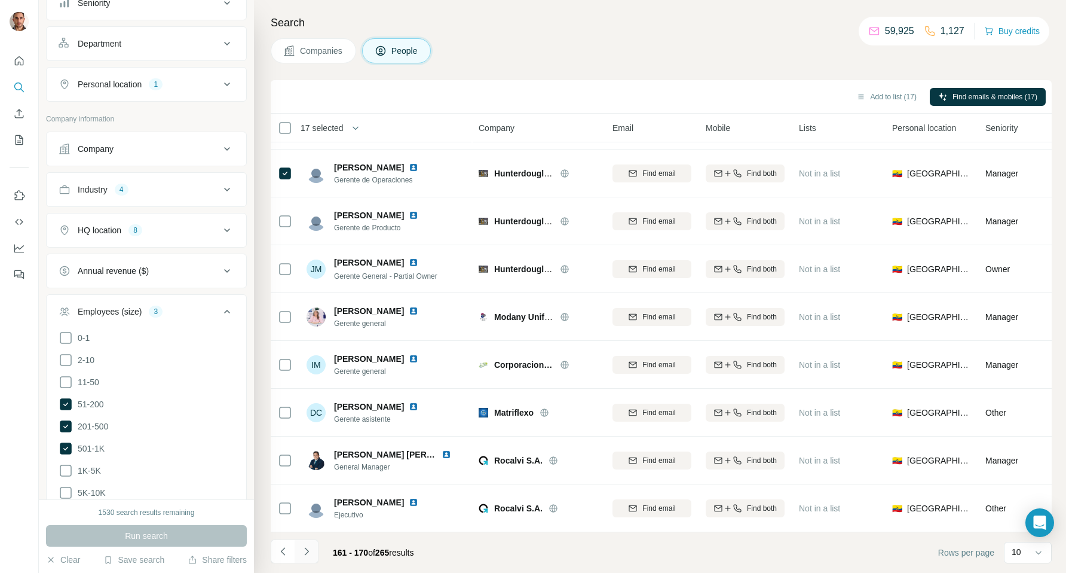
click at [310, 551] on icon "Navigate to next page" at bounding box center [307, 551] width 12 height 12
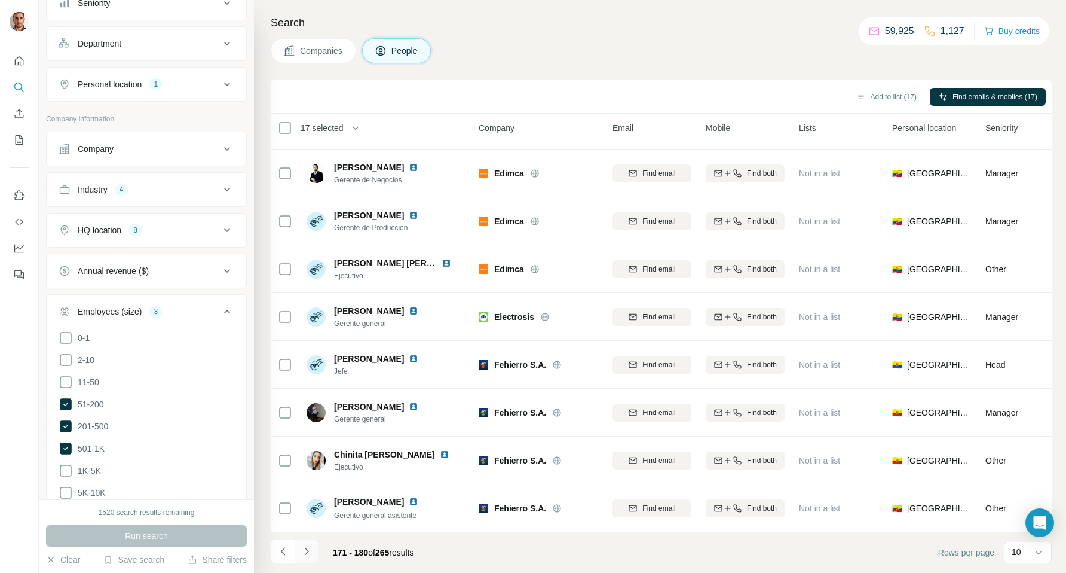
click at [310, 554] on icon "Navigate to next page" at bounding box center [307, 551] width 12 height 12
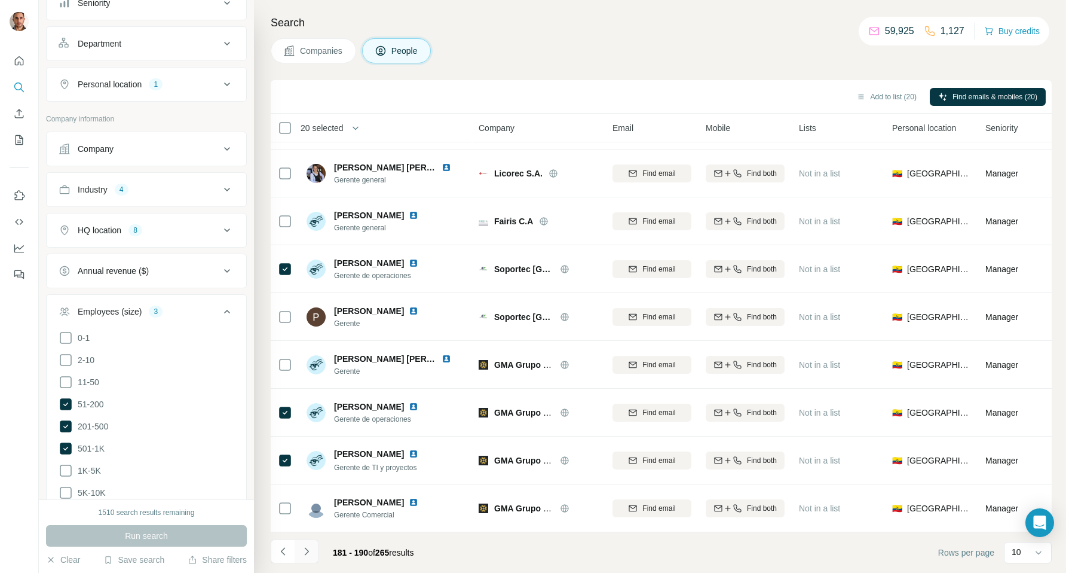
click at [304, 552] on icon "Navigate to next page" at bounding box center [307, 551] width 12 height 12
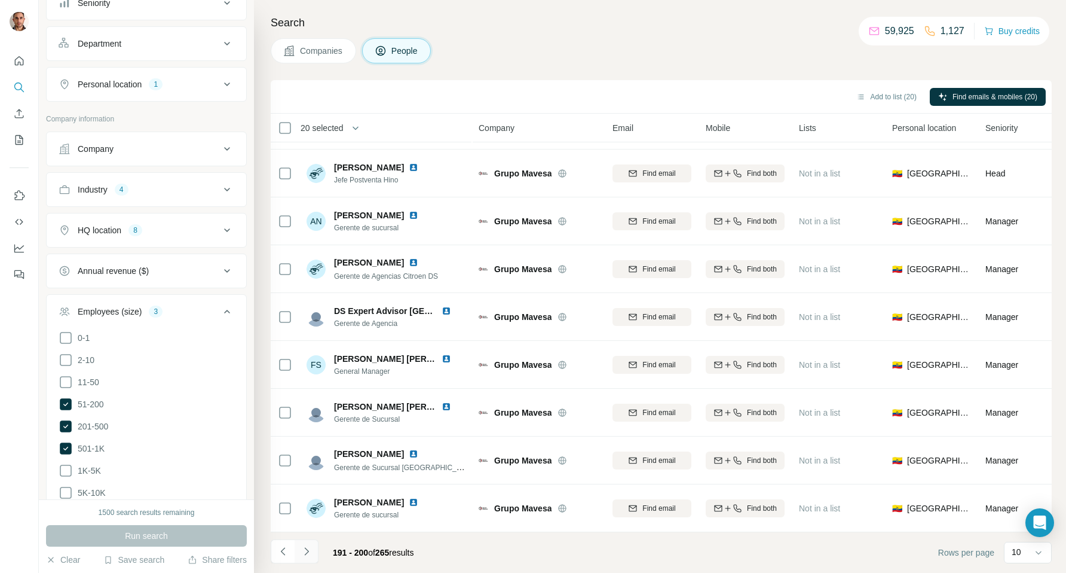
click at [308, 550] on icon "Navigate to next page" at bounding box center [307, 551] width 12 height 12
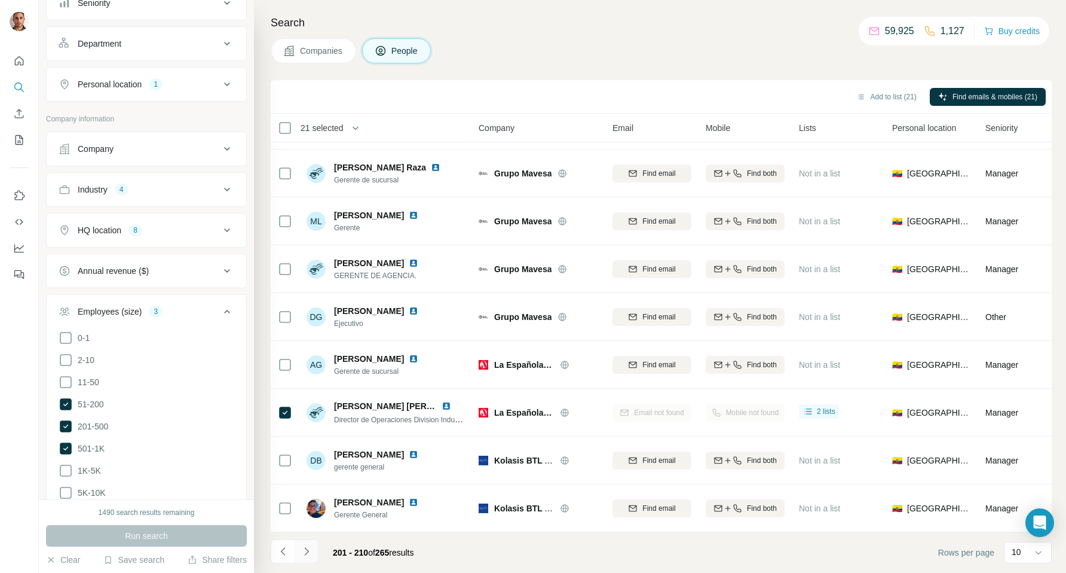
click at [308, 549] on icon "Navigate to next page" at bounding box center [307, 551] width 12 height 12
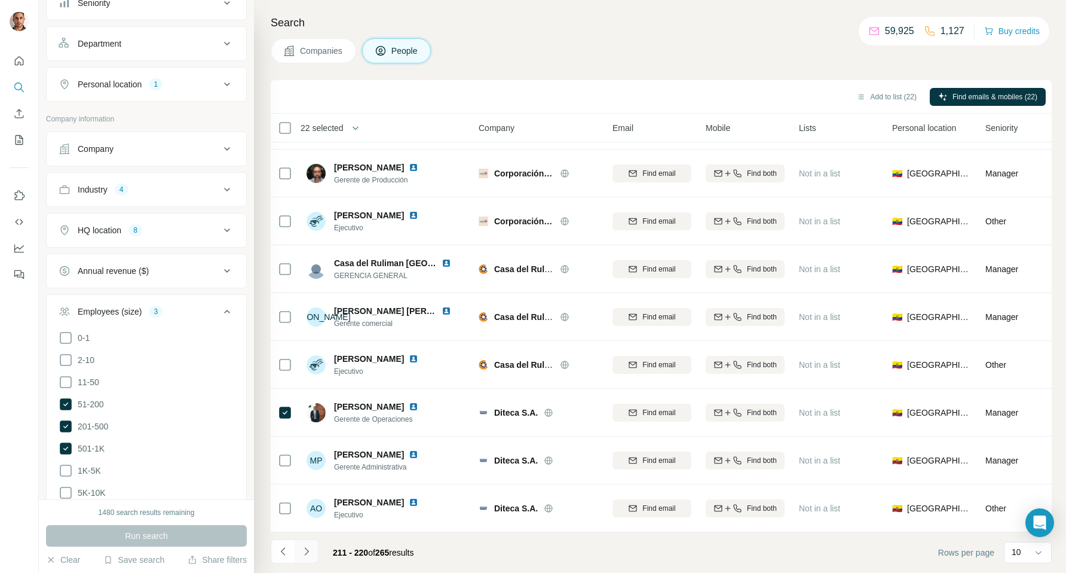
click at [309, 552] on icon "Navigate to next page" at bounding box center [307, 551] width 12 height 12
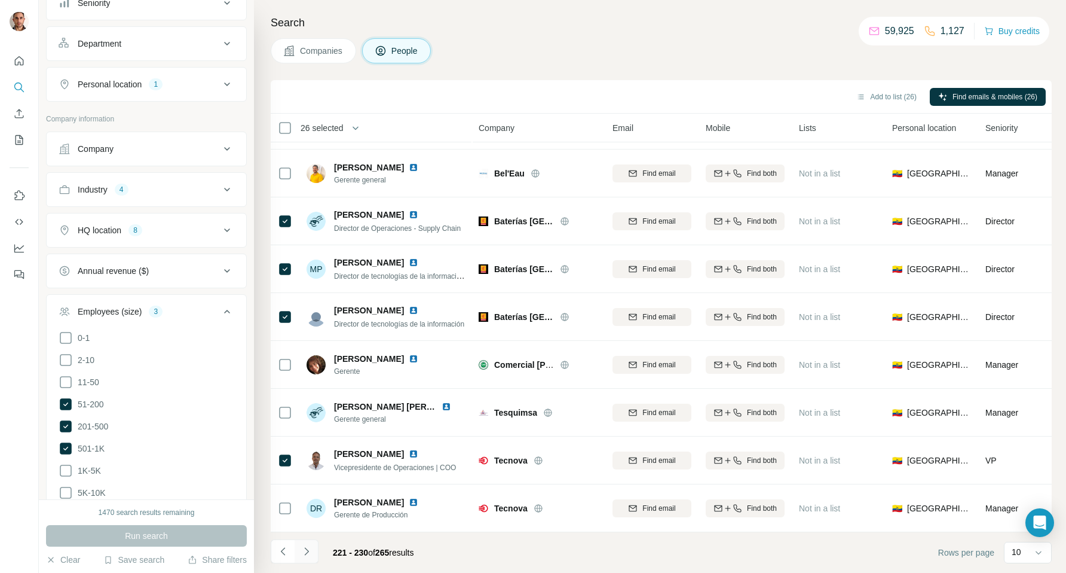
click at [304, 552] on icon "Navigate to next page" at bounding box center [307, 551] width 12 height 12
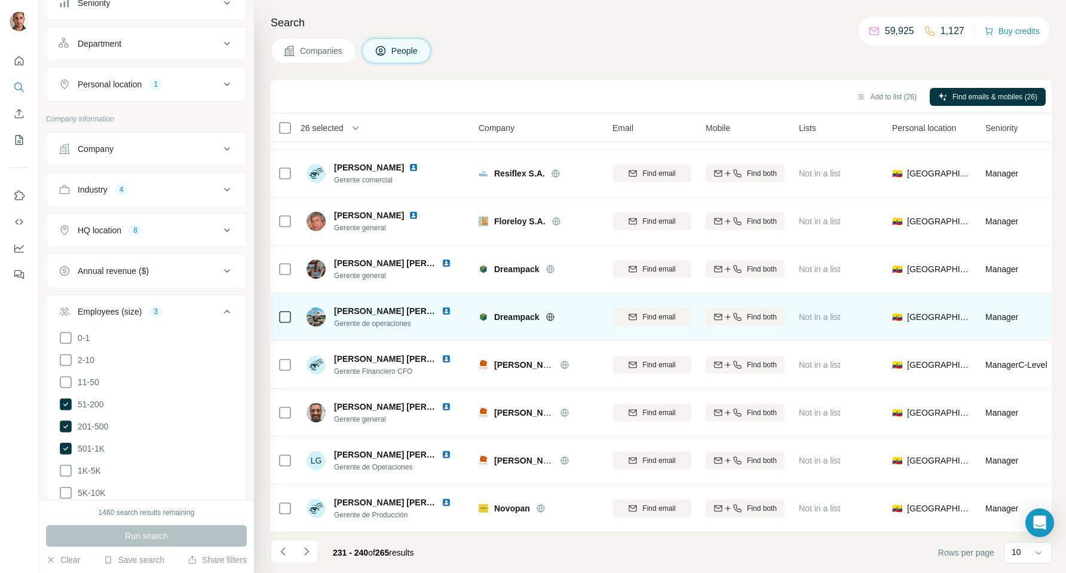
click at [286, 310] on icon at bounding box center [285, 317] width 14 height 14
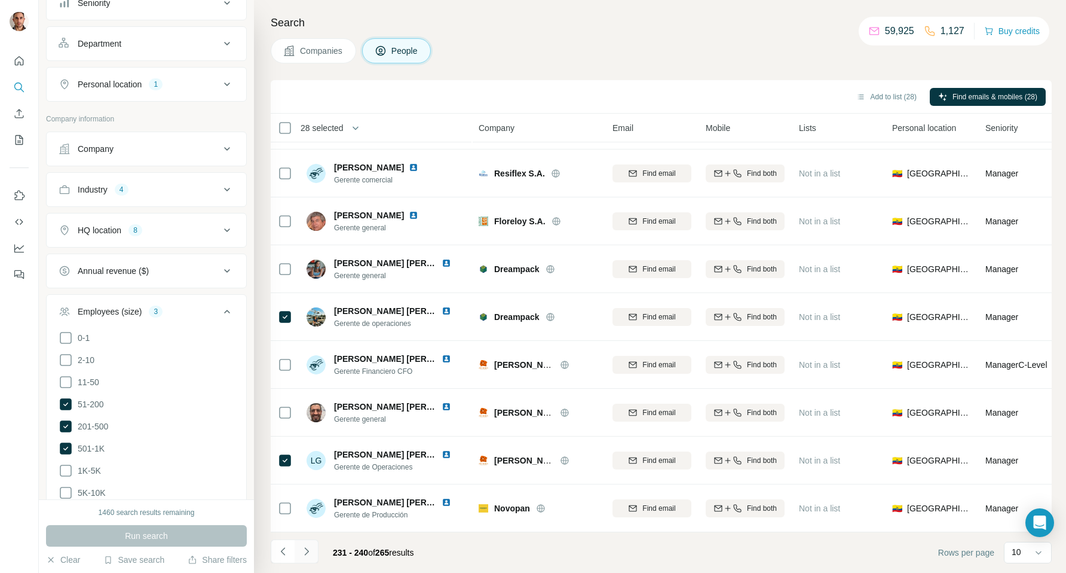
click at [307, 555] on icon "Navigate to next page" at bounding box center [307, 551] width 12 height 12
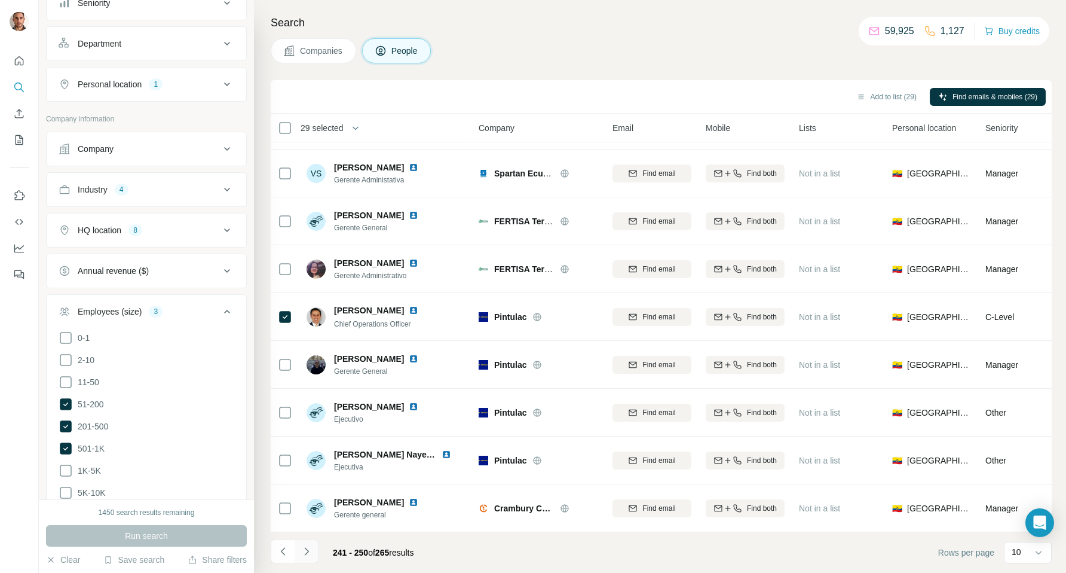
click at [307, 555] on icon "Navigate to next page" at bounding box center [307, 551] width 12 height 12
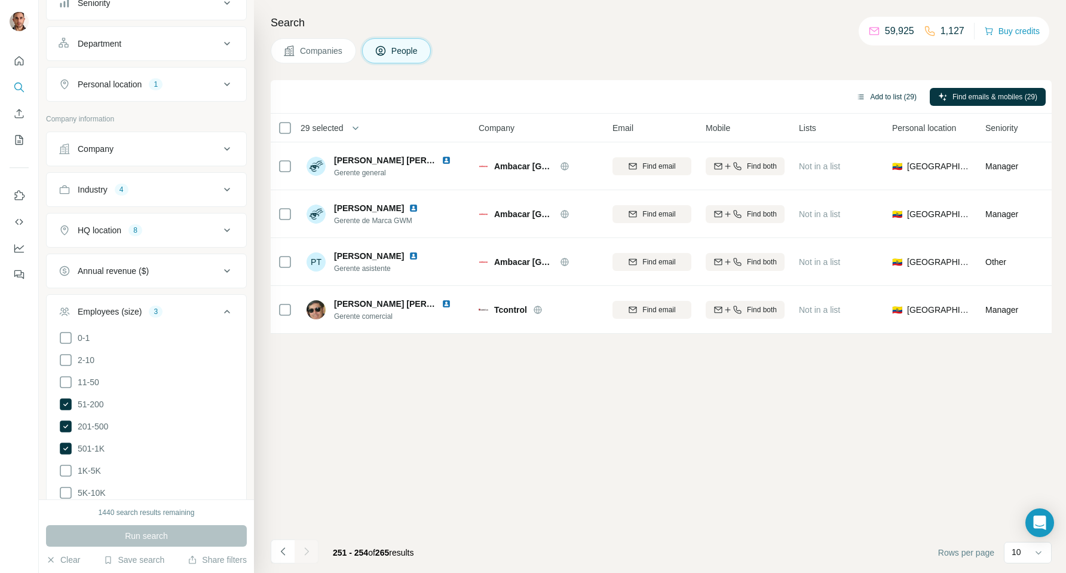
click at [902, 98] on button "Add to list (29)" at bounding box center [886, 97] width 77 height 18
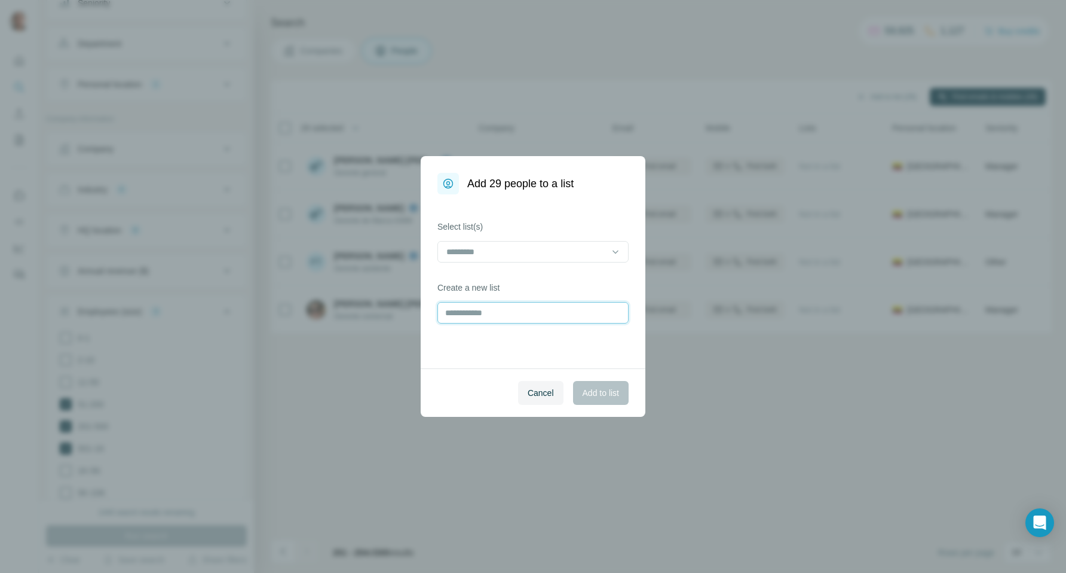
click at [485, 310] on input "text" at bounding box center [532, 313] width 191 height 22
type input "**********"
click at [584, 388] on span "Add to list" at bounding box center [601, 393] width 36 height 12
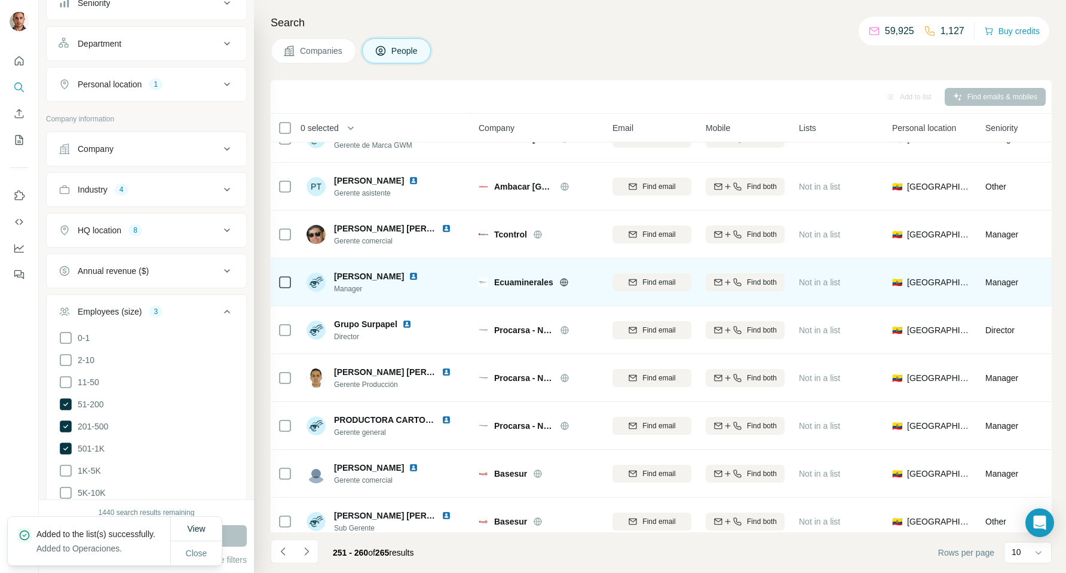
scroll to position [88, 0]
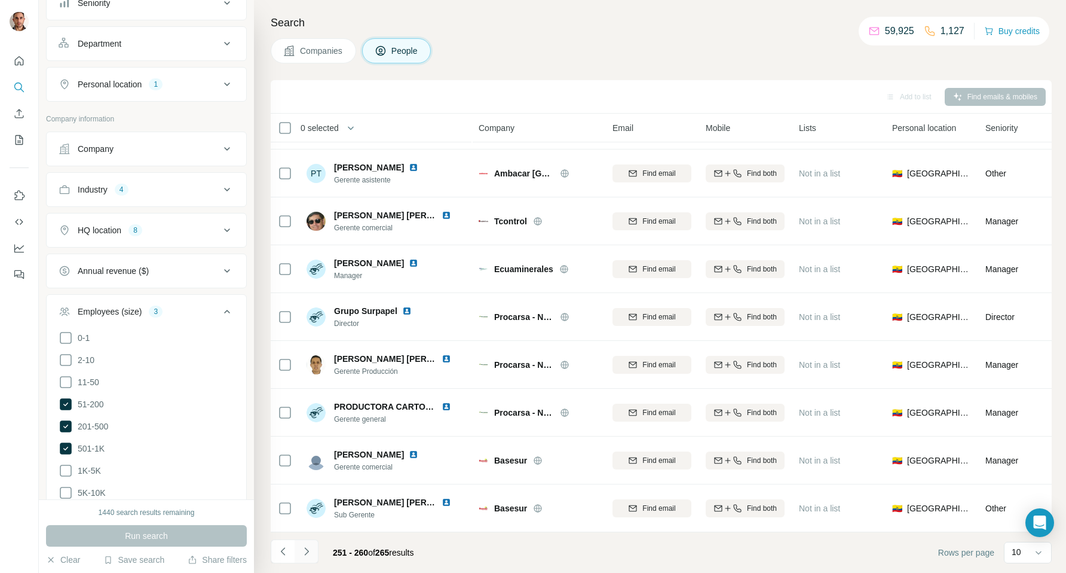
click at [309, 553] on icon "Navigate to next page" at bounding box center [307, 551] width 12 height 12
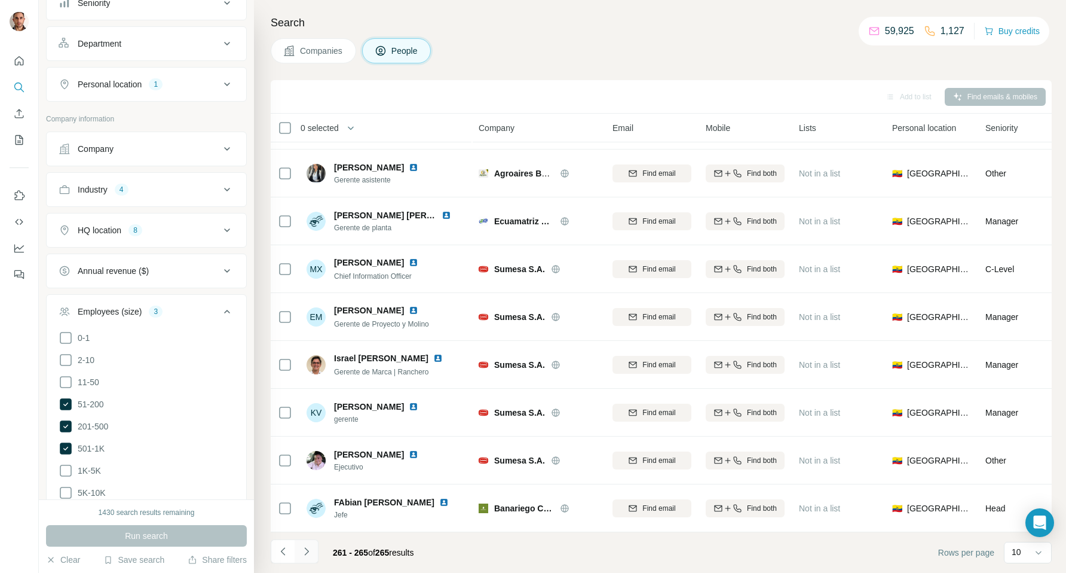
click at [309, 552] on icon "Navigate to next page" at bounding box center [307, 551] width 12 height 12
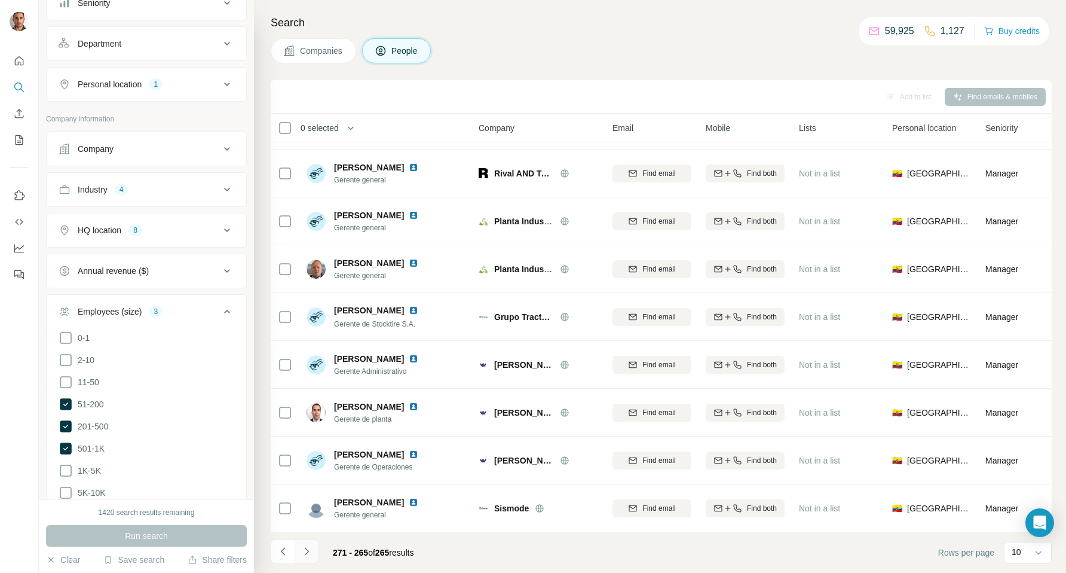
click at [304, 550] on icon "Navigate to next page" at bounding box center [307, 551] width 12 height 12
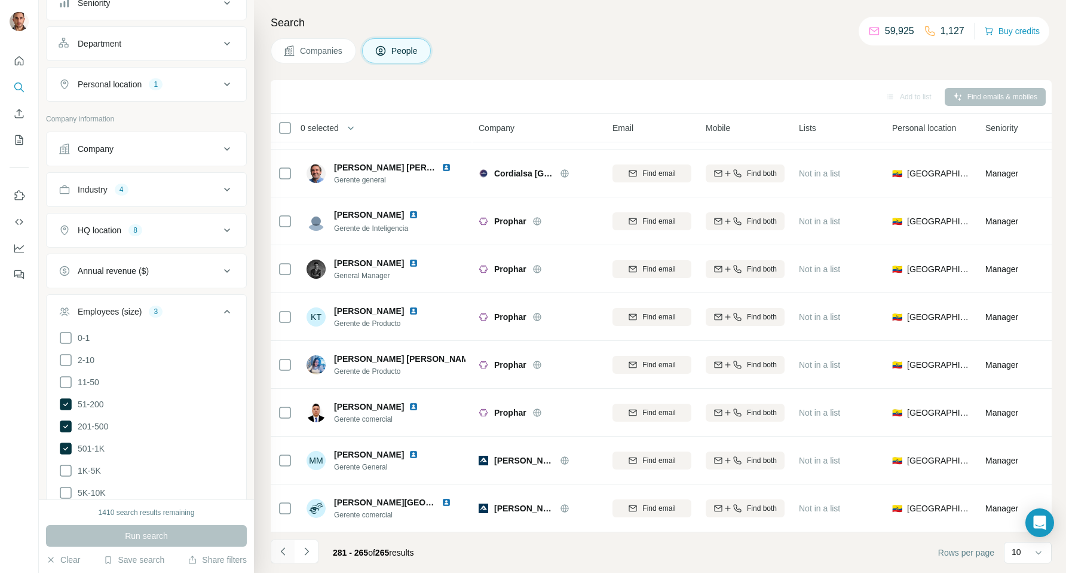
click at [280, 549] on icon "Navigate to previous page" at bounding box center [283, 551] width 12 height 12
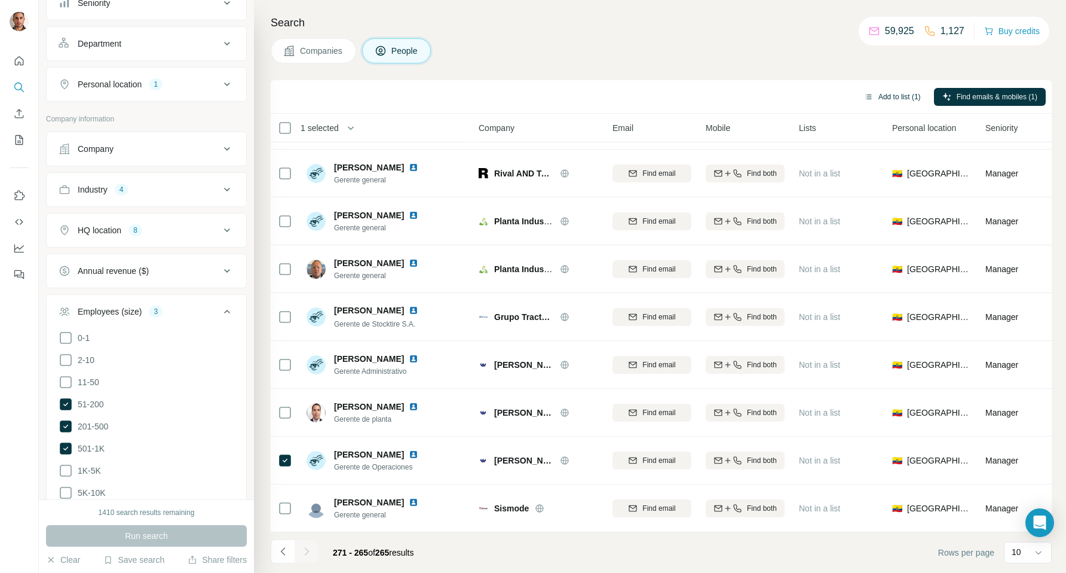
click at [880, 93] on button "Add to list (1)" at bounding box center [893, 97] width 74 height 18
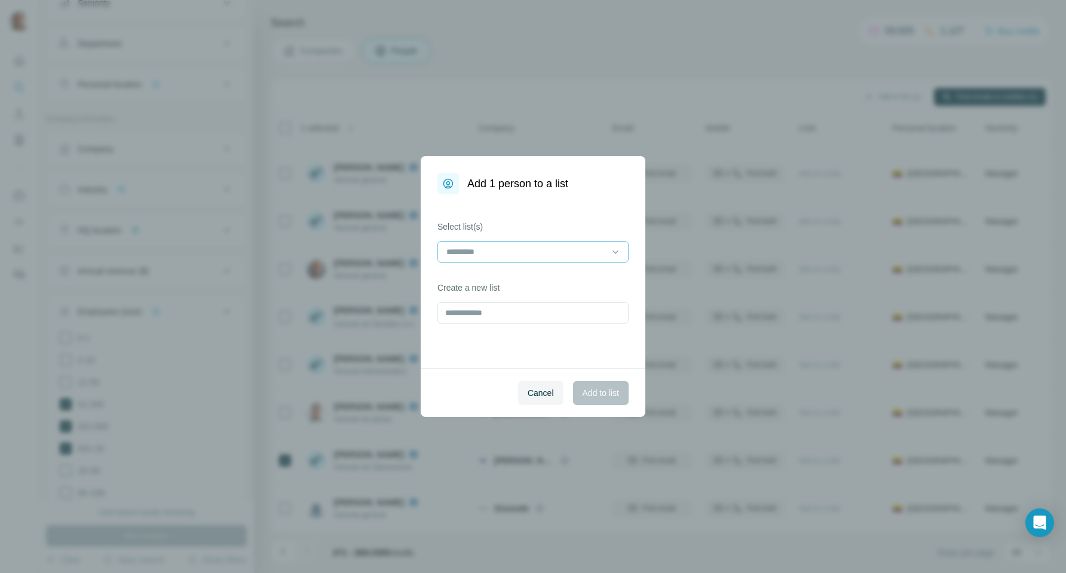
click at [547, 251] on input at bounding box center [525, 251] width 161 height 13
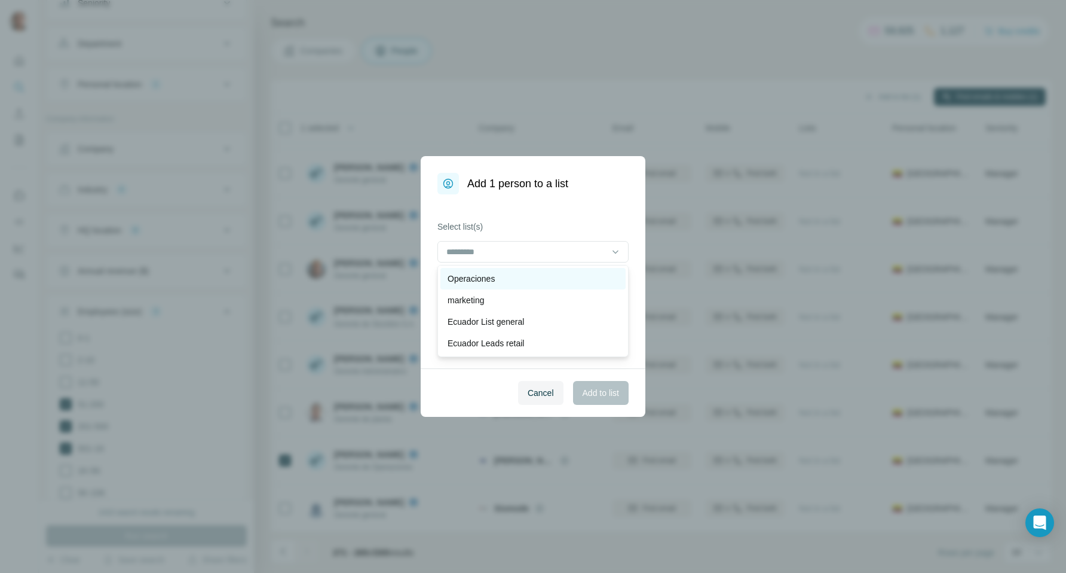
click at [528, 277] on div "Operaciones" at bounding box center [533, 279] width 171 height 12
click at [593, 385] on button "Add to list" at bounding box center [601, 393] width 56 height 24
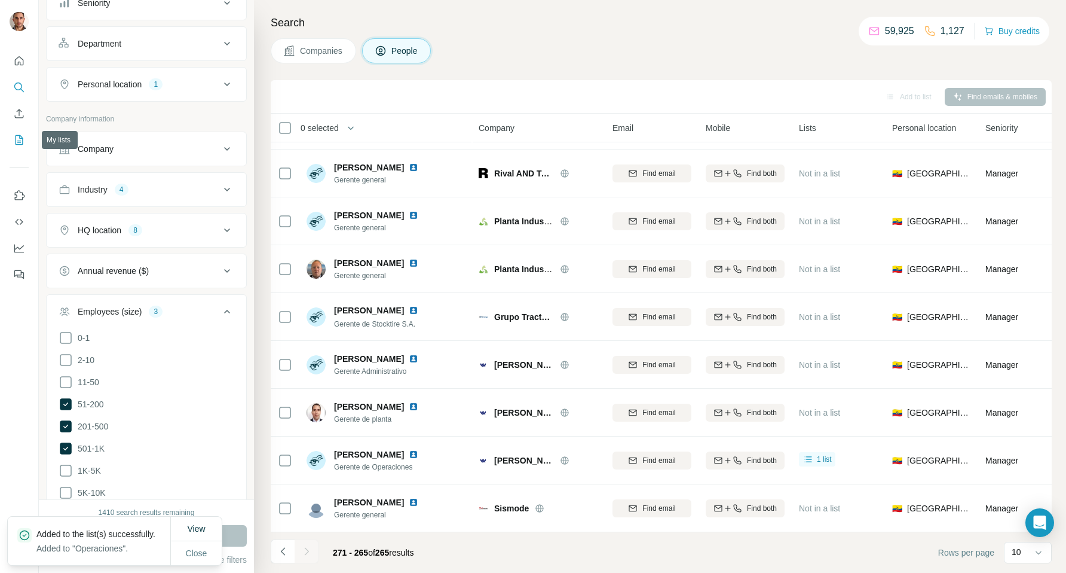
click at [22, 142] on icon "My lists" at bounding box center [19, 140] width 12 height 12
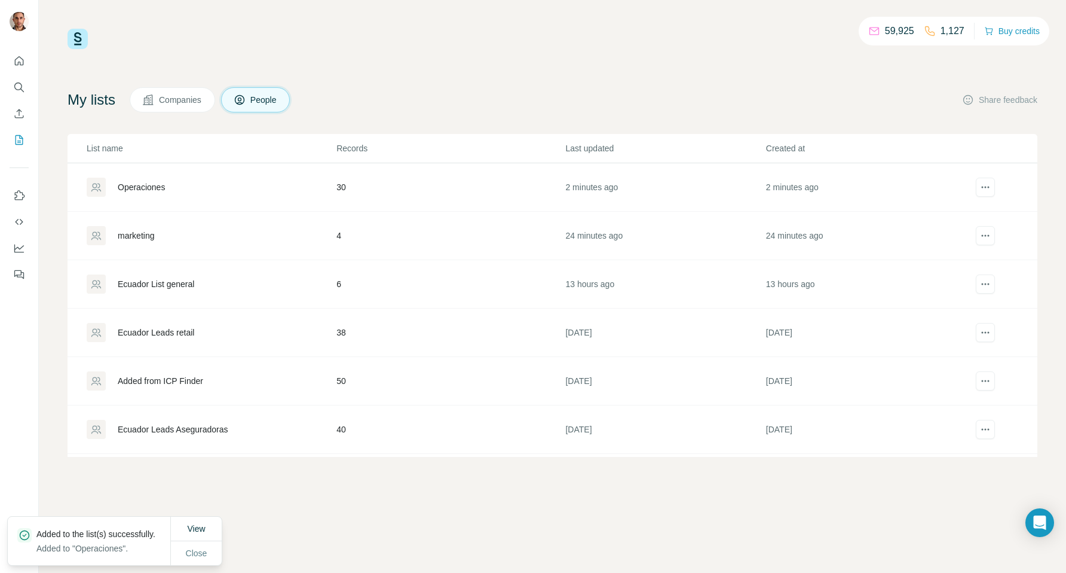
click at [223, 192] on div "Operaciones" at bounding box center [211, 187] width 249 height 19
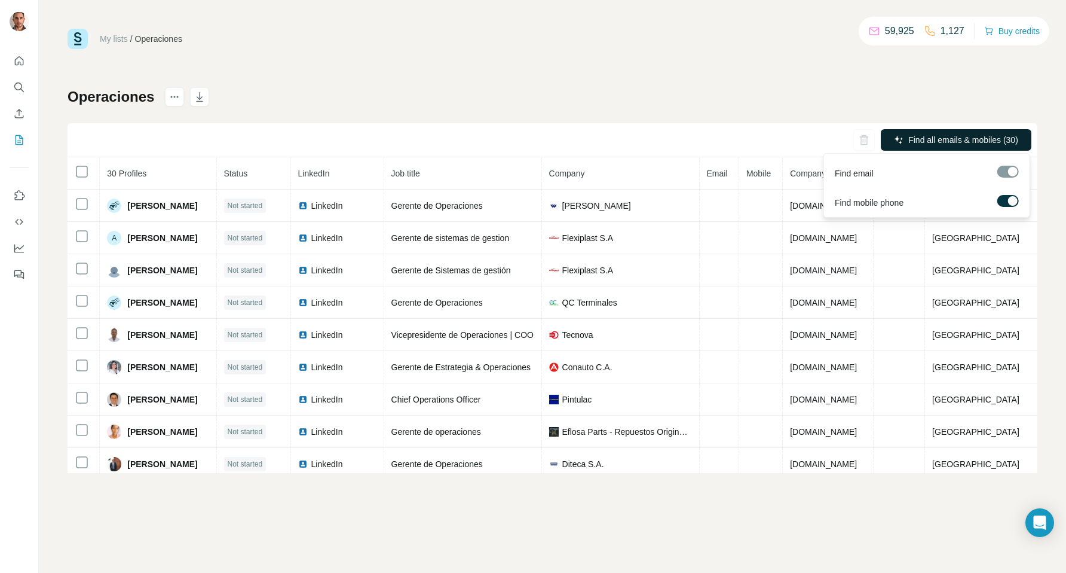
click at [910, 143] on span "Find all emails & mobiles (30)" at bounding box center [963, 140] width 110 height 12
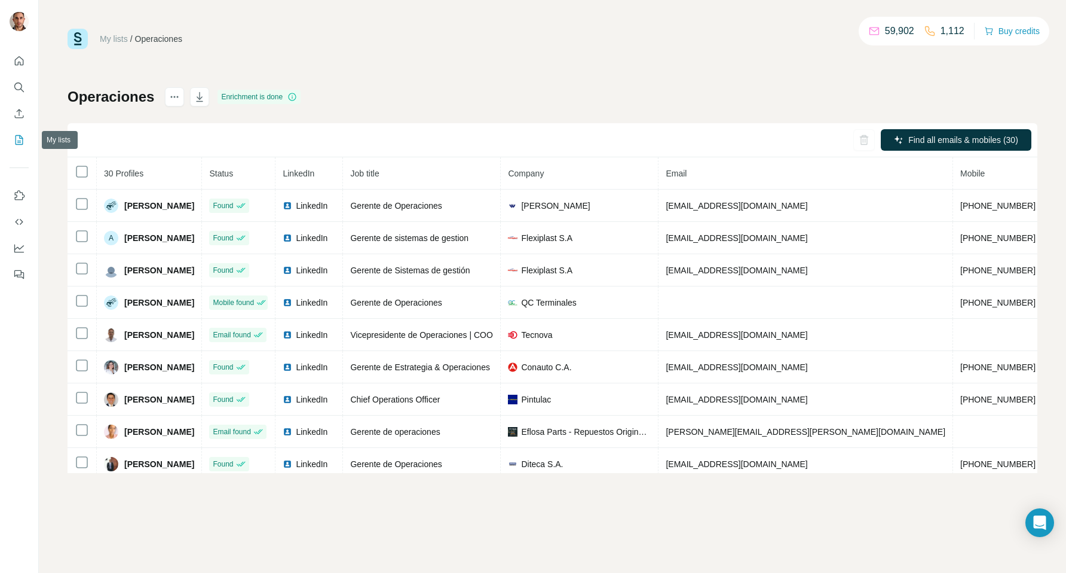
click at [17, 136] on icon "My lists" at bounding box center [19, 140] width 12 height 12
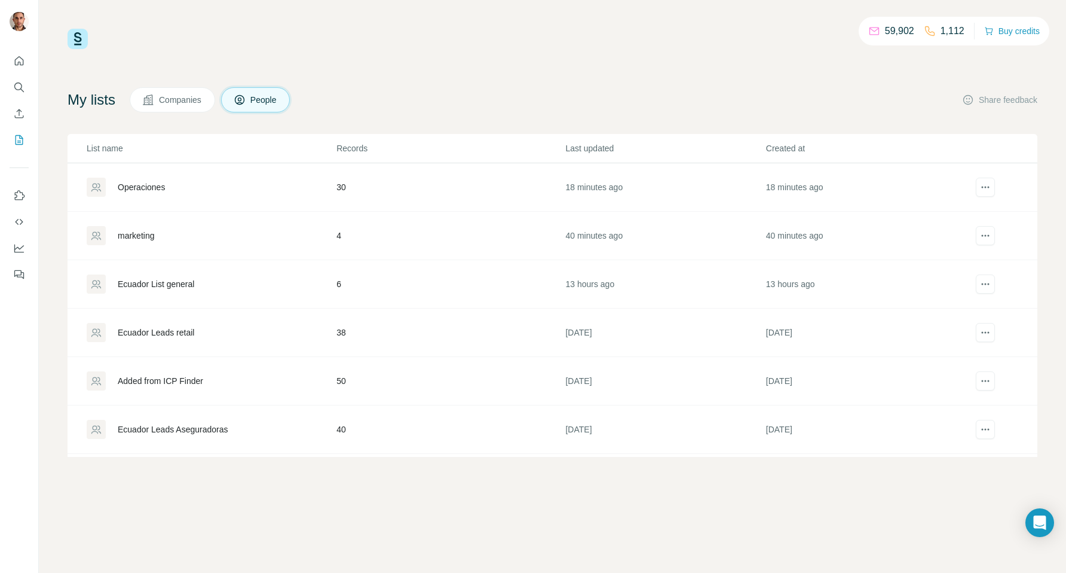
click at [259, 230] on div "marketing" at bounding box center [211, 235] width 249 height 19
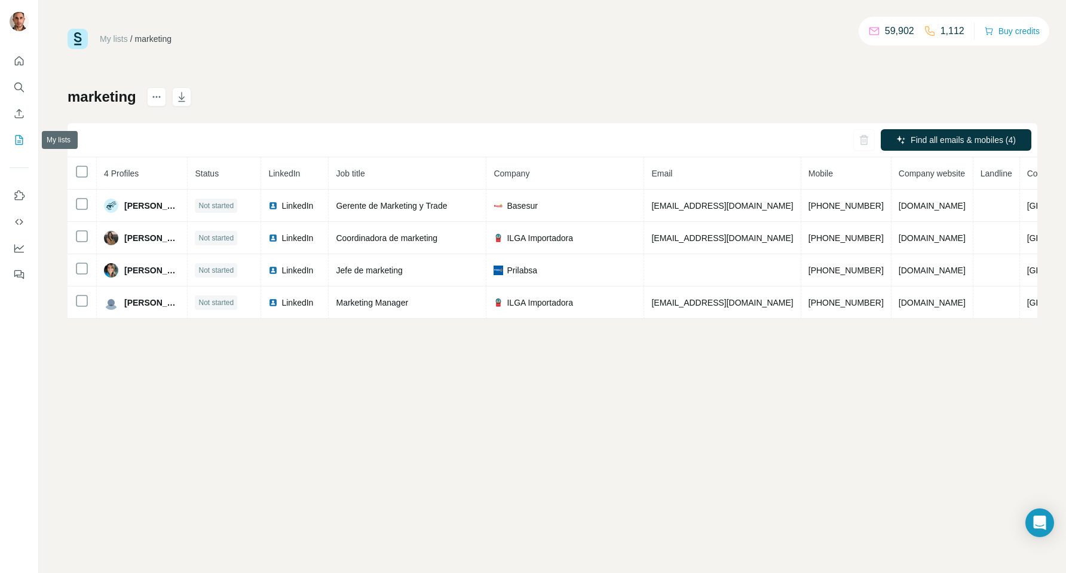
click at [16, 141] on icon "My lists" at bounding box center [20, 140] width 8 height 10
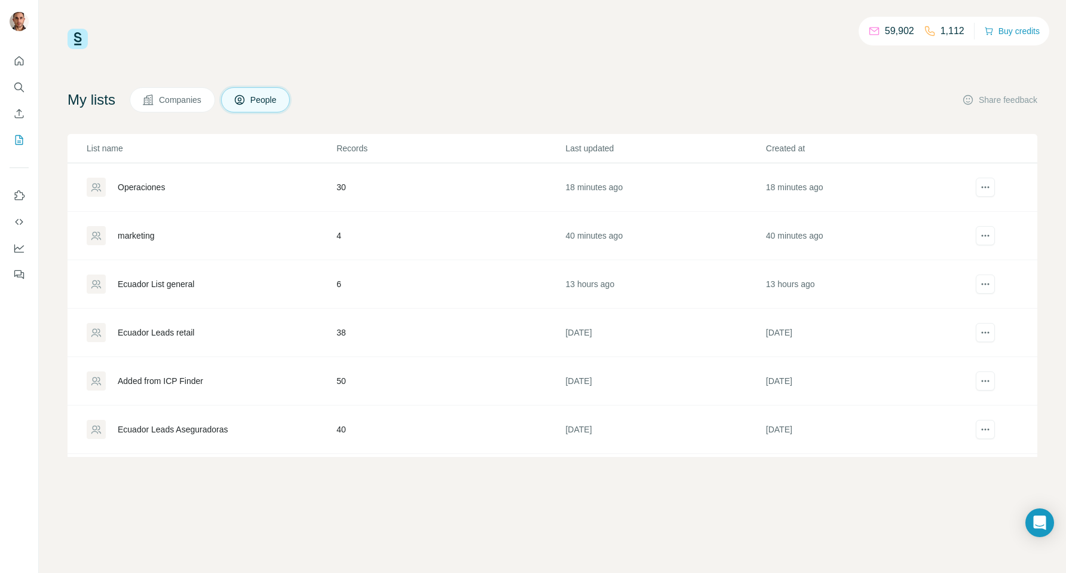
click at [241, 280] on div "Ecuador List general" at bounding box center [211, 283] width 249 height 19
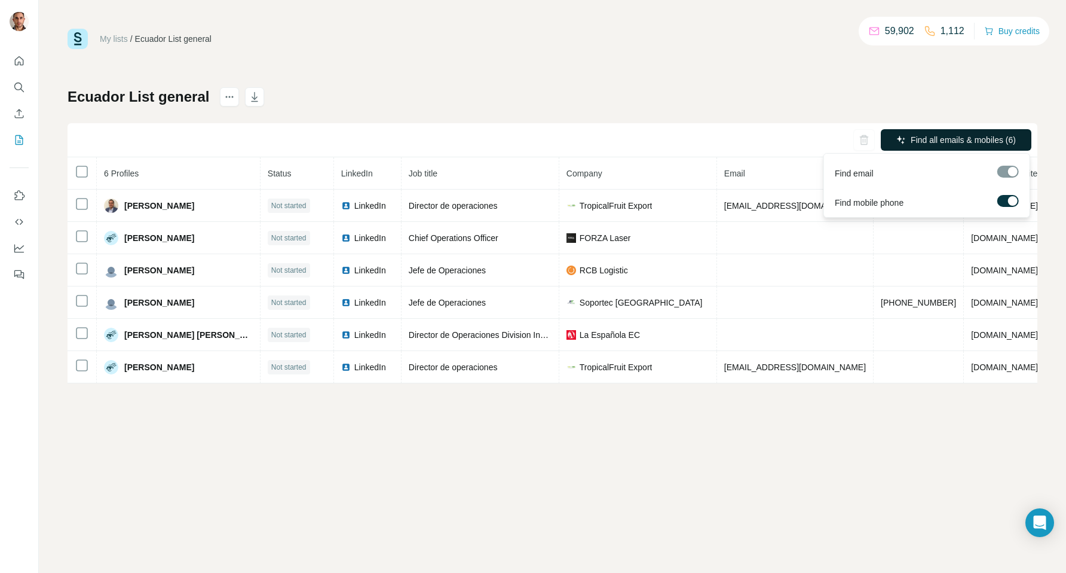
click at [943, 139] on span "Find all emails & mobiles (6)" at bounding box center [963, 140] width 105 height 12
